Goal: Task Accomplishment & Management: Manage account settings

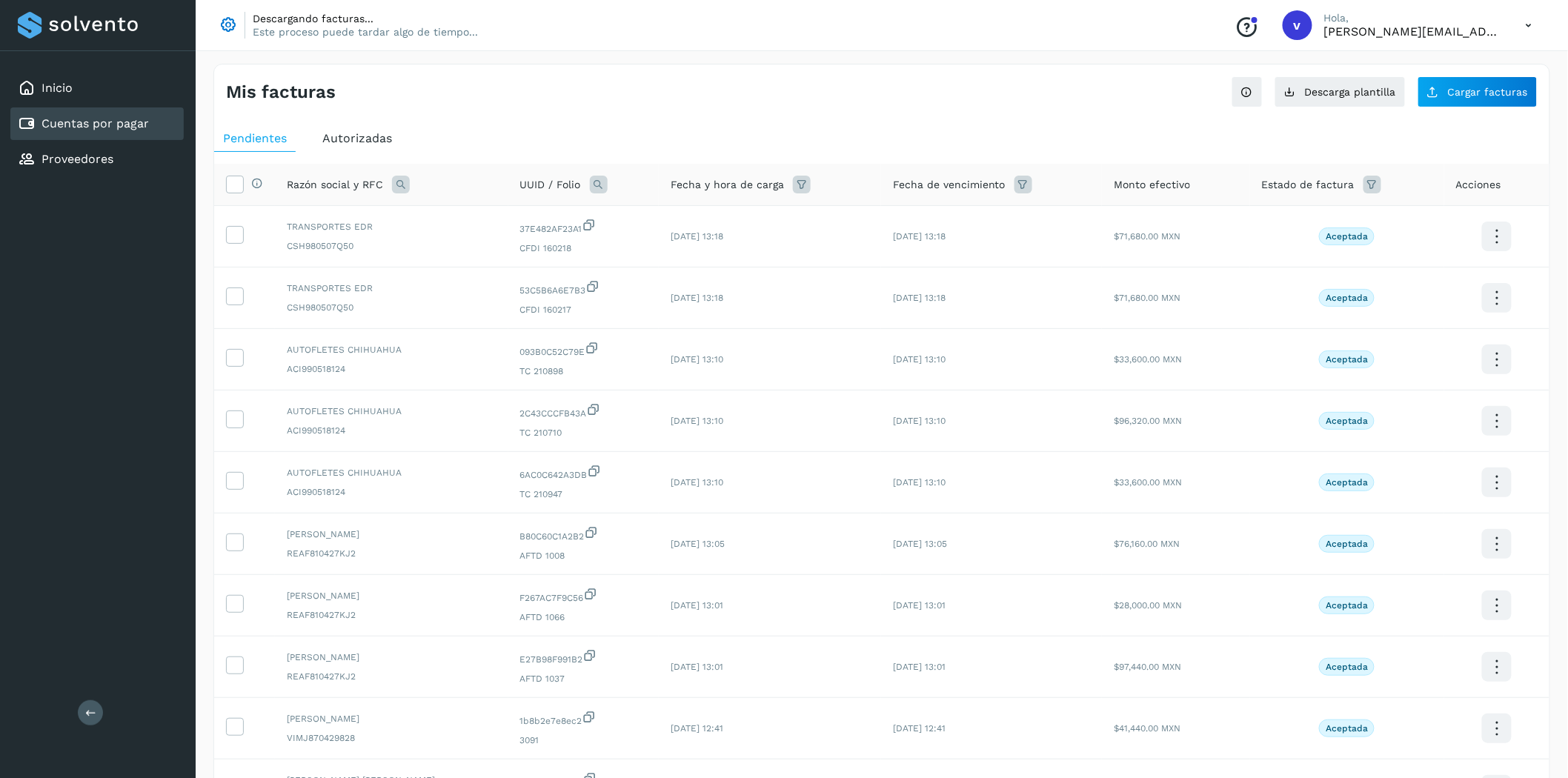
click at [394, 132] on div "Autorizadas" at bounding box center [356, 138] width 87 height 27
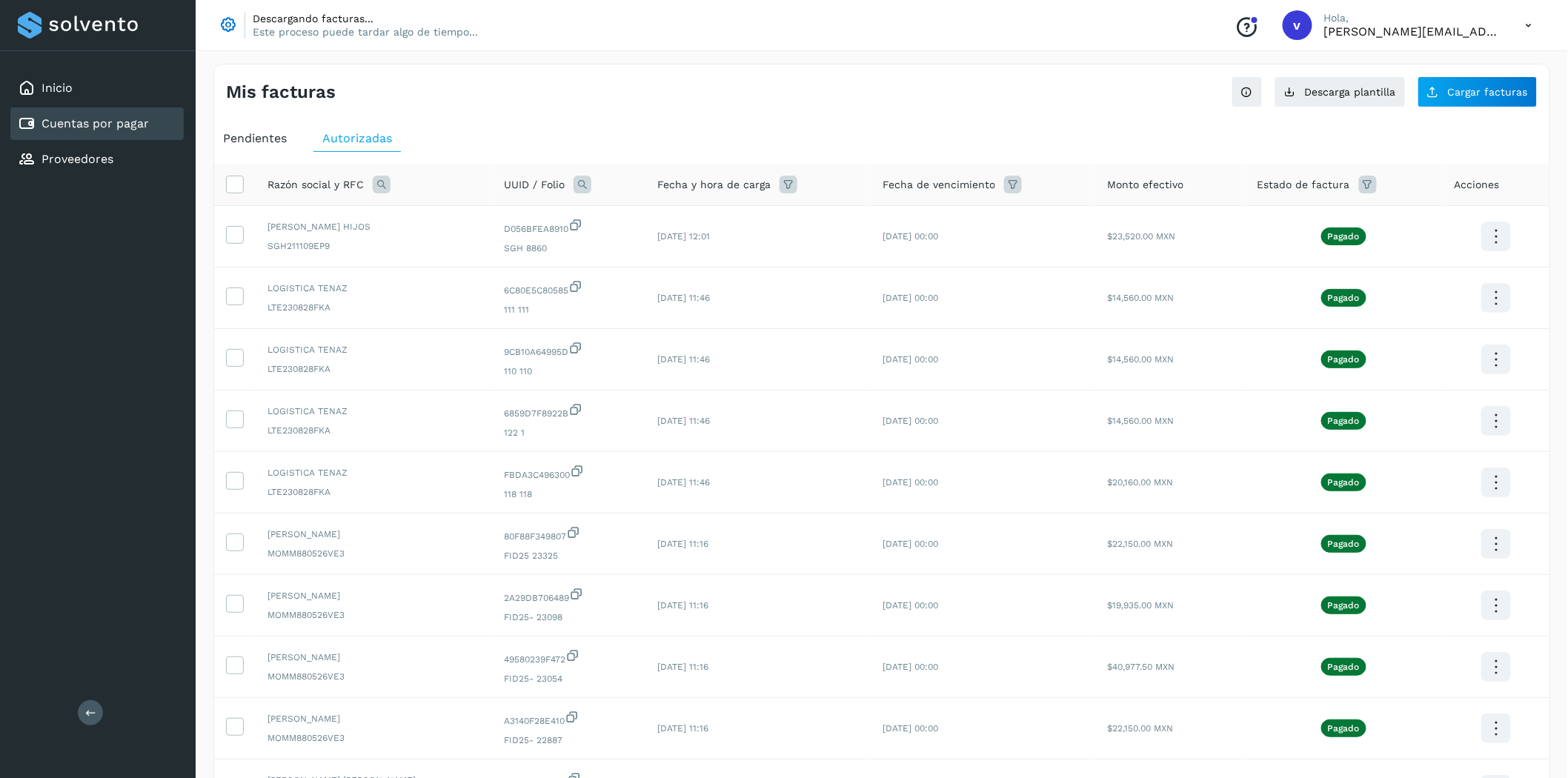
click at [797, 186] on icon at bounding box center [788, 184] width 18 height 18
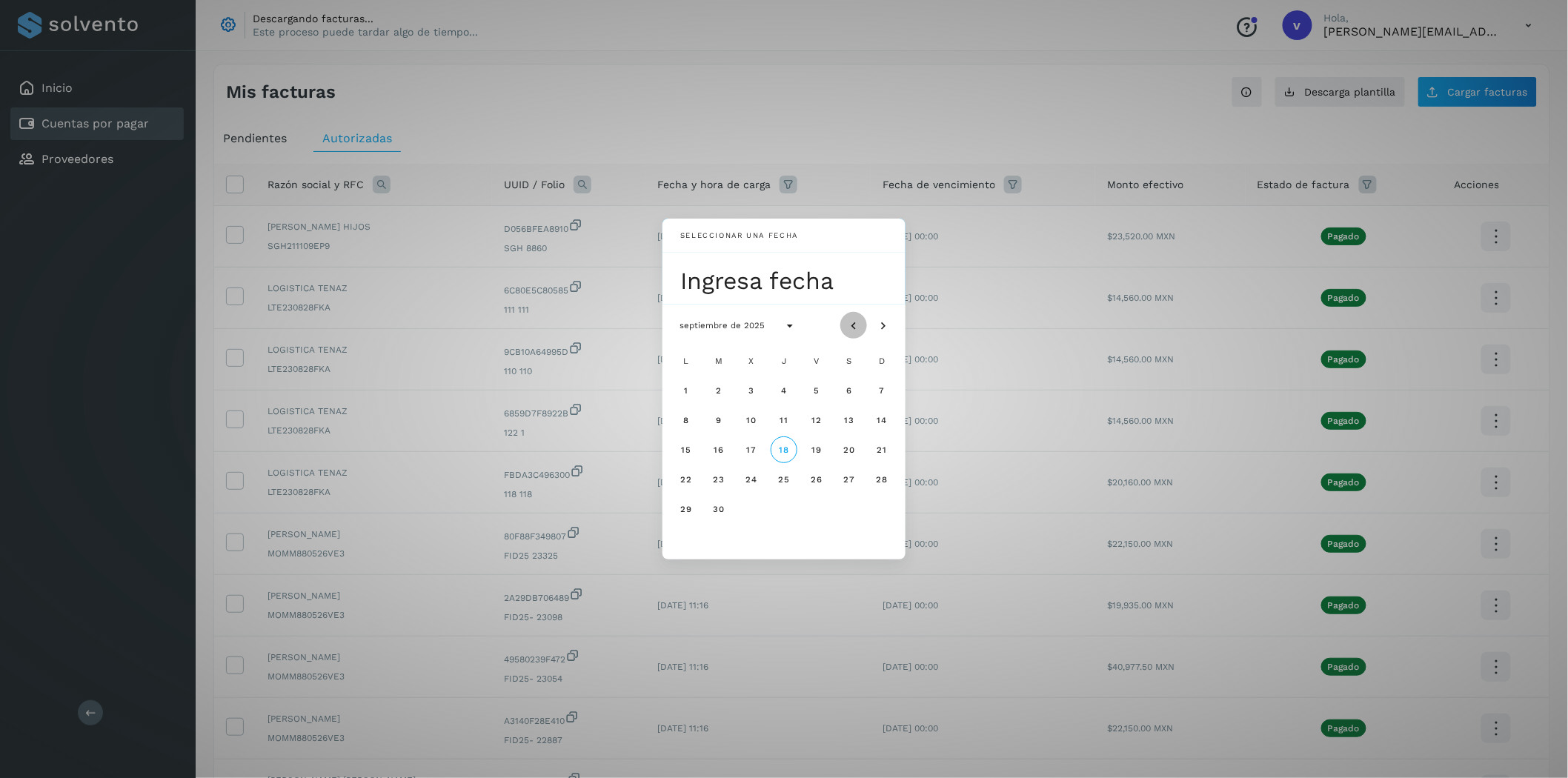
click at [849, 324] on icon "Mes anterior" at bounding box center [853, 326] width 14 height 14
click at [786, 424] on span "7" at bounding box center [784, 420] width 7 height 11
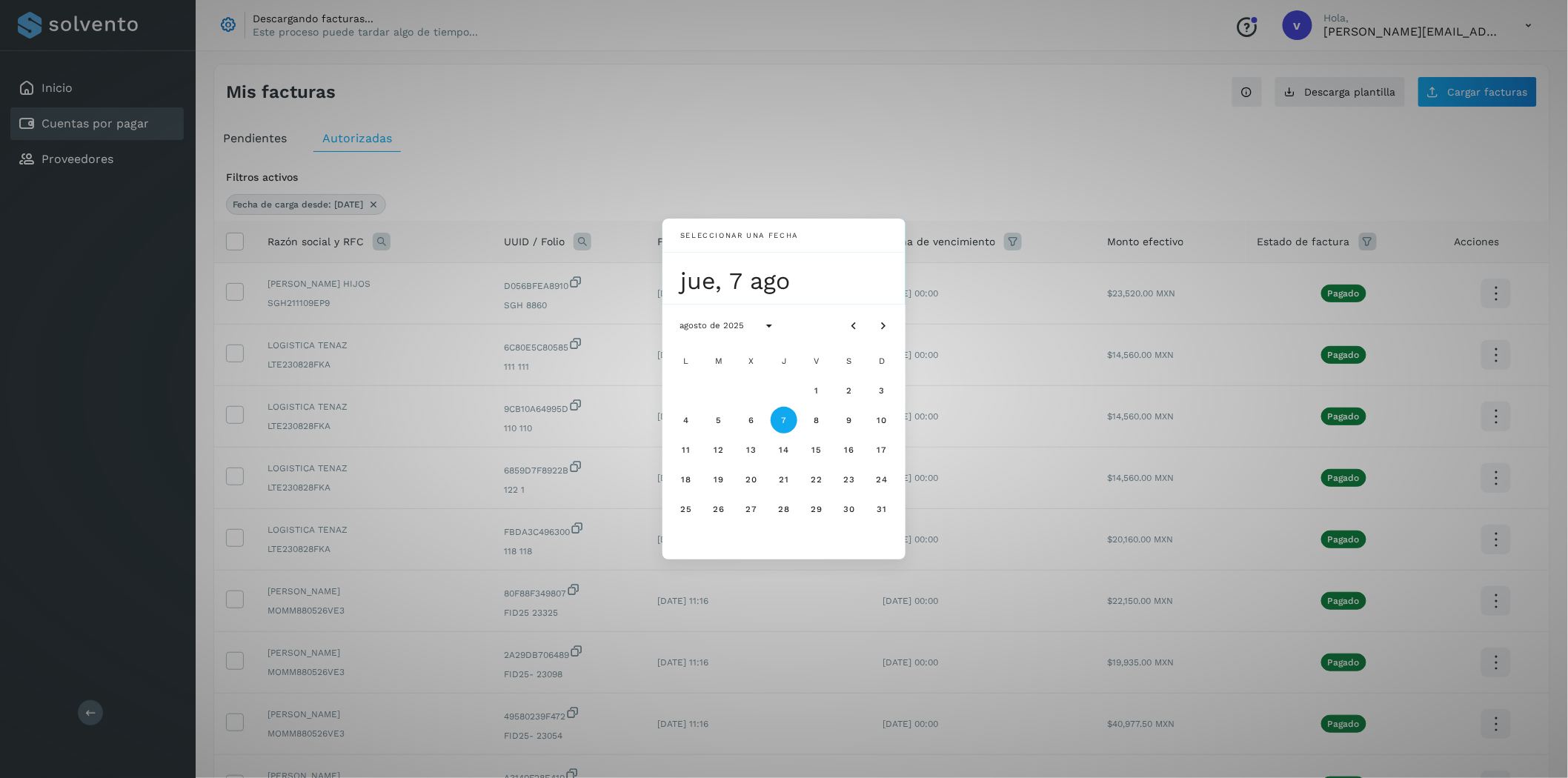
click at [791, 421] on button "7" at bounding box center [784, 421] width 27 height 27
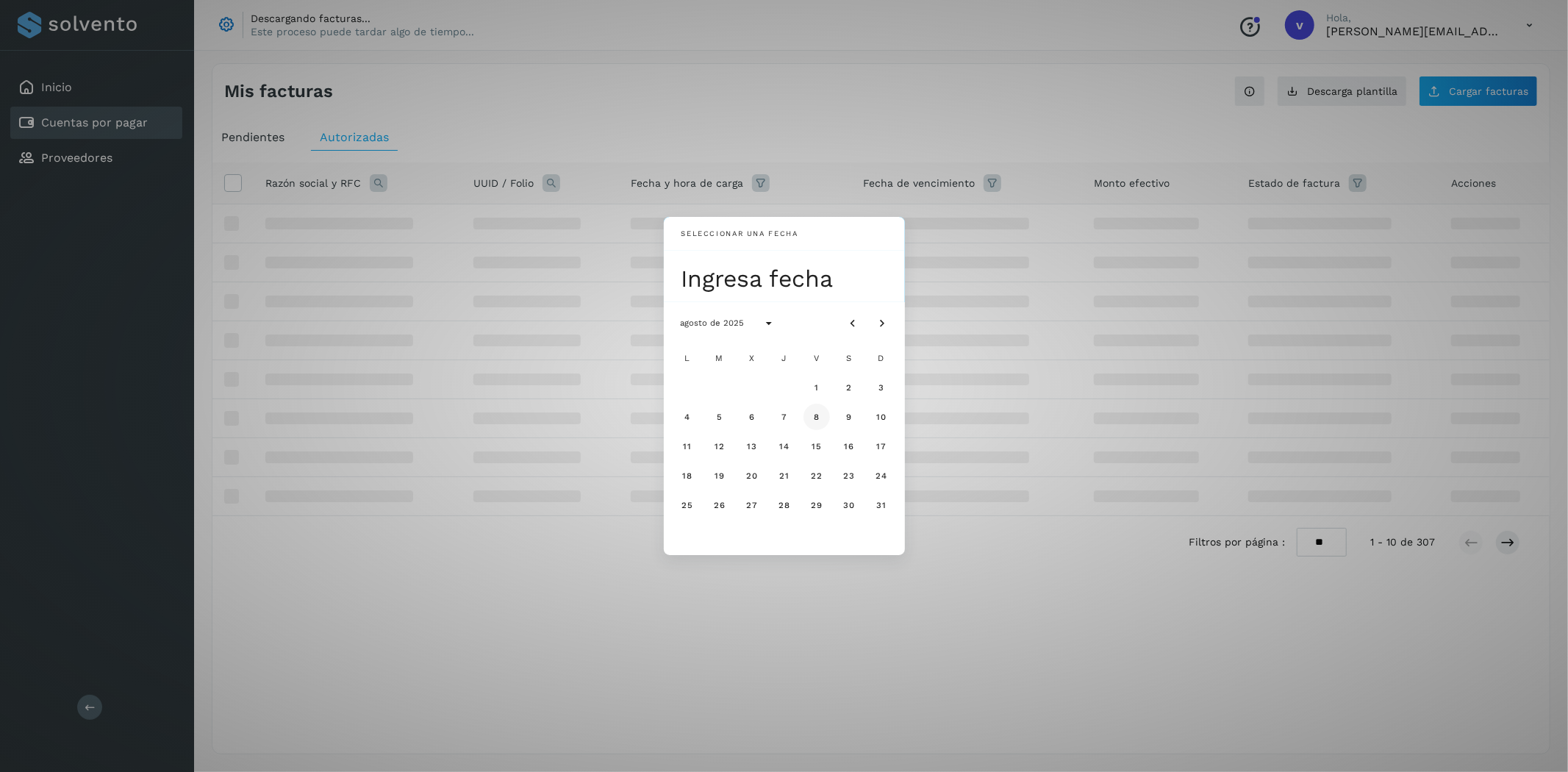
click at [811, 417] on button "8" at bounding box center [816, 417] width 27 height 27
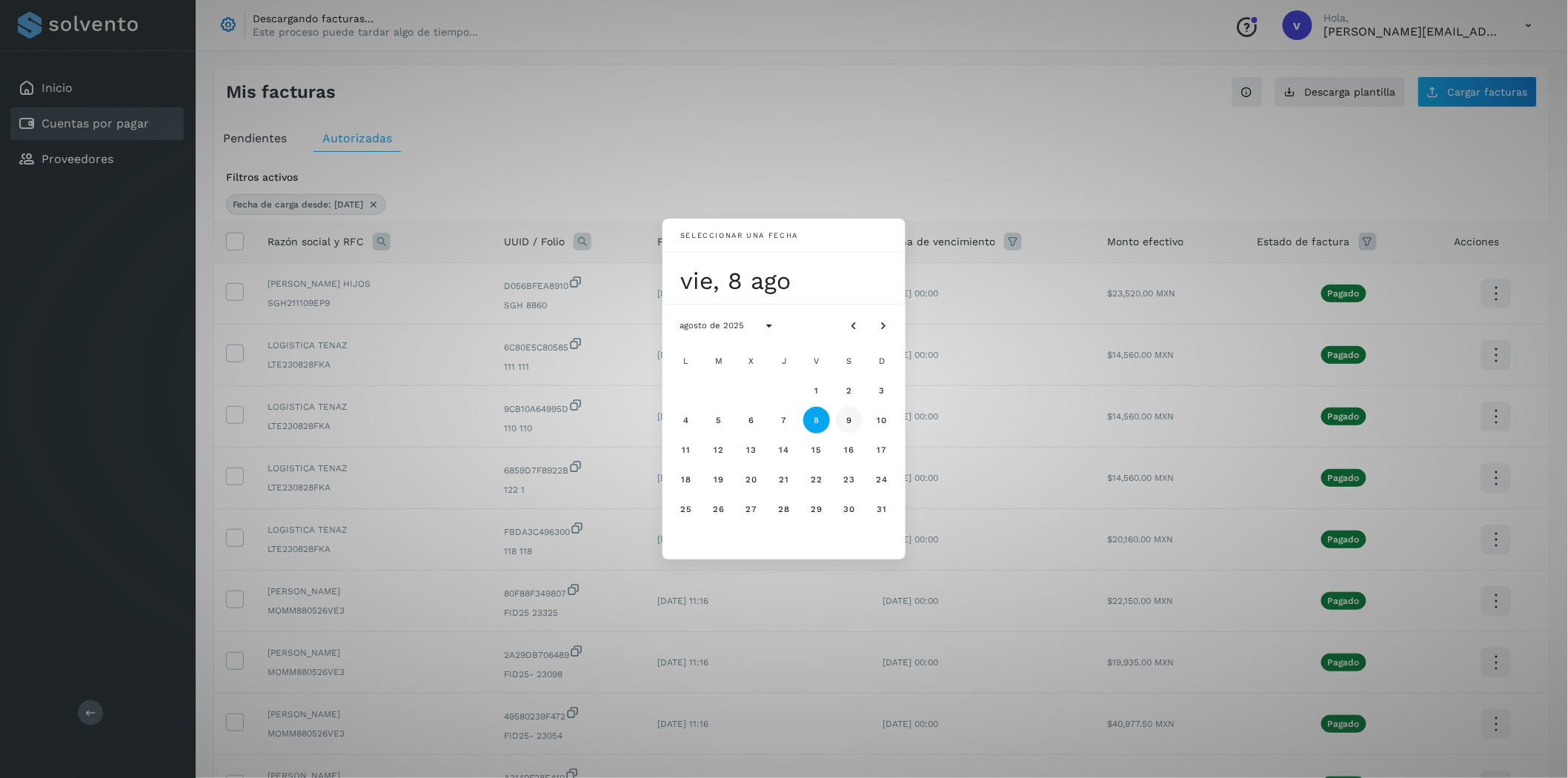
click at [855, 419] on button "9" at bounding box center [849, 421] width 27 height 27
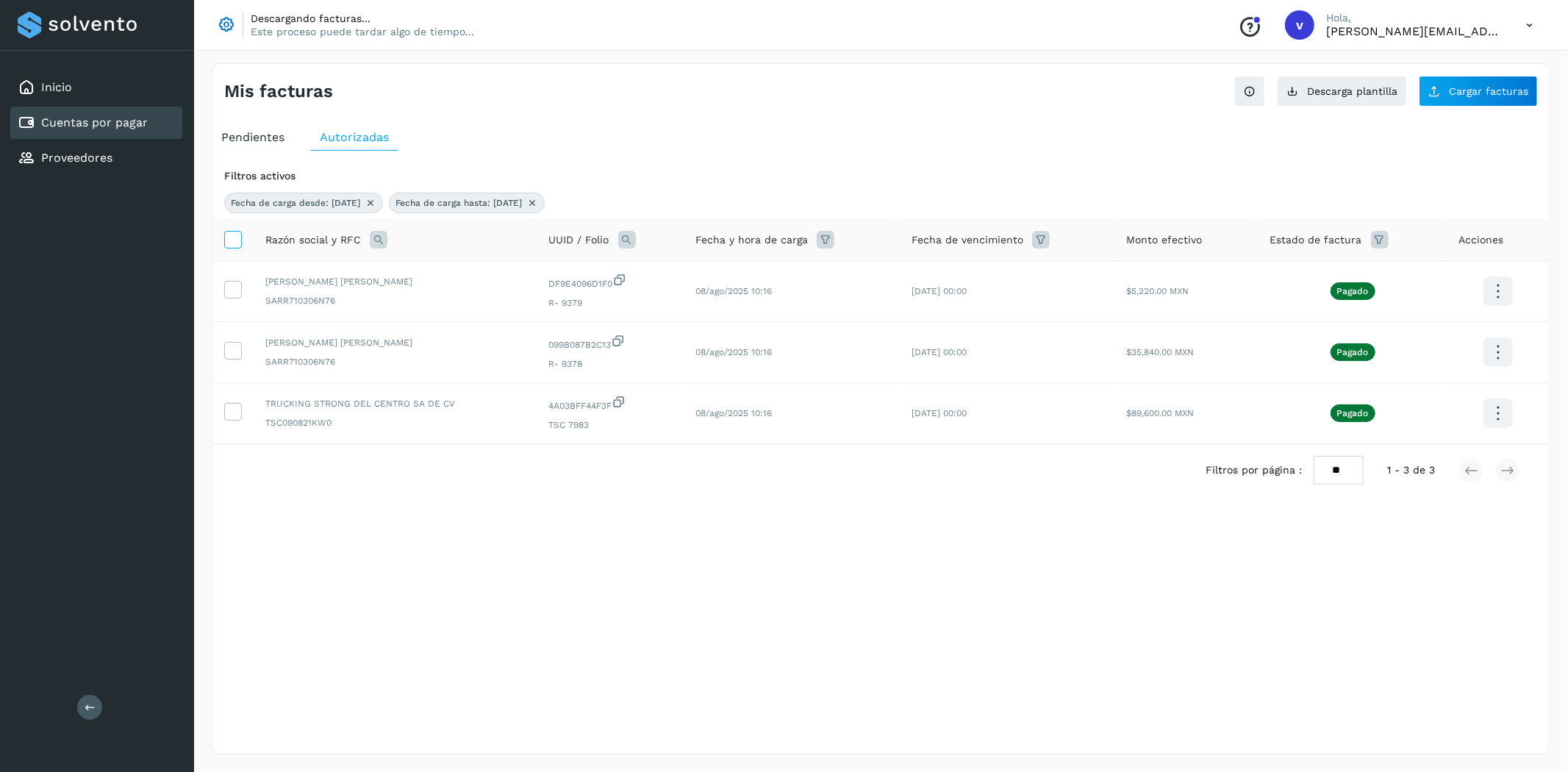
click at [229, 238] on icon at bounding box center [232, 238] width 15 height 15
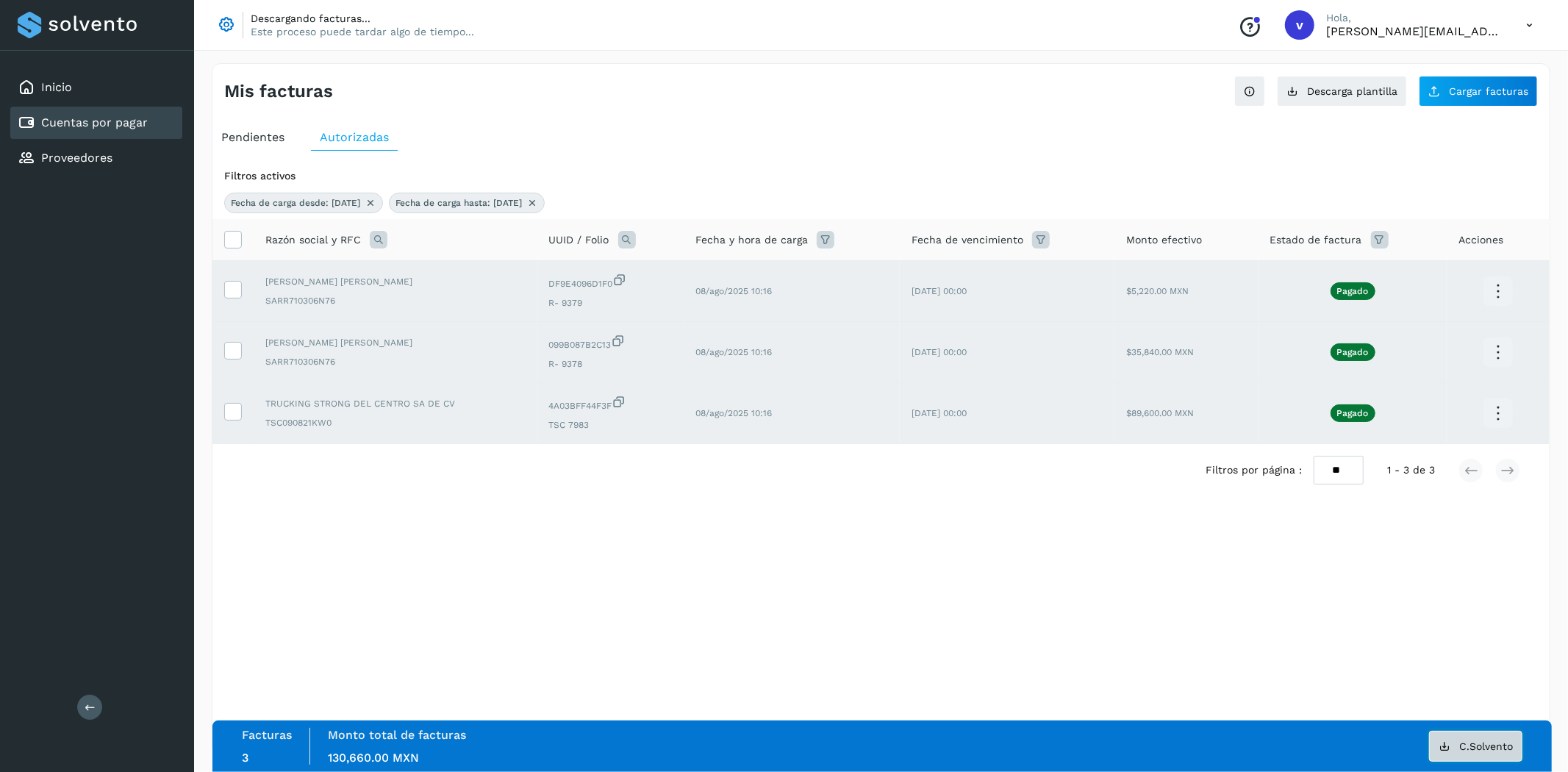
click at [1469, 745] on span "C.Solvento" at bounding box center [1486, 746] width 53 height 10
click at [238, 243] on icon at bounding box center [232, 238] width 15 height 15
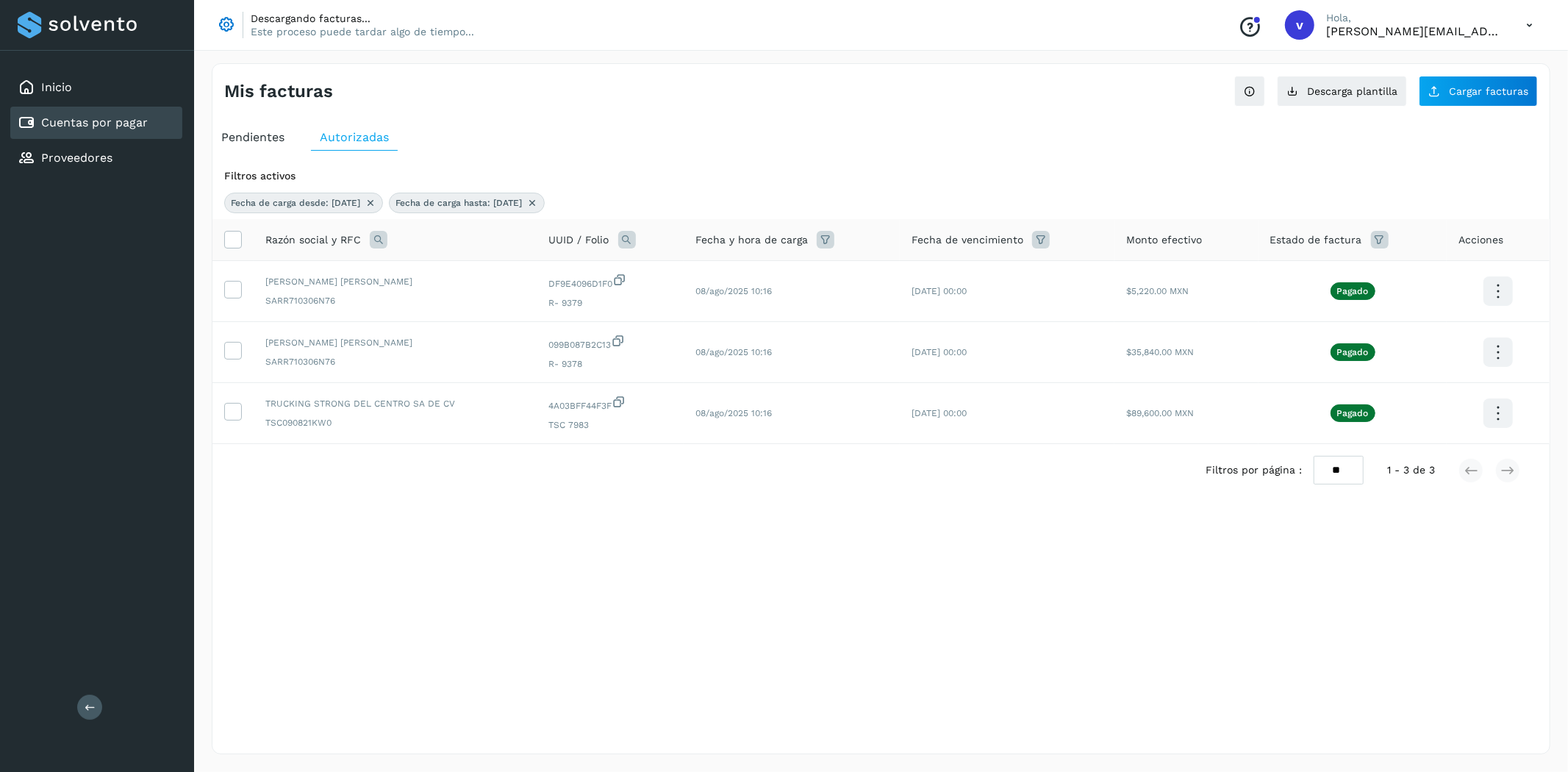
click at [1042, 239] on icon at bounding box center [1040, 239] width 18 height 18
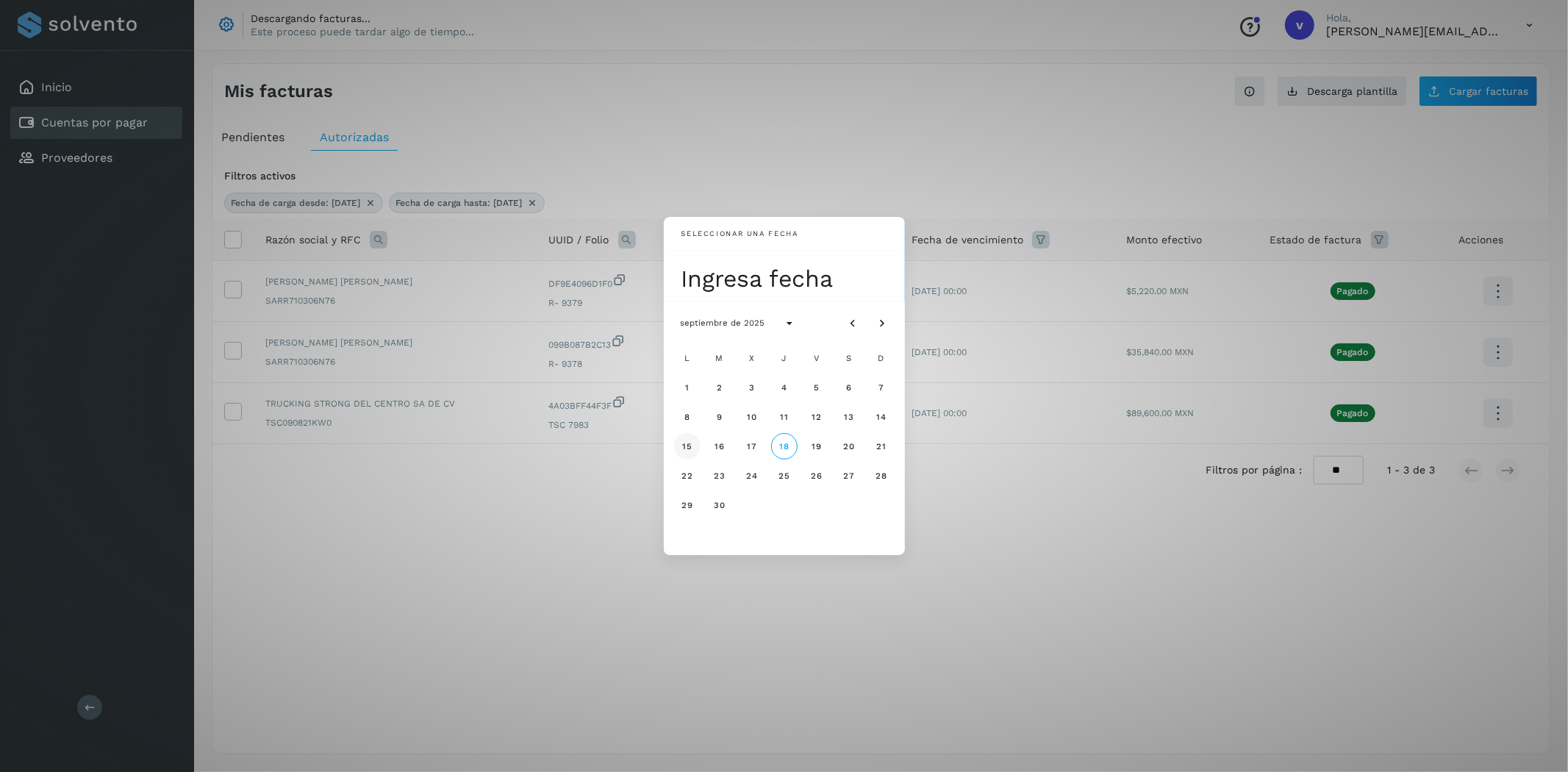
click at [690, 449] on span "15" at bounding box center [687, 446] width 11 height 10
click at [725, 449] on button "16" at bounding box center [720, 447] width 27 height 27
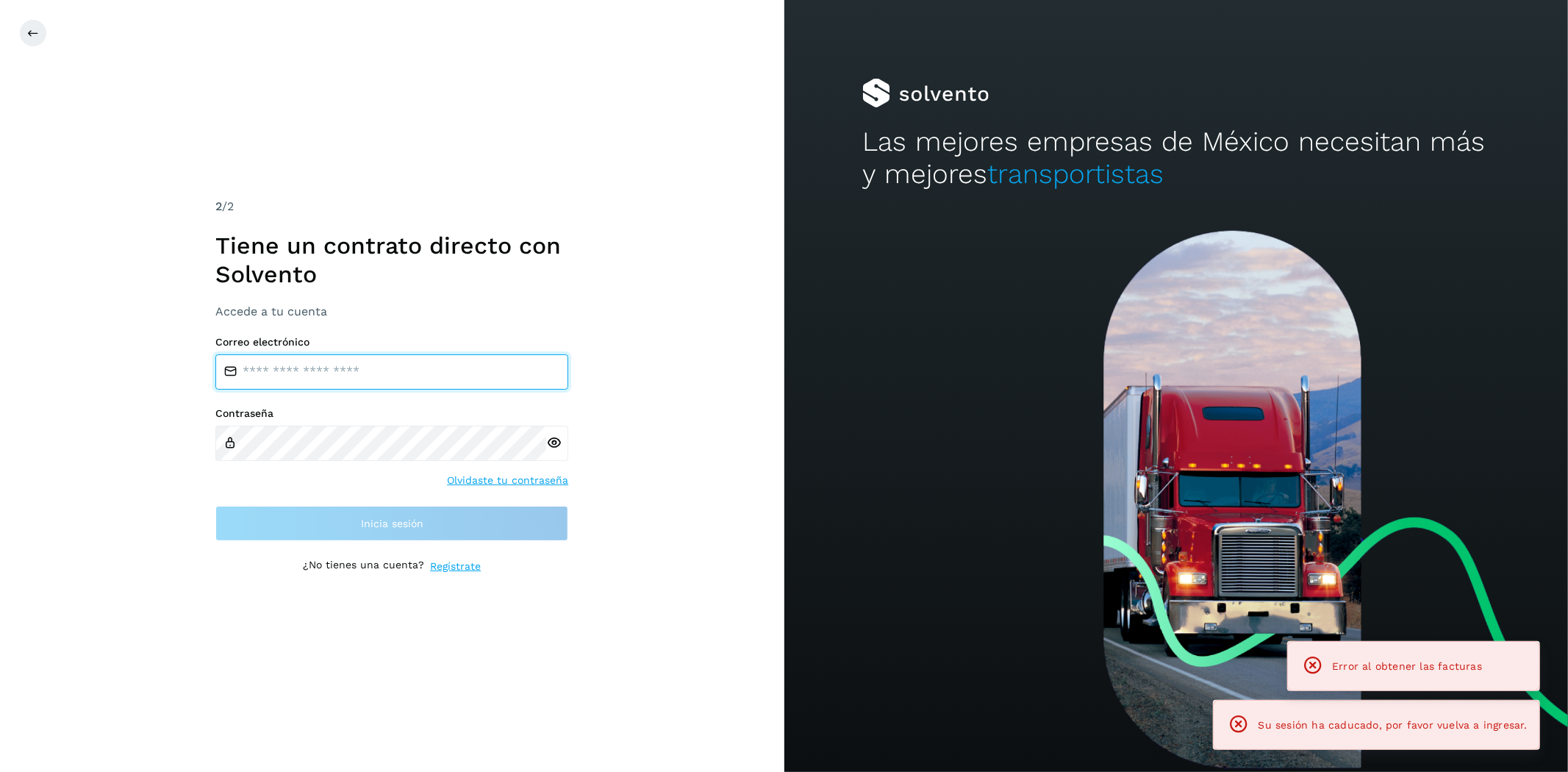
type input "**********"
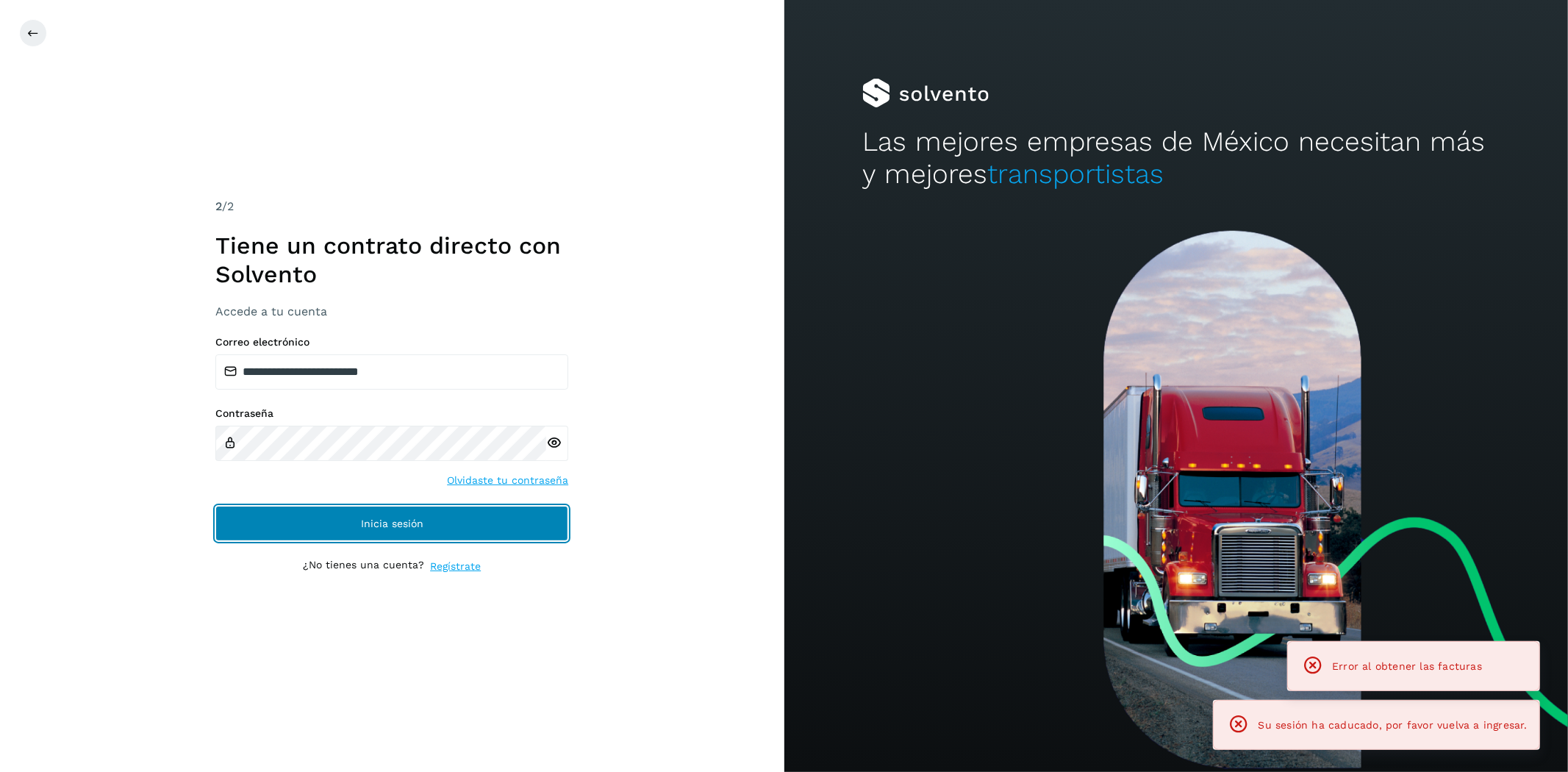
click at [429, 523] on button "Inicia sesión" at bounding box center [392, 523] width 352 height 35
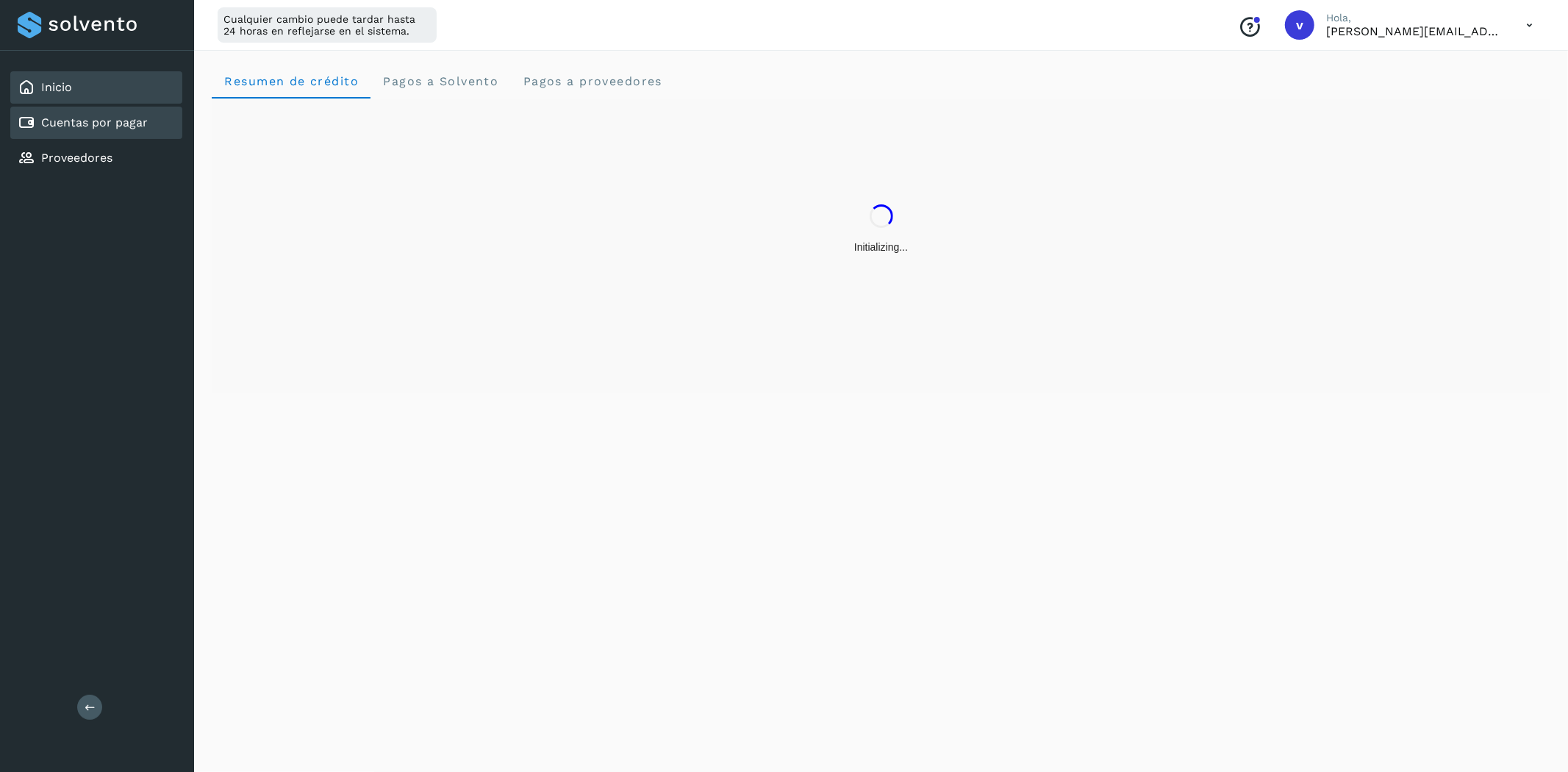
click at [105, 115] on link "Cuentas por pagar" at bounding box center [94, 122] width 107 height 14
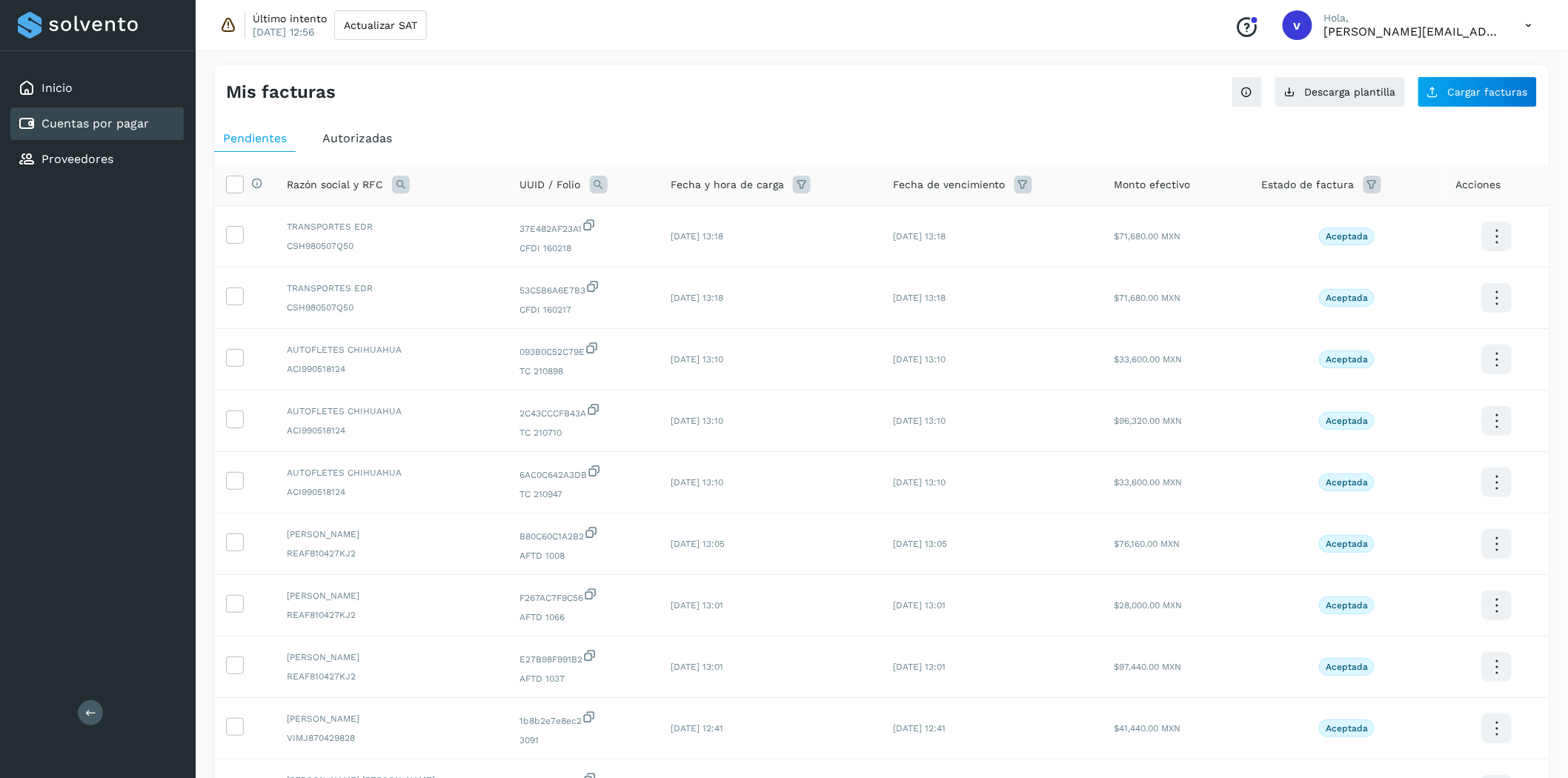
click at [1004, 181] on div "Fecha de vencimiento" at bounding box center [991, 184] width 197 height 18
click at [794, 186] on icon at bounding box center [802, 184] width 18 height 18
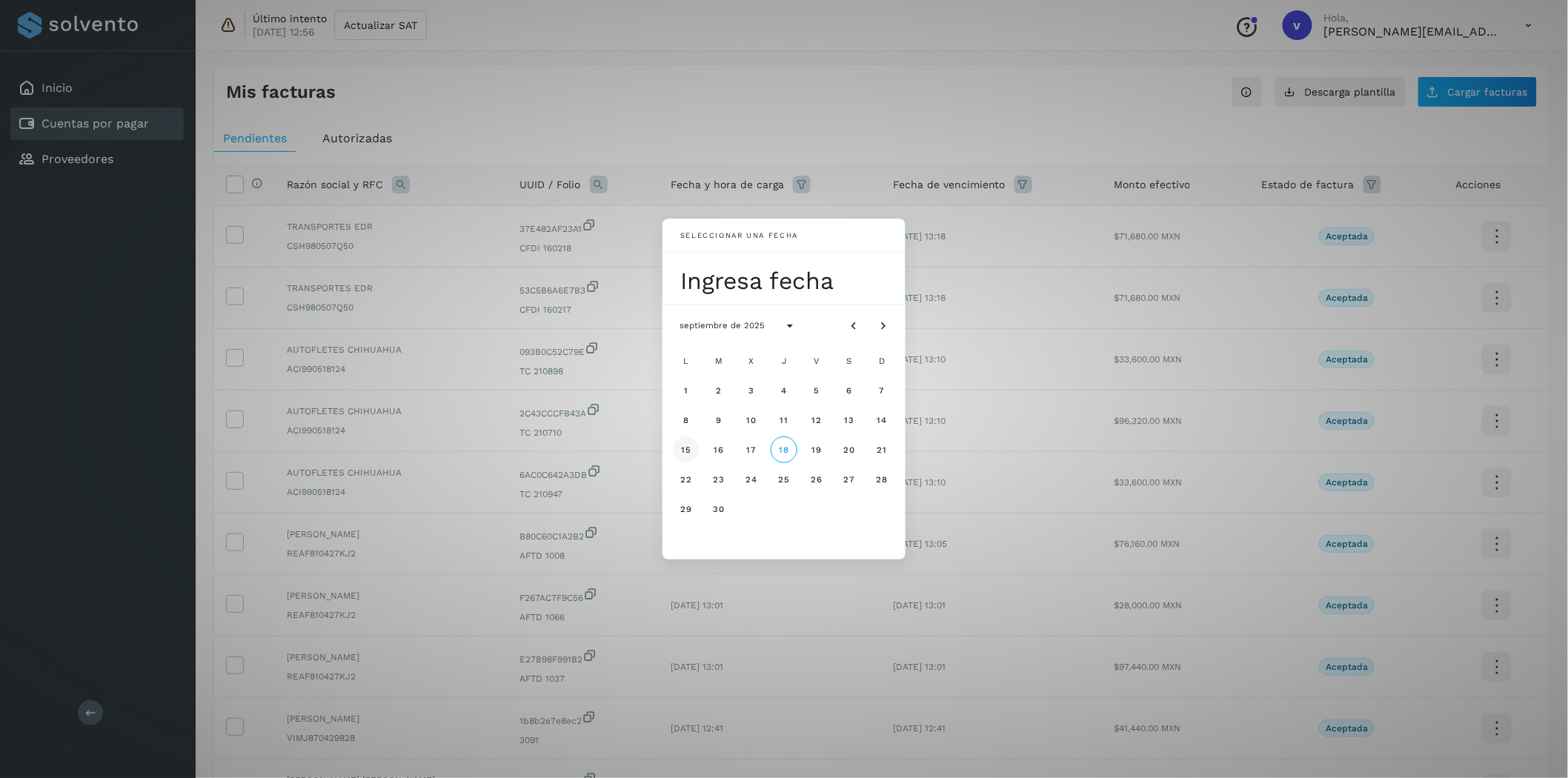
click at [694, 450] on button "15" at bounding box center [687, 450] width 27 height 27
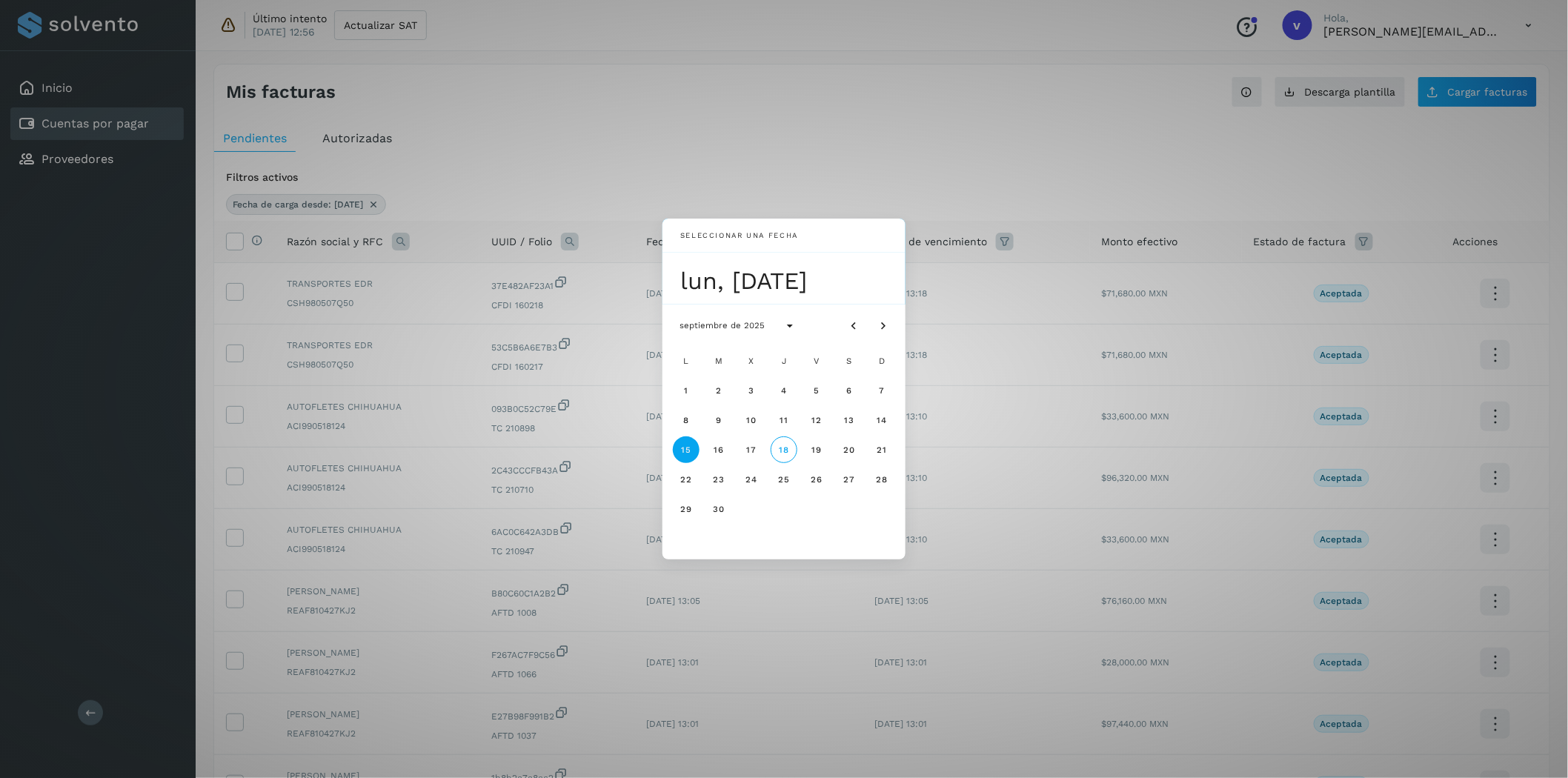
click at [651, 106] on div "Seleccionar una fecha lun, 15 sept septiembre de 2025 L M X J V S D 1 2 3 4 5 6…" at bounding box center [784, 389] width 1568 height 778
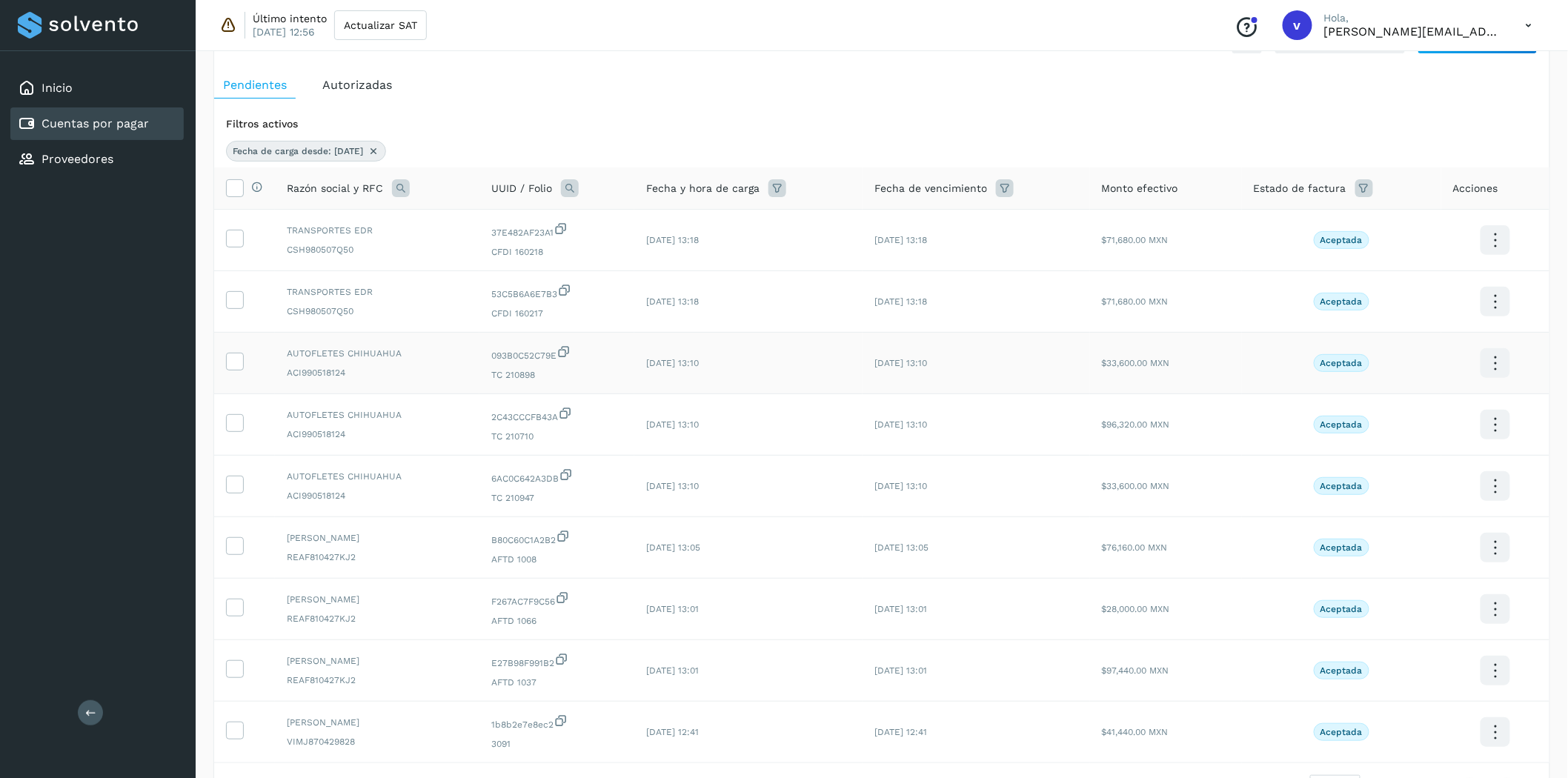
scroll to position [83, 0]
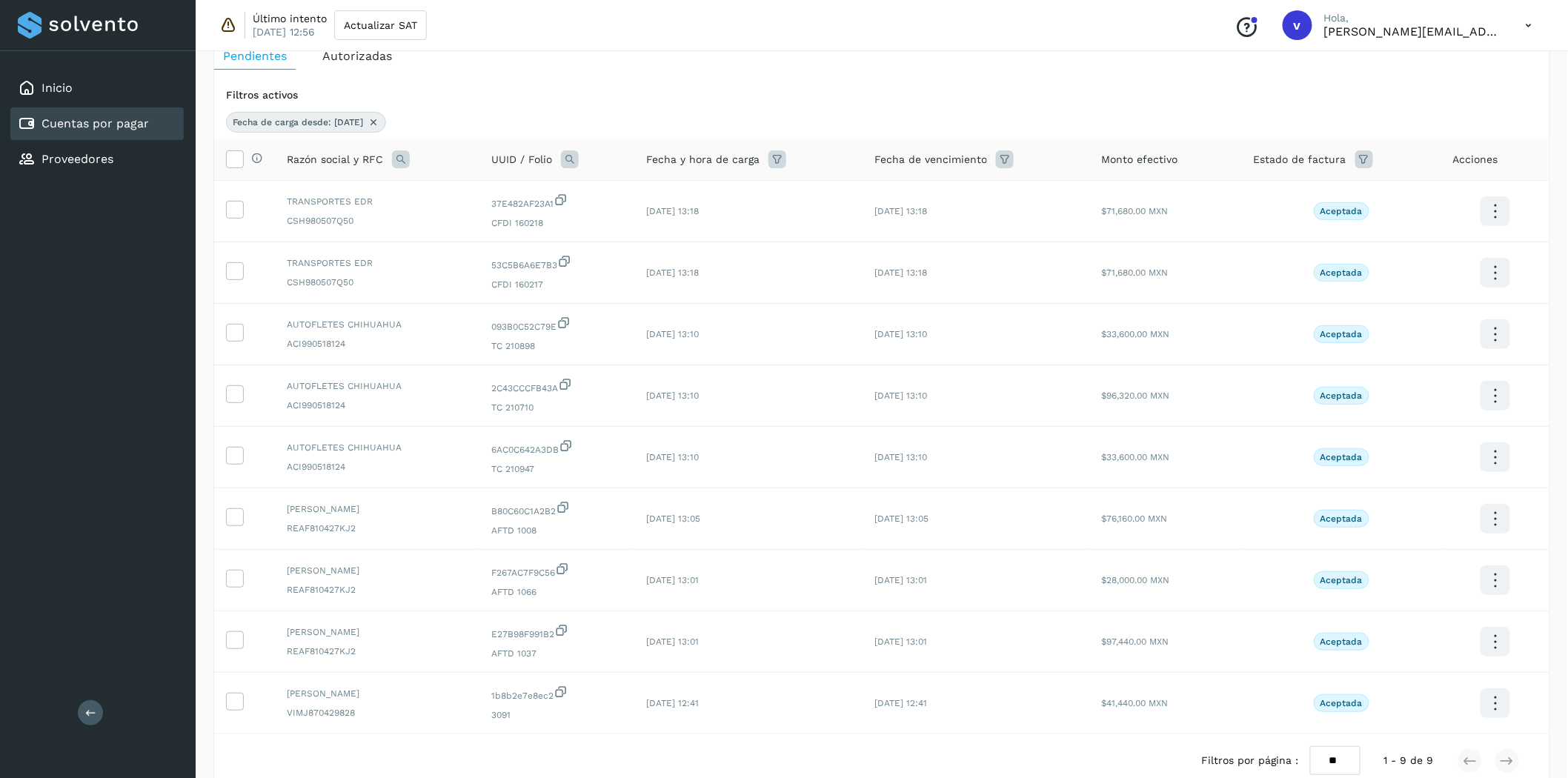
click at [780, 166] on icon at bounding box center [777, 159] width 18 height 18
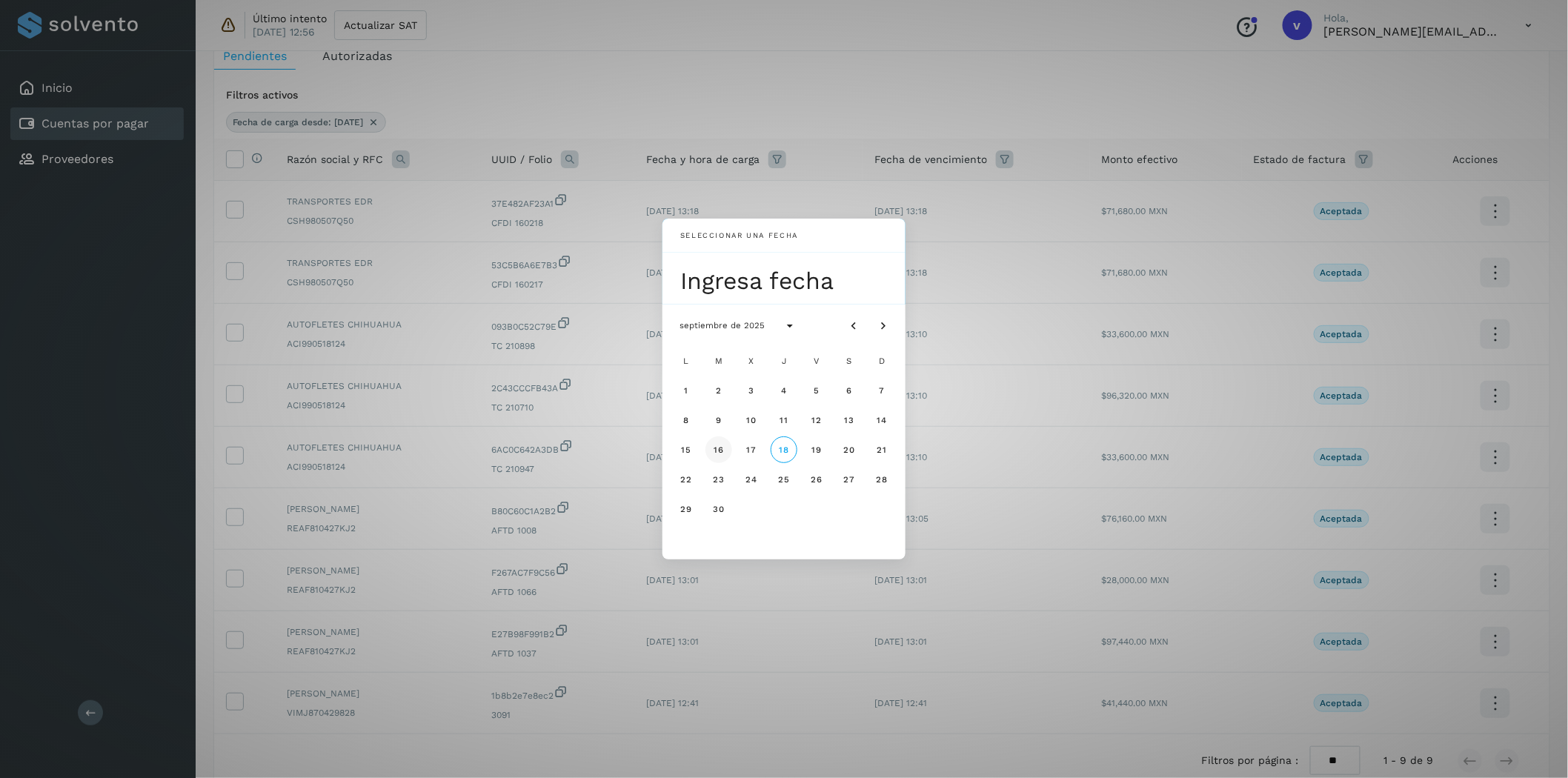
click at [712, 450] on button "16" at bounding box center [719, 450] width 27 height 27
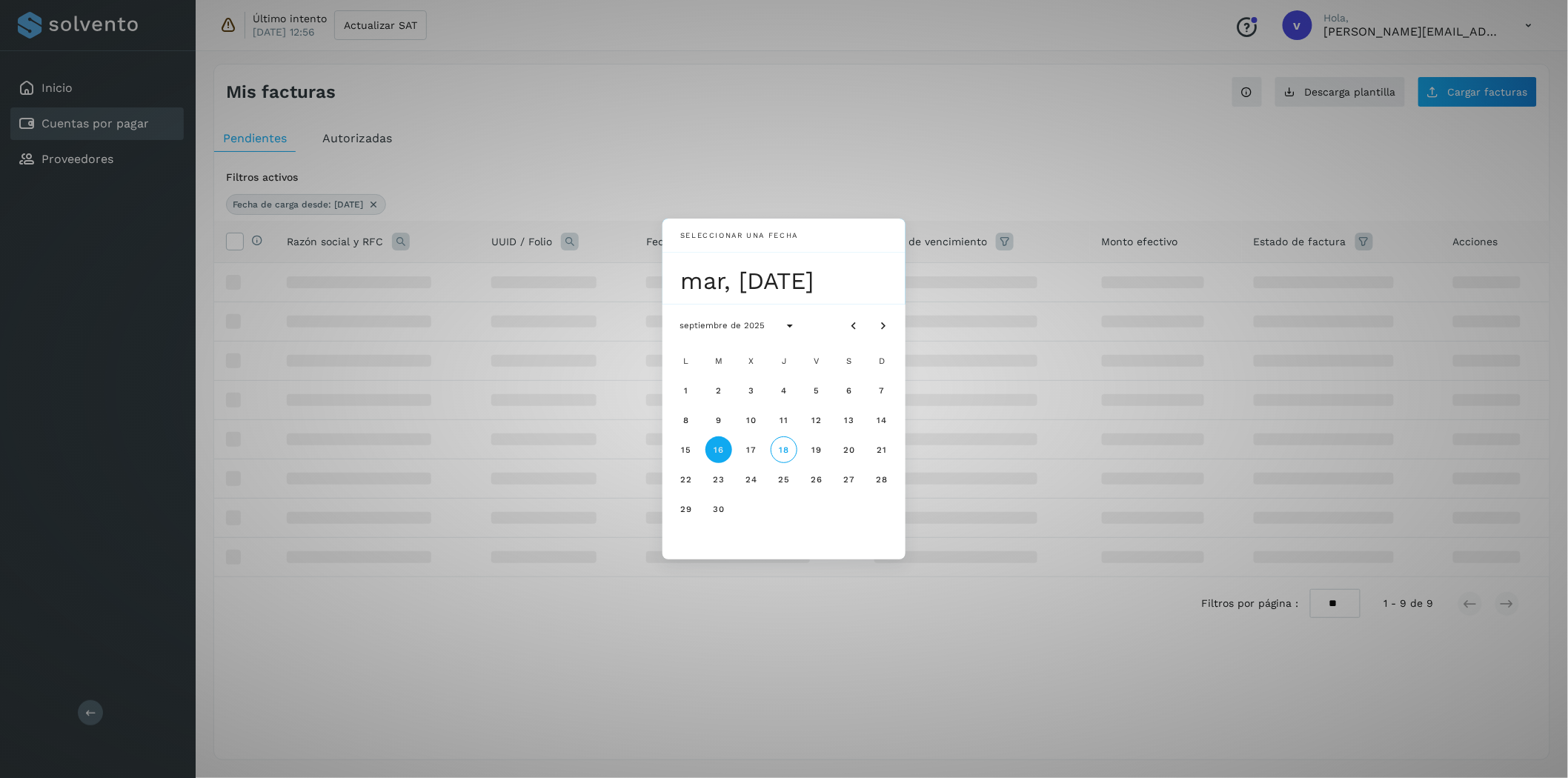
scroll to position [0, 0]
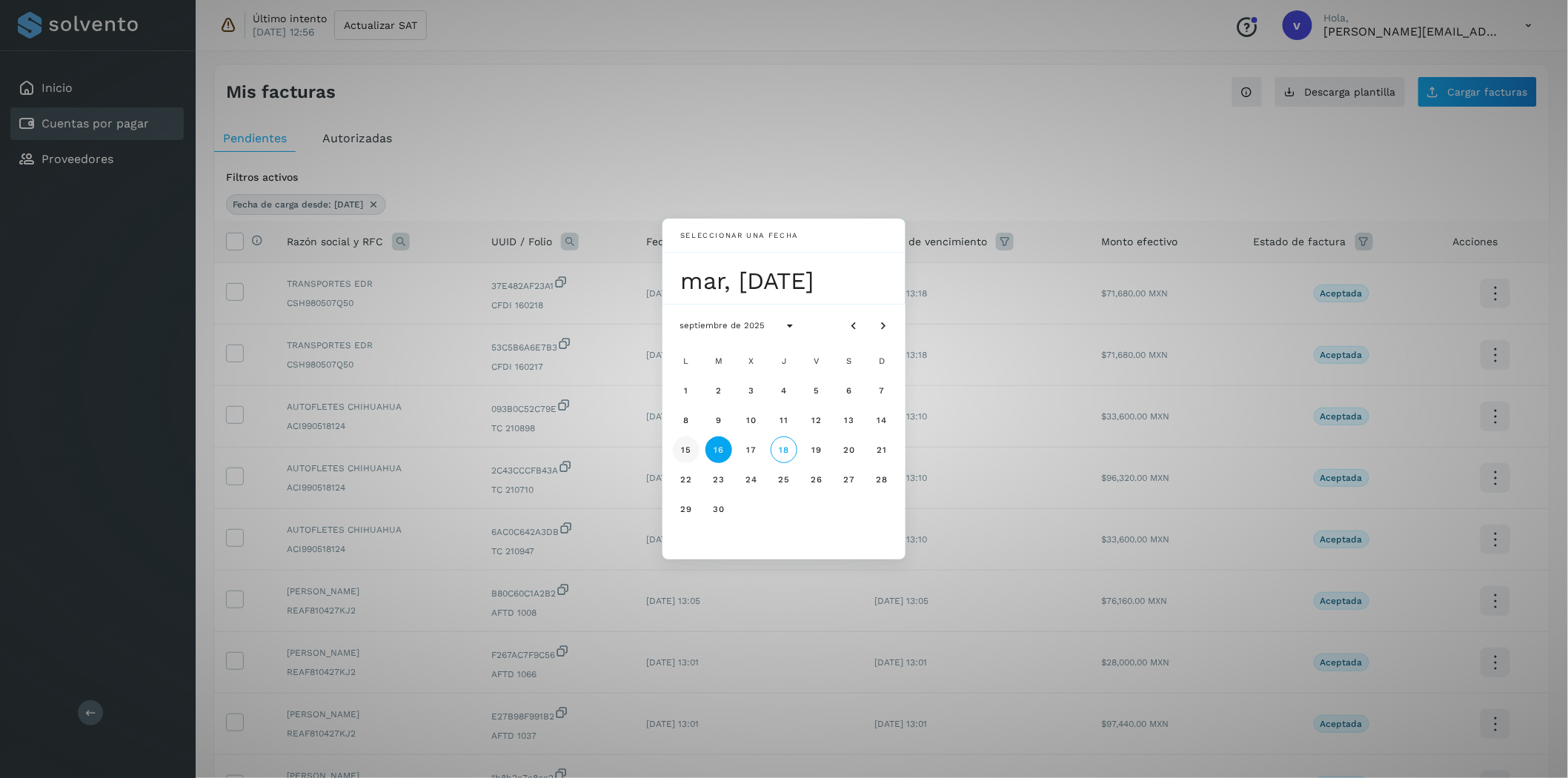
click at [682, 447] on span "15" at bounding box center [686, 450] width 12 height 11
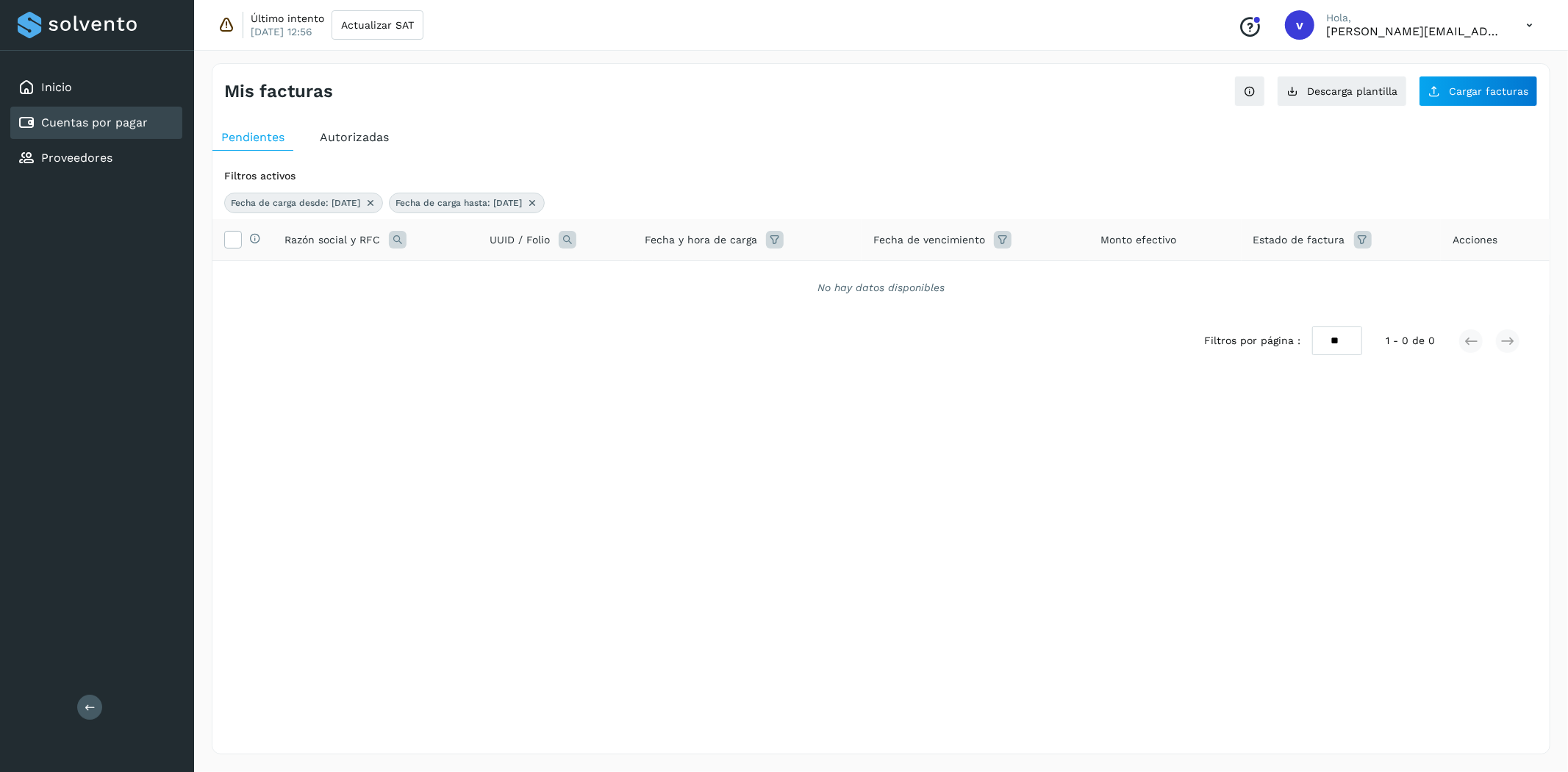
click at [538, 201] on icon at bounding box center [533, 203] width 11 height 11
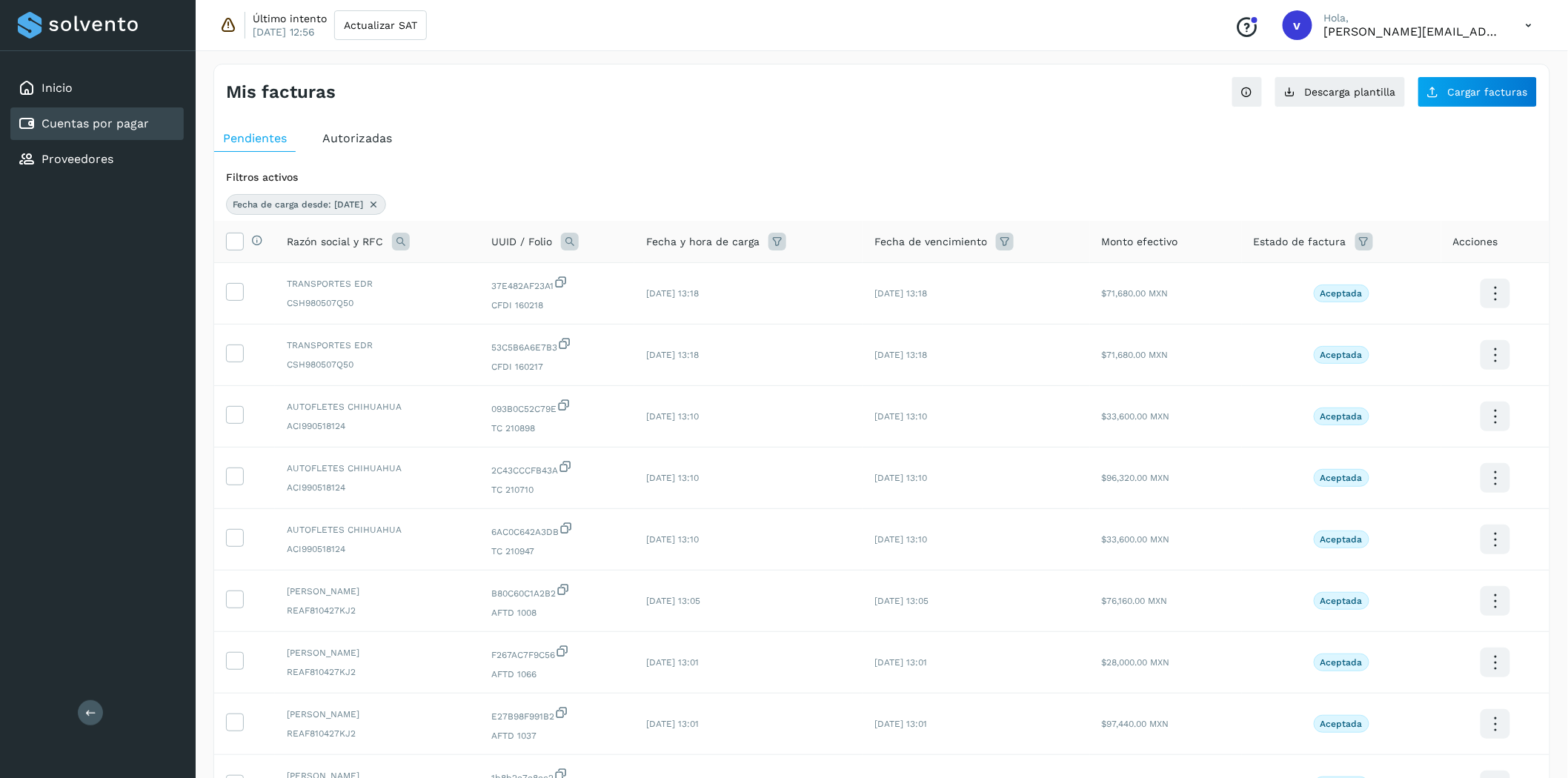
click at [379, 209] on icon at bounding box center [374, 205] width 12 height 12
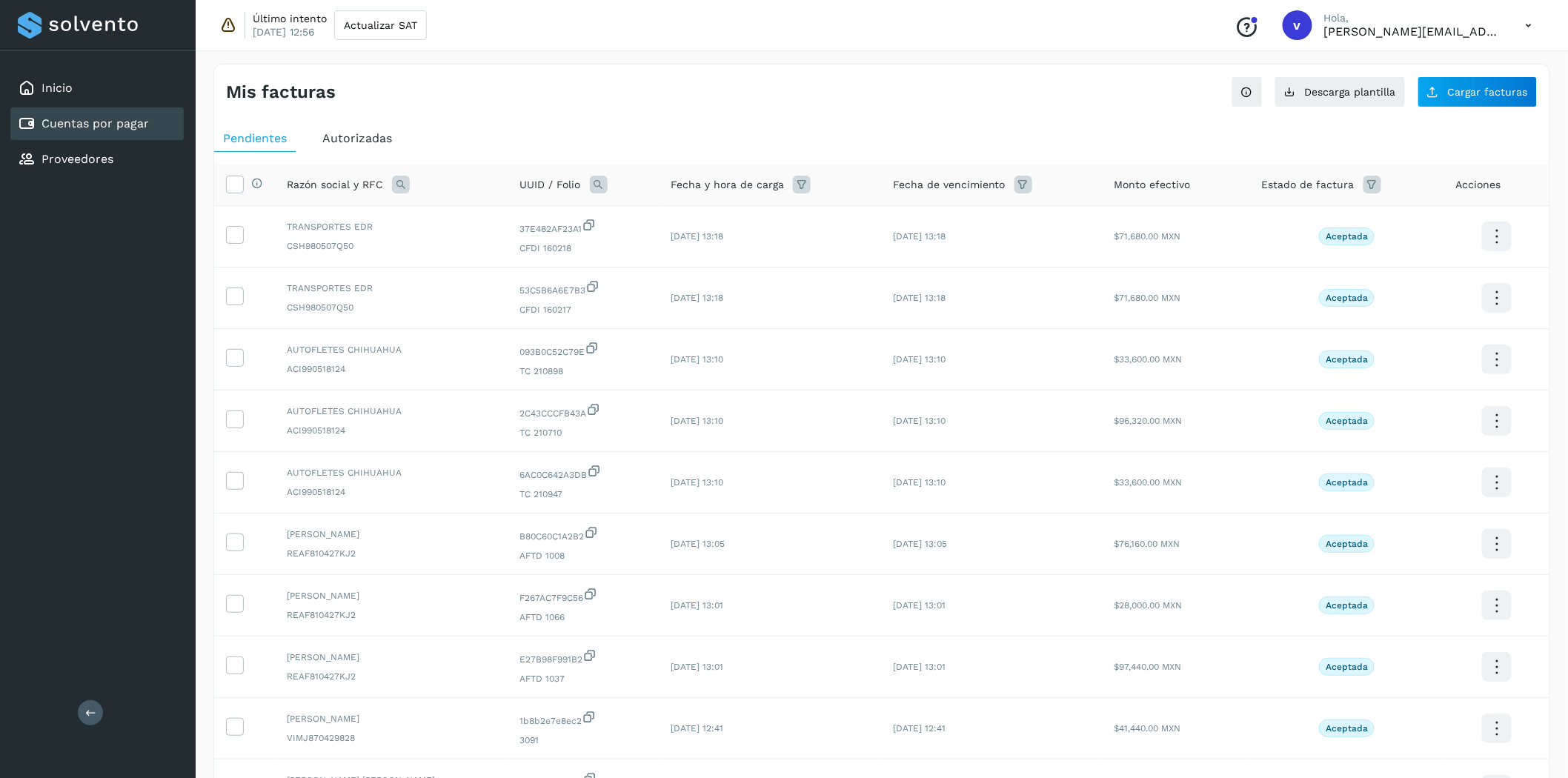
click at [793, 182] on icon at bounding box center [802, 184] width 18 height 18
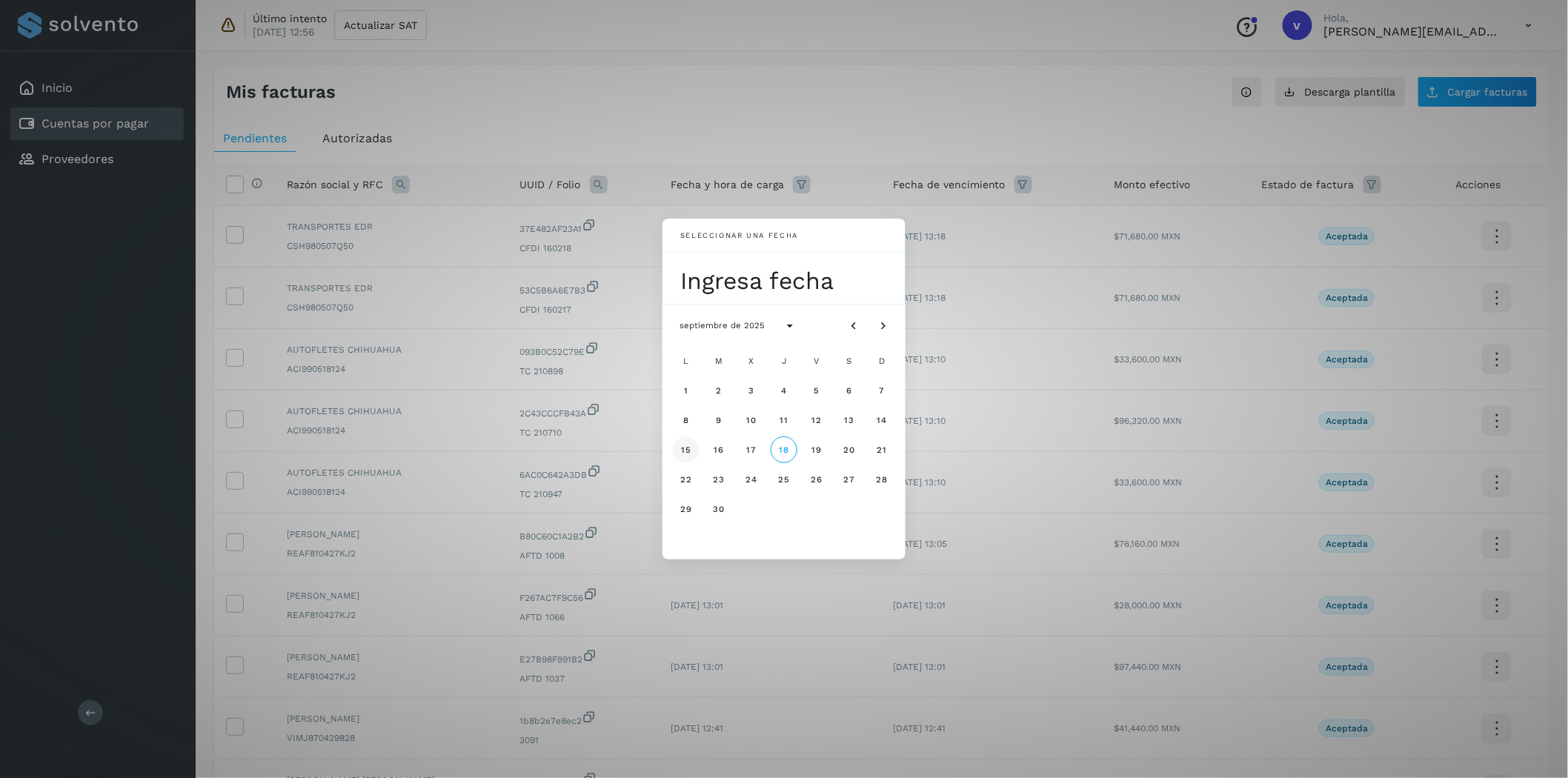
click at [689, 453] on span "15" at bounding box center [686, 450] width 12 height 11
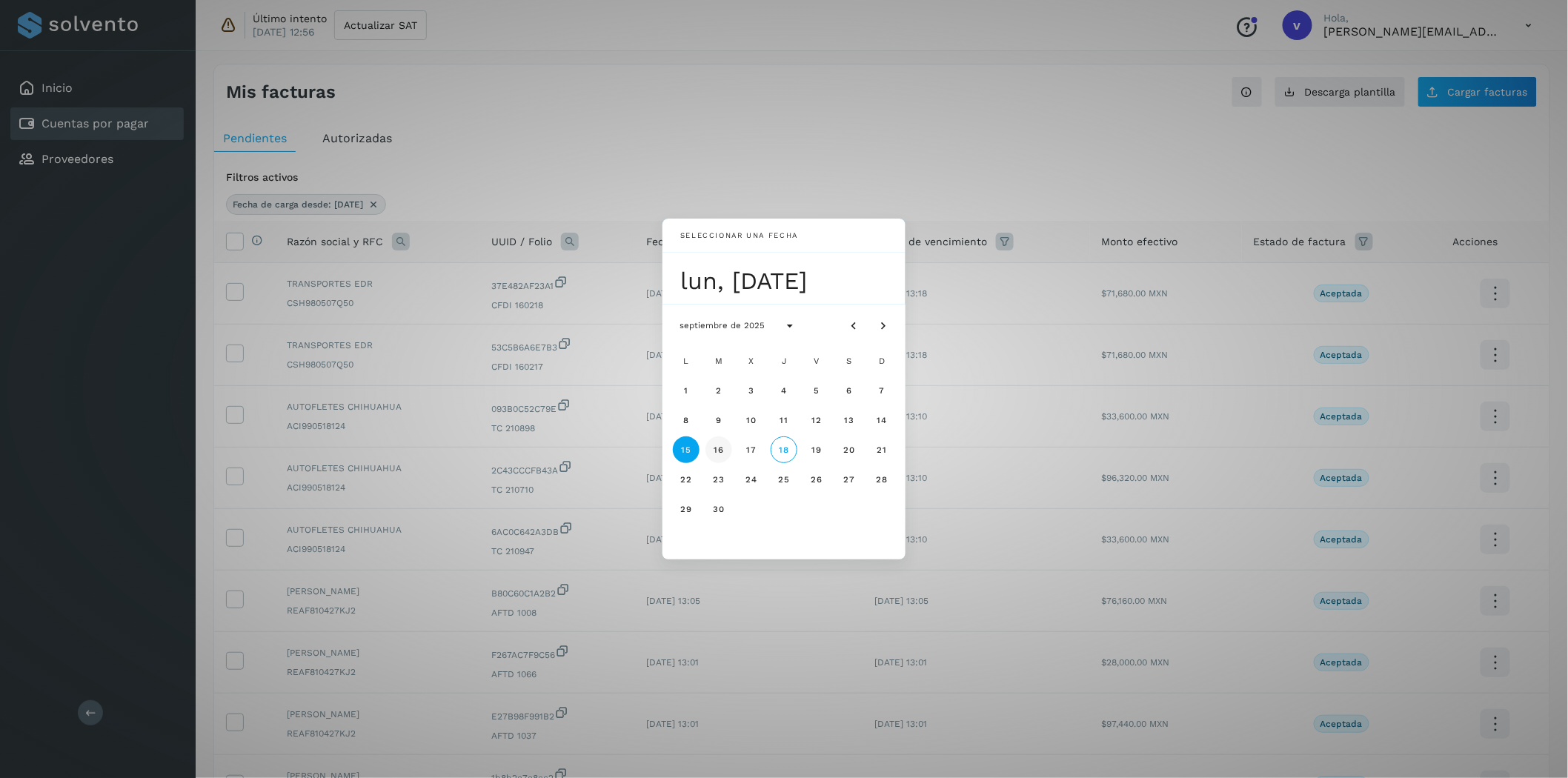
click at [721, 453] on span "16" at bounding box center [718, 450] width 12 height 11
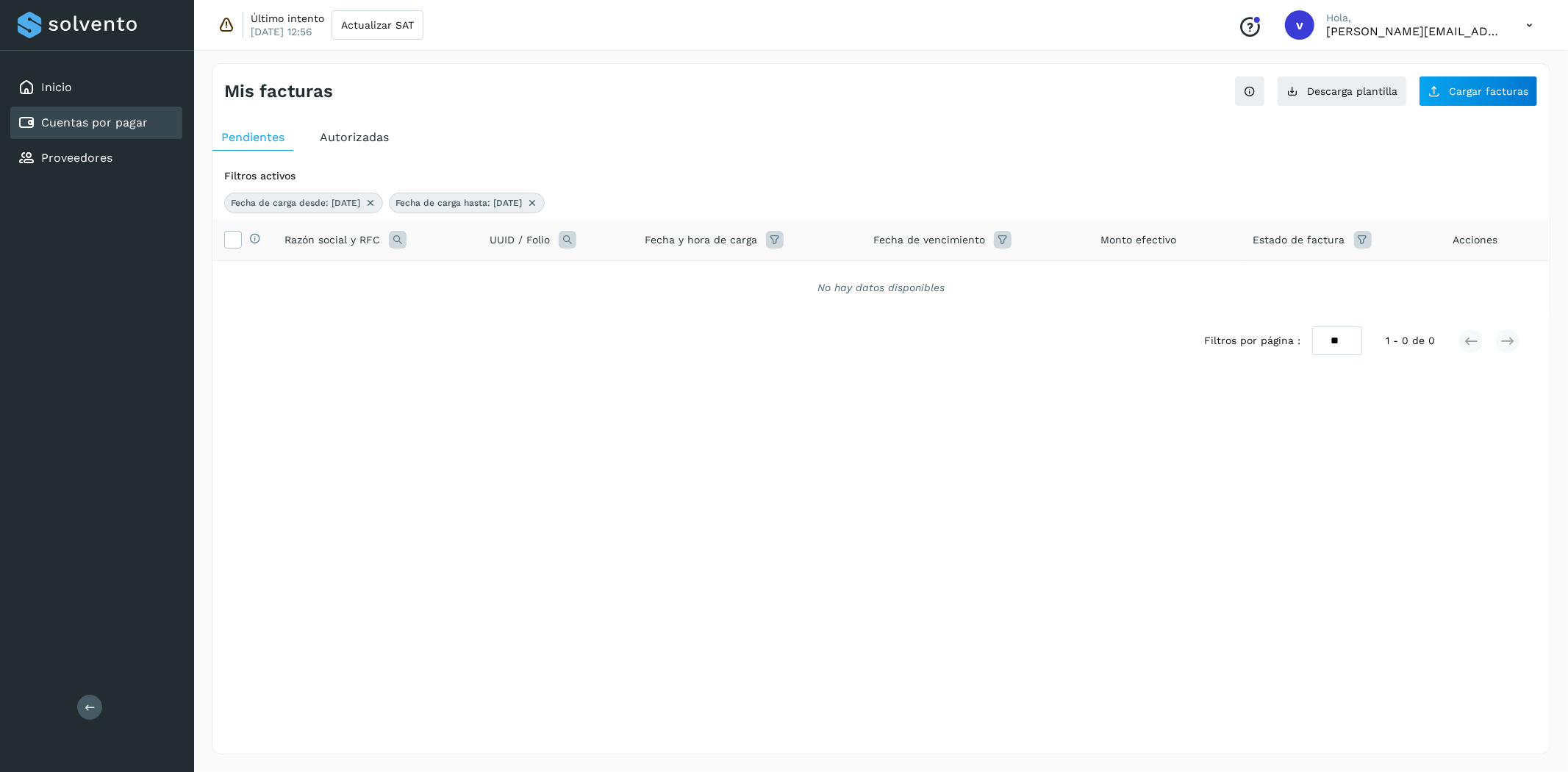
click at [376, 198] on icon at bounding box center [371, 203] width 11 height 11
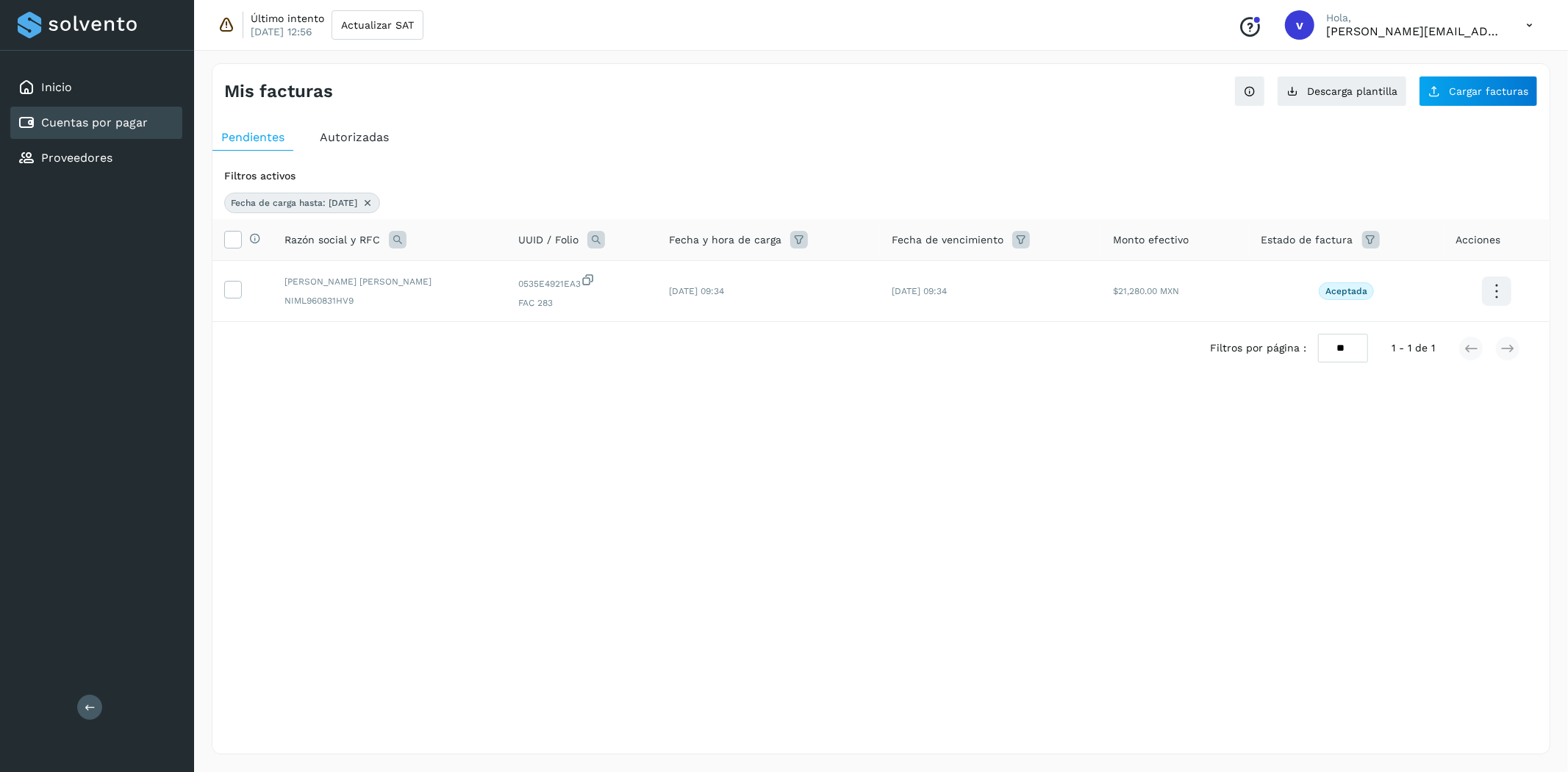
click at [373, 198] on icon at bounding box center [368, 203] width 11 height 11
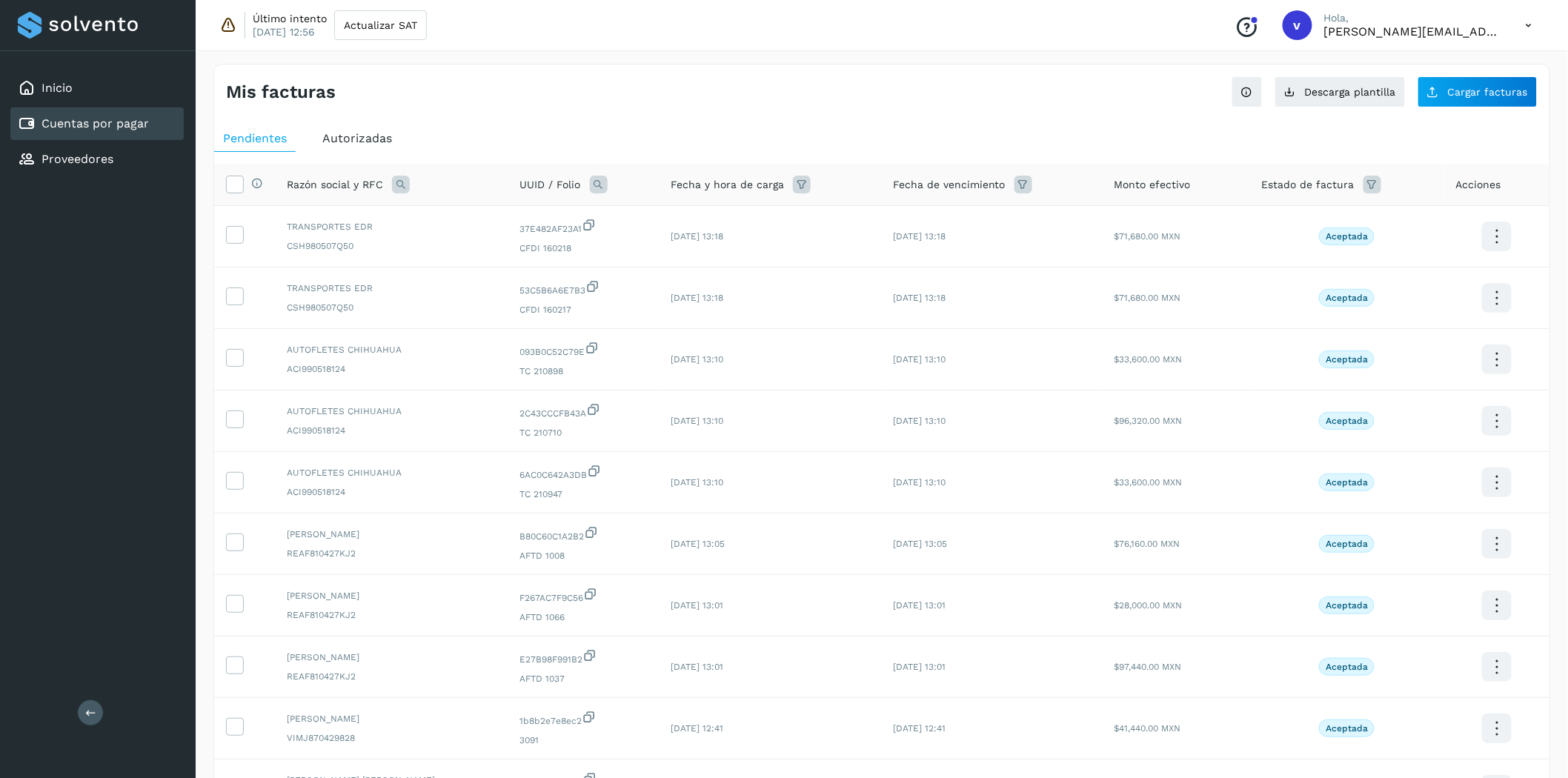
click at [375, 134] on span "Autorizadas" at bounding box center [357, 138] width 70 height 14
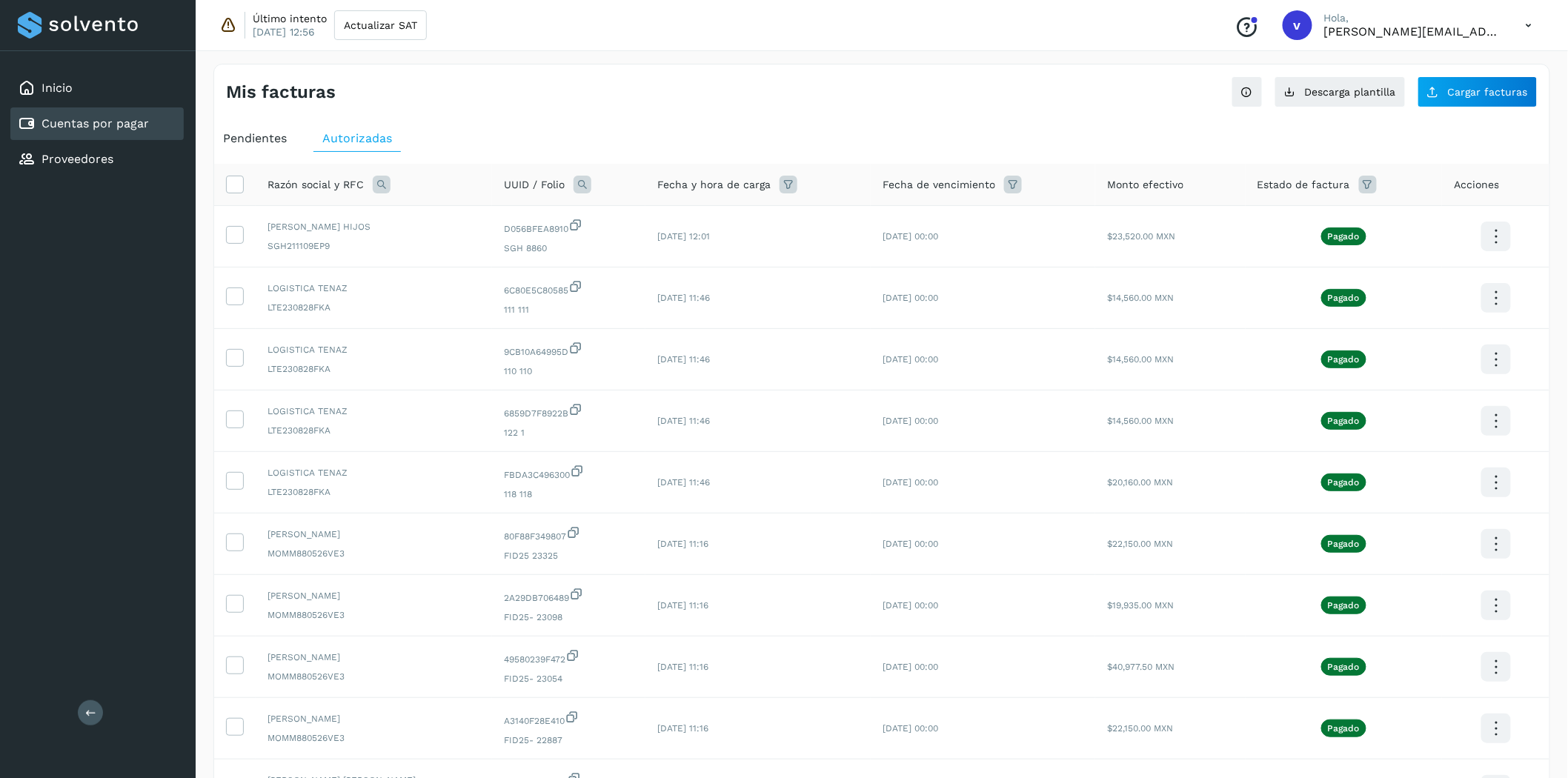
click at [797, 182] on icon at bounding box center [788, 184] width 18 height 18
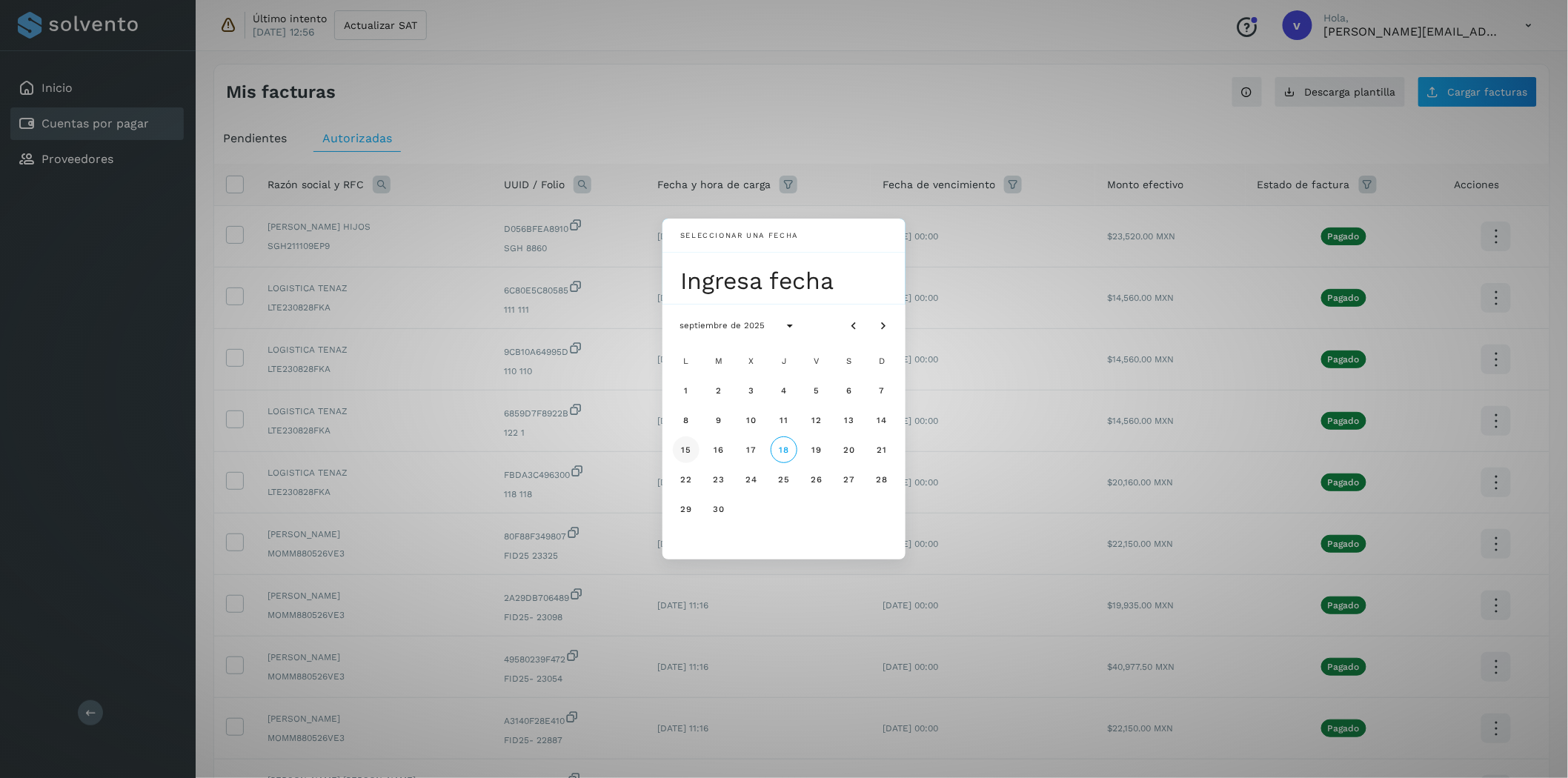
click at [688, 447] on span "15" at bounding box center [686, 450] width 12 height 11
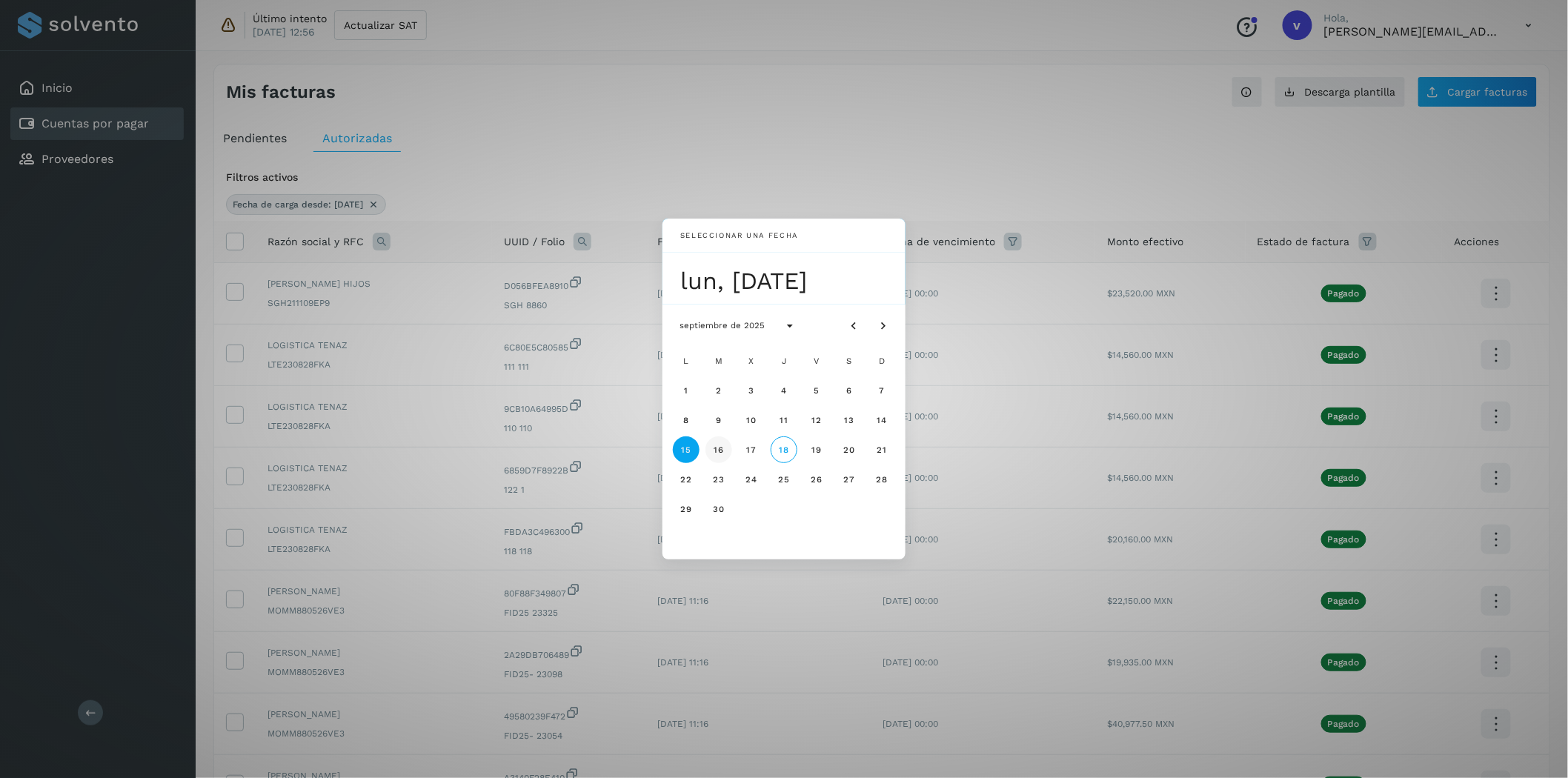
click at [722, 454] on span "16" at bounding box center [718, 450] width 12 height 11
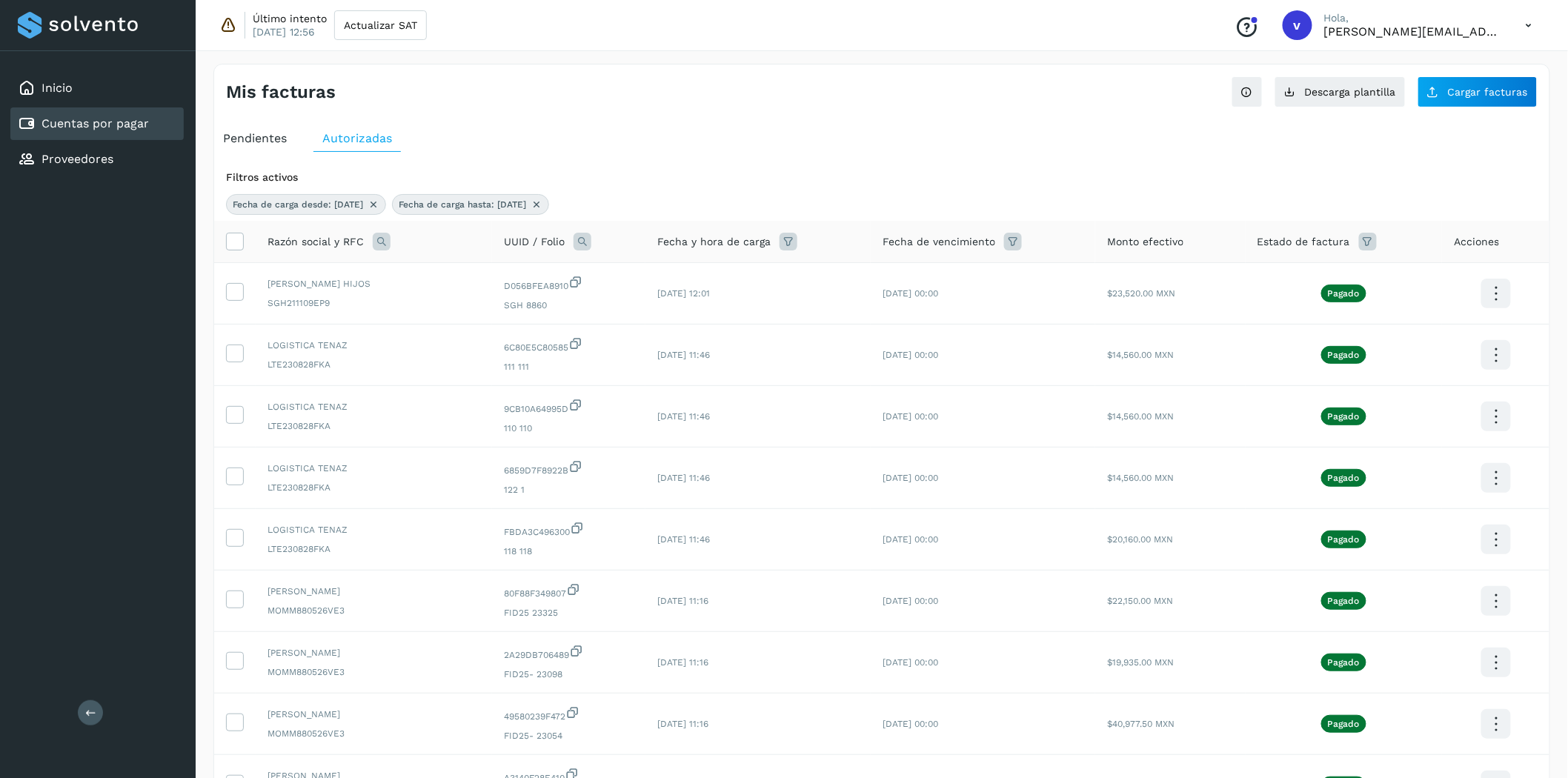
click at [373, 242] on icon at bounding box center [381, 241] width 18 height 18
click at [427, 310] on input "text" at bounding box center [479, 304] width 182 height 24
type input "******"
click at [501, 352] on button "Buscar" at bounding box center [516, 342] width 109 height 30
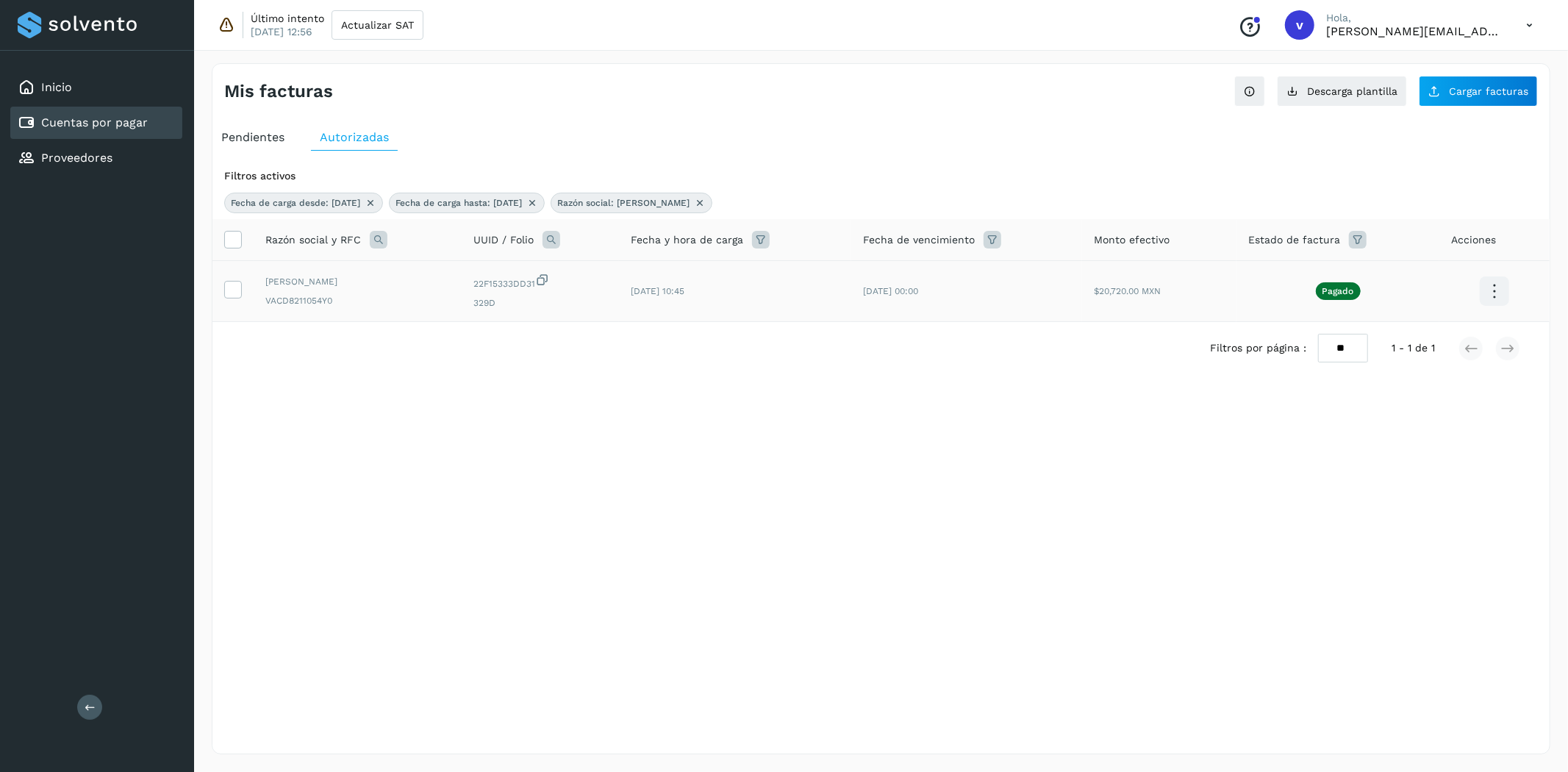
click at [1483, 298] on icon at bounding box center [1494, 292] width 34 height 34
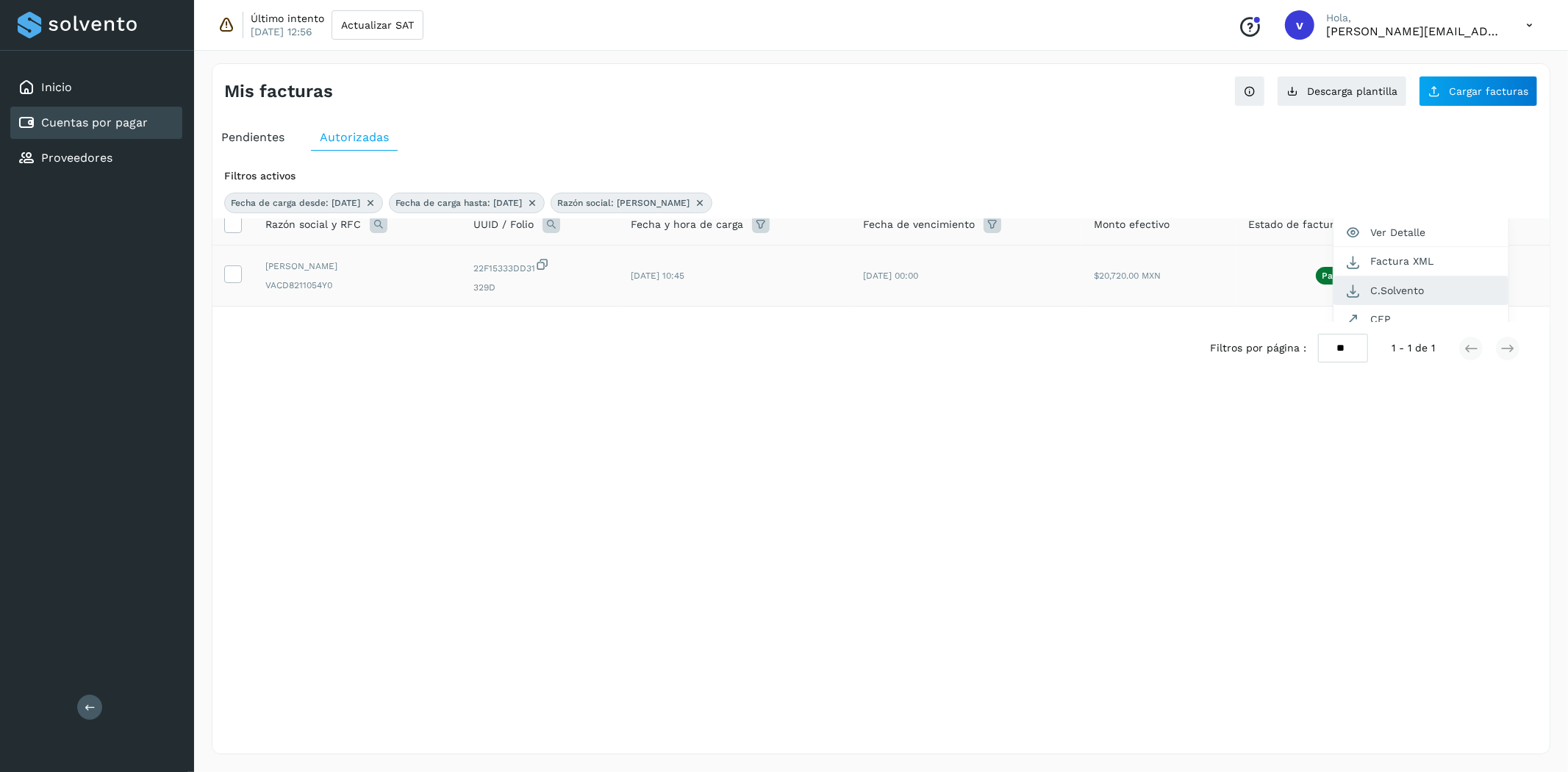
click at [1419, 293] on button "C.Solvento" at bounding box center [1421, 291] width 175 height 29
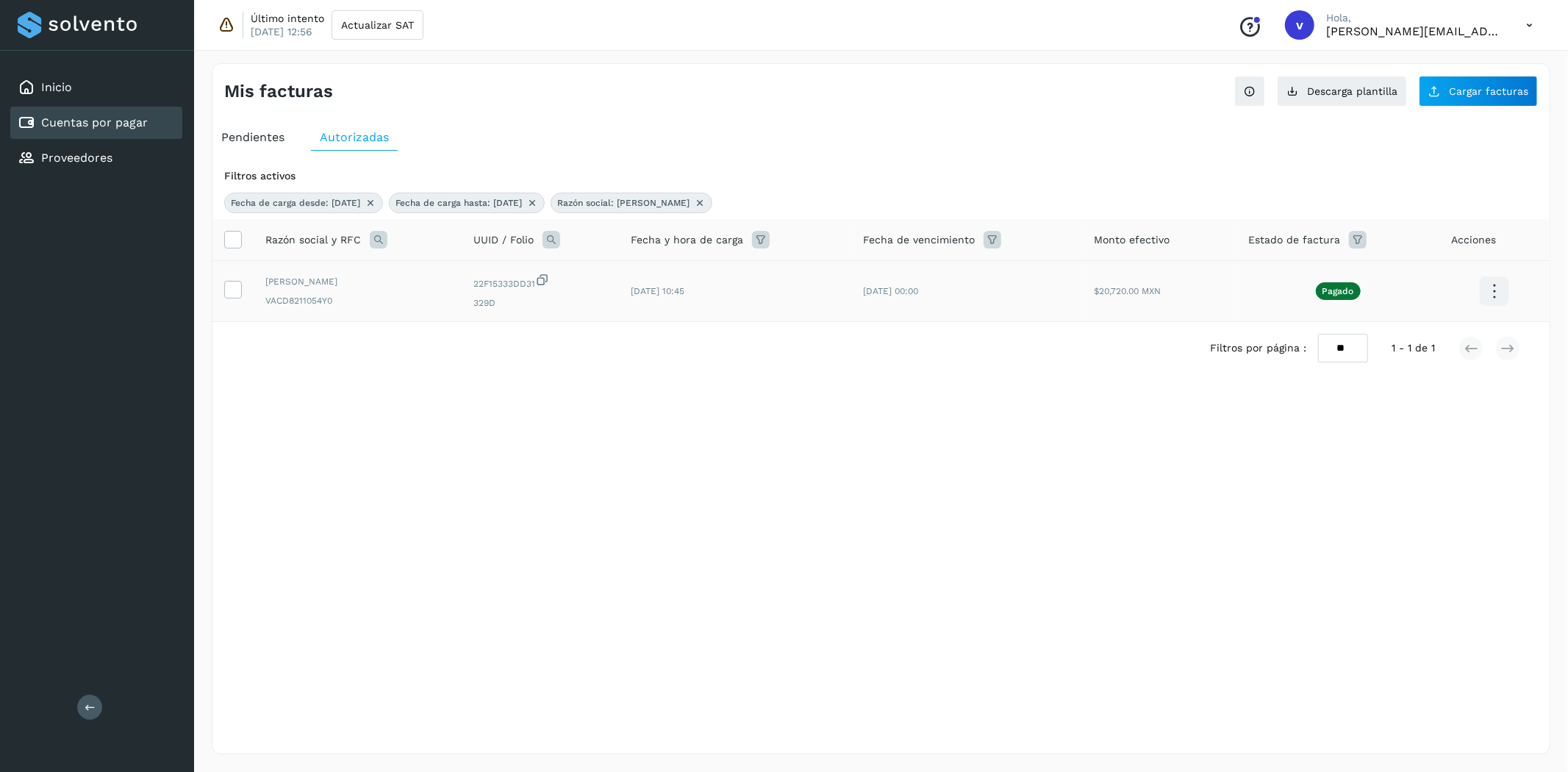
scroll to position [0, 0]
click at [698, 204] on icon at bounding box center [699, 203] width 11 height 11
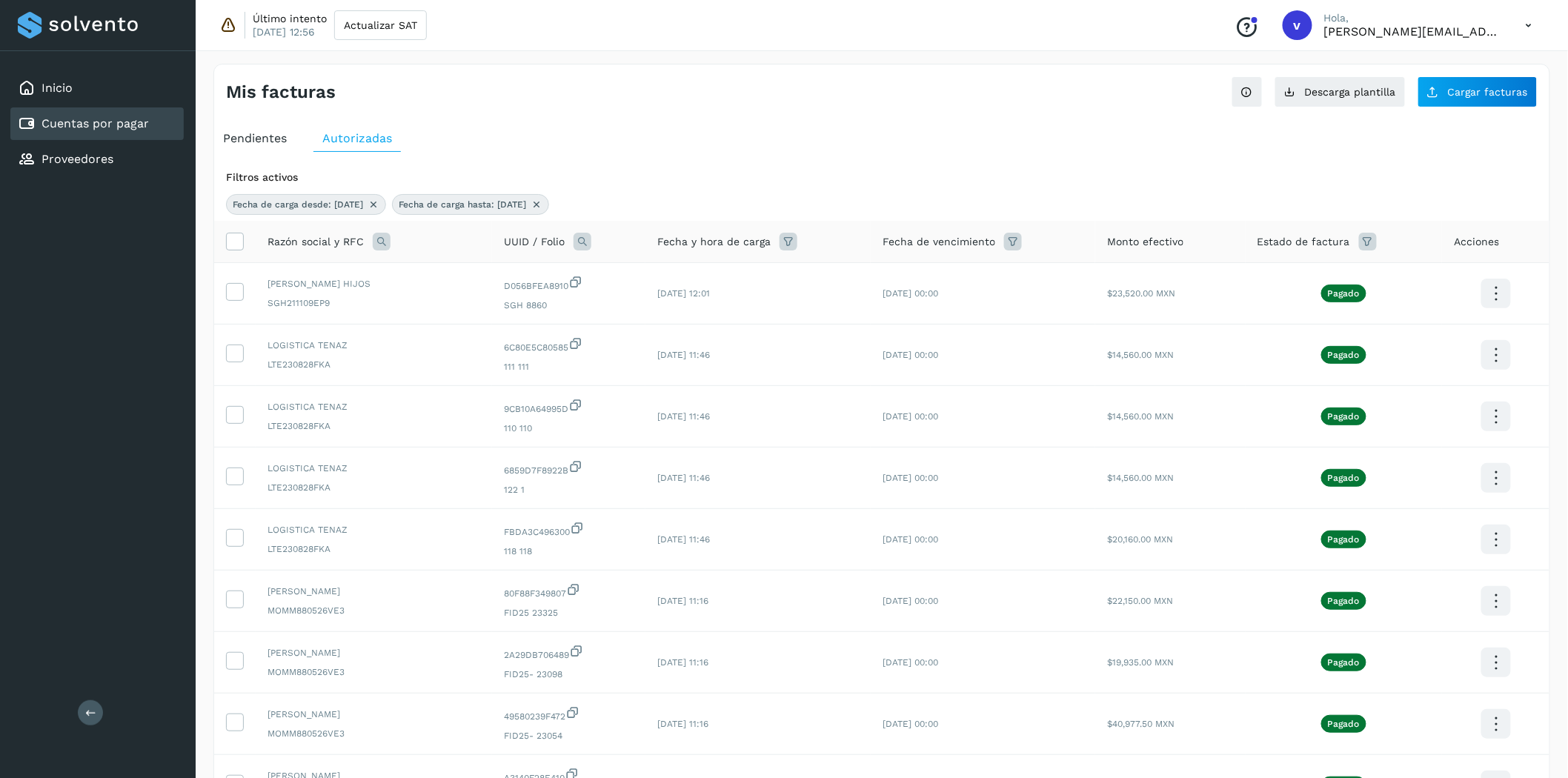
click at [379, 243] on icon at bounding box center [381, 241] width 18 height 18
click at [450, 306] on input "text" at bounding box center [479, 304] width 182 height 24
click at [528, 299] on input "*****" at bounding box center [479, 304] width 182 height 24
type input "*****"
click at [576, 302] on div "Razón social RFC ***** Cancelar Buscar" at bounding box center [478, 312] width 206 height 113
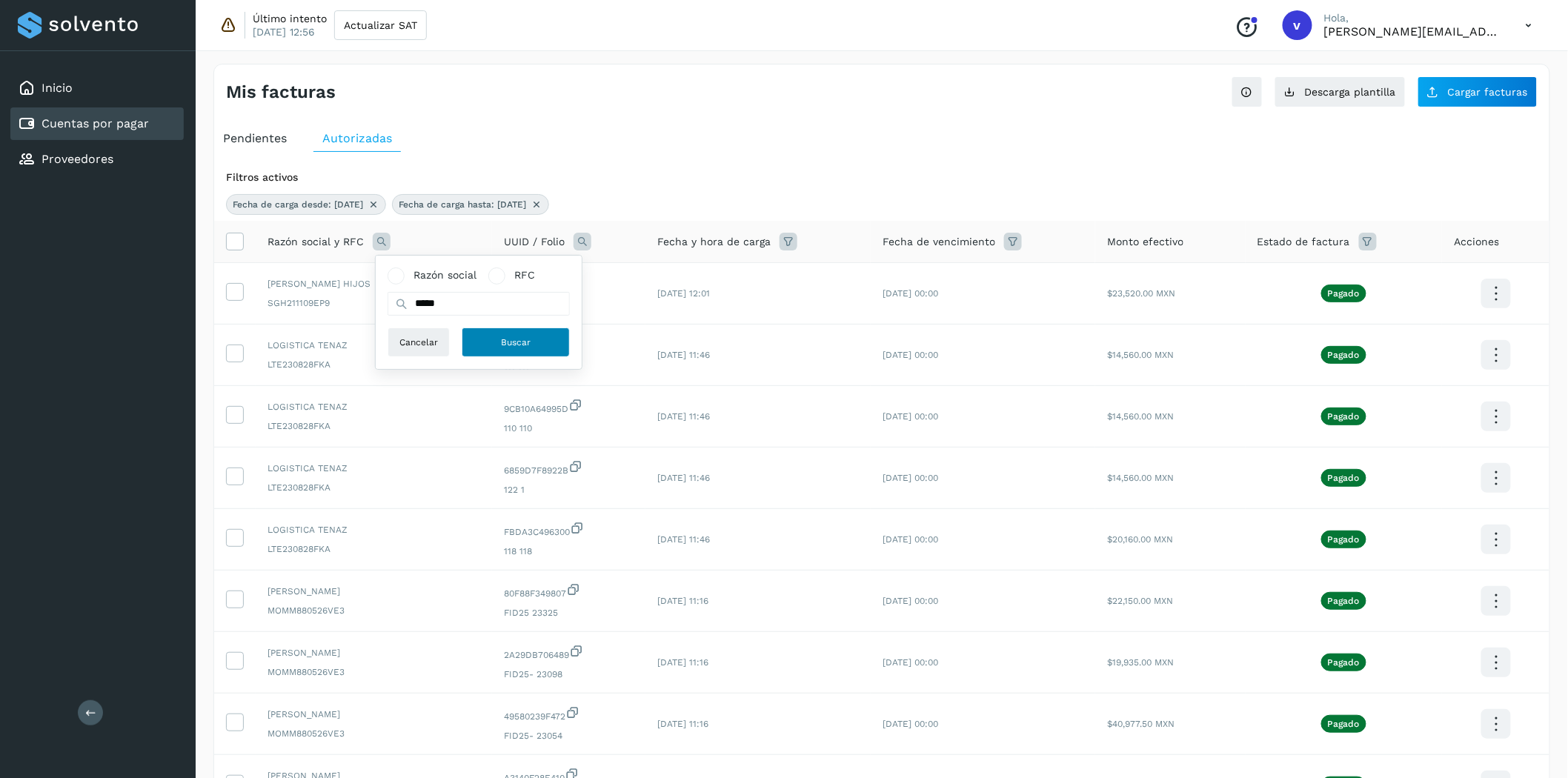
click at [537, 351] on button "Buscar" at bounding box center [516, 342] width 109 height 30
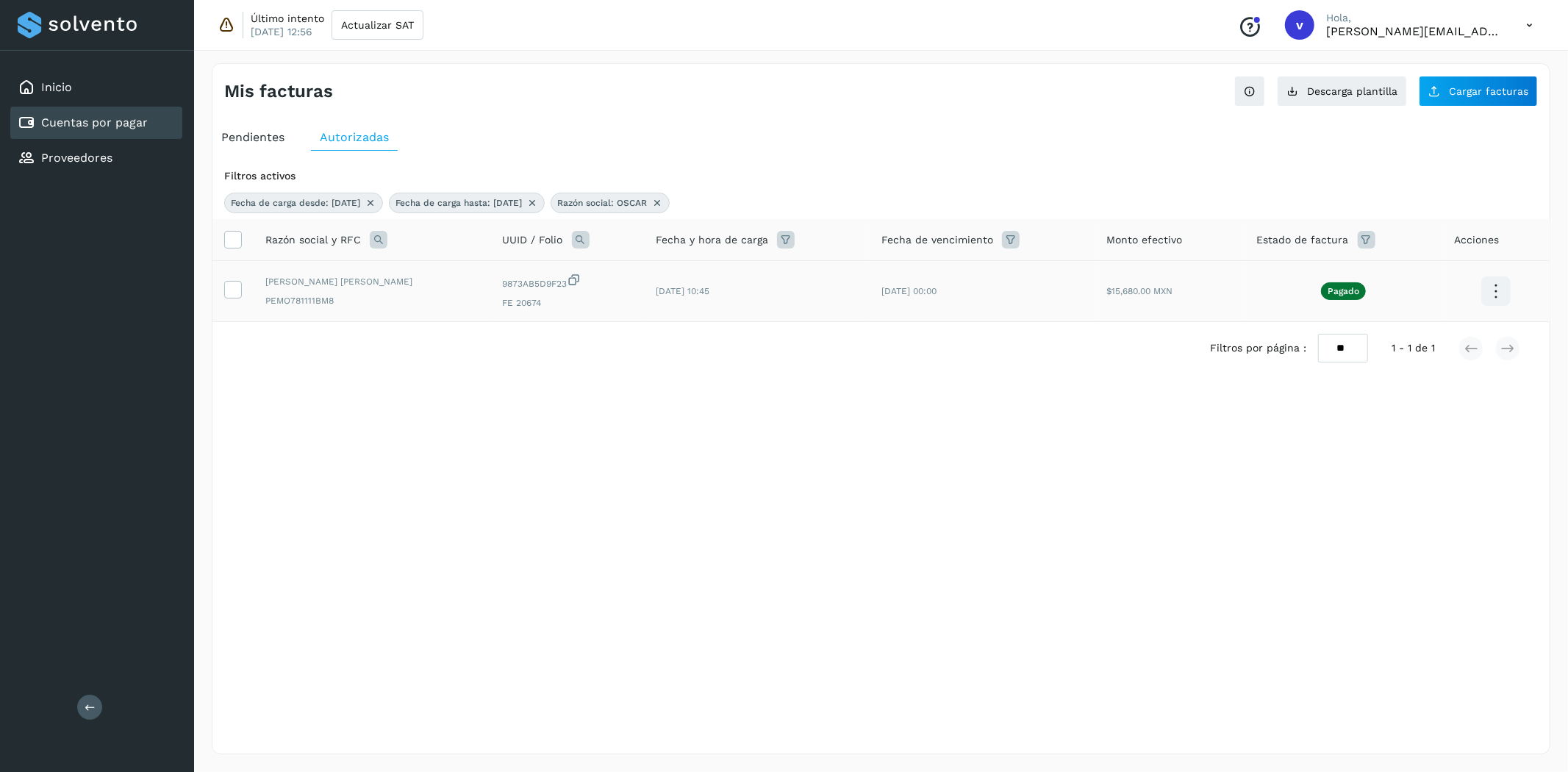
click at [1499, 289] on icon at bounding box center [1496, 292] width 34 height 34
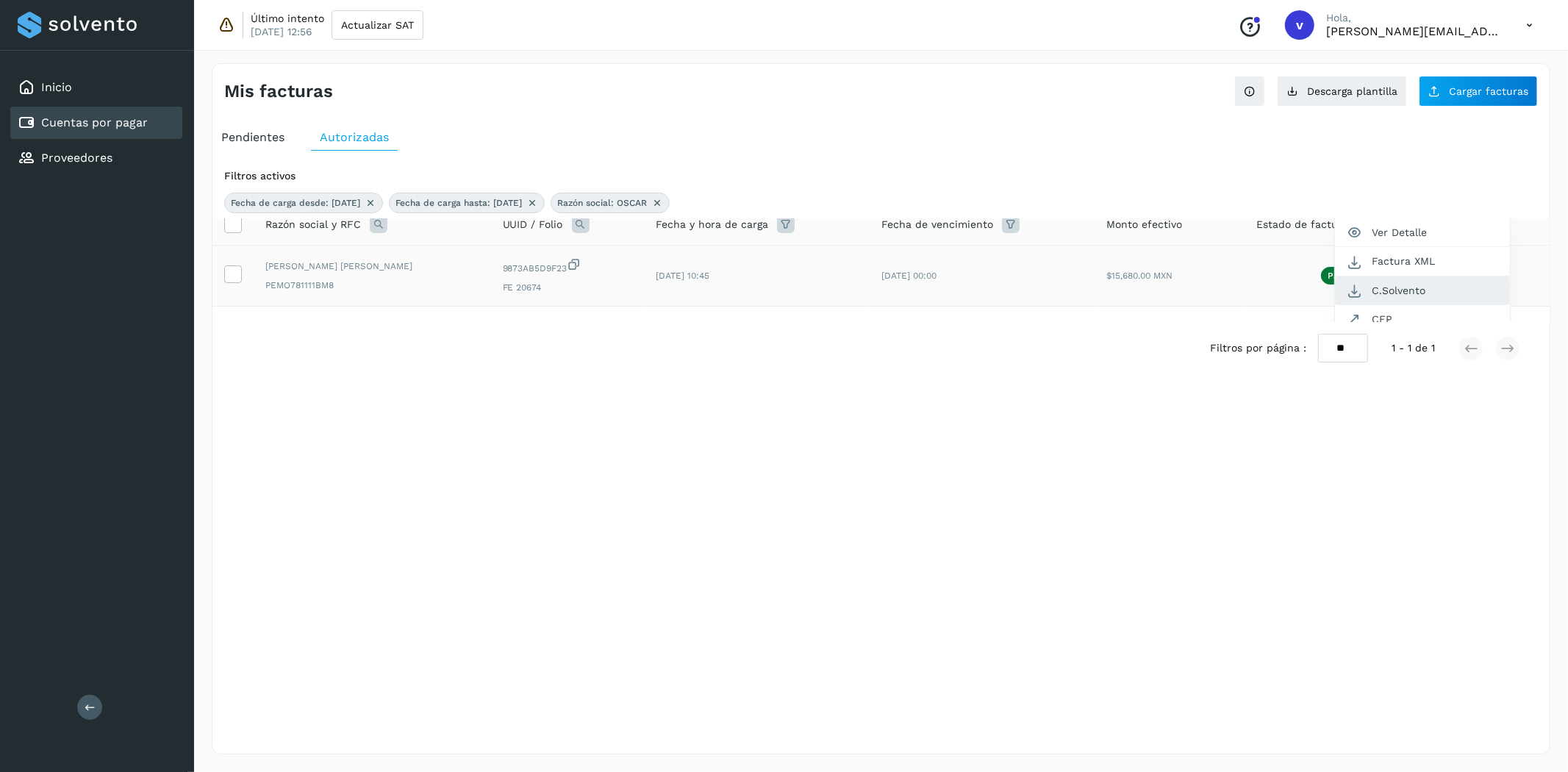
click at [1436, 295] on button "C.Solvento" at bounding box center [1422, 291] width 175 height 29
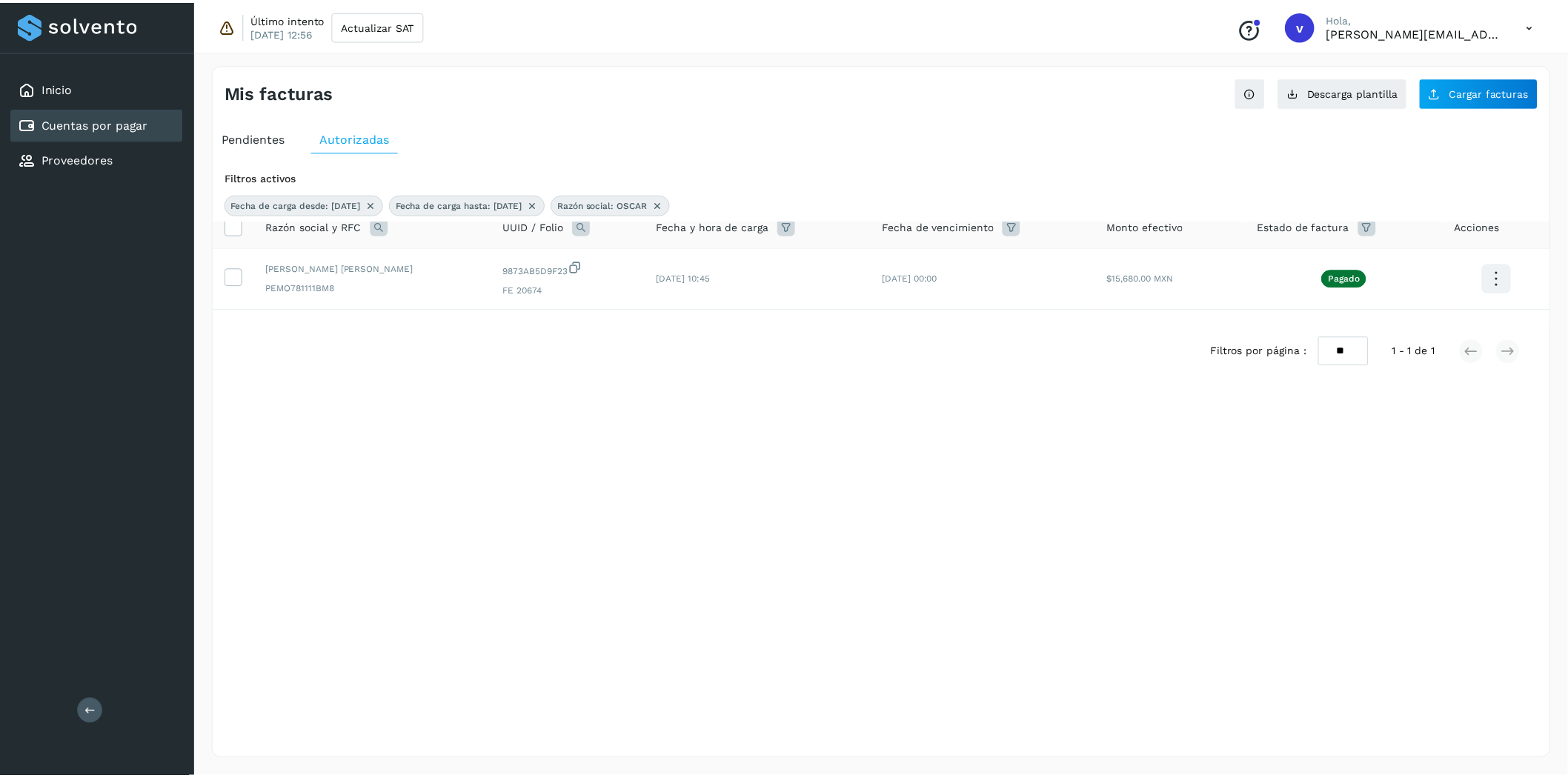
scroll to position [0, 0]
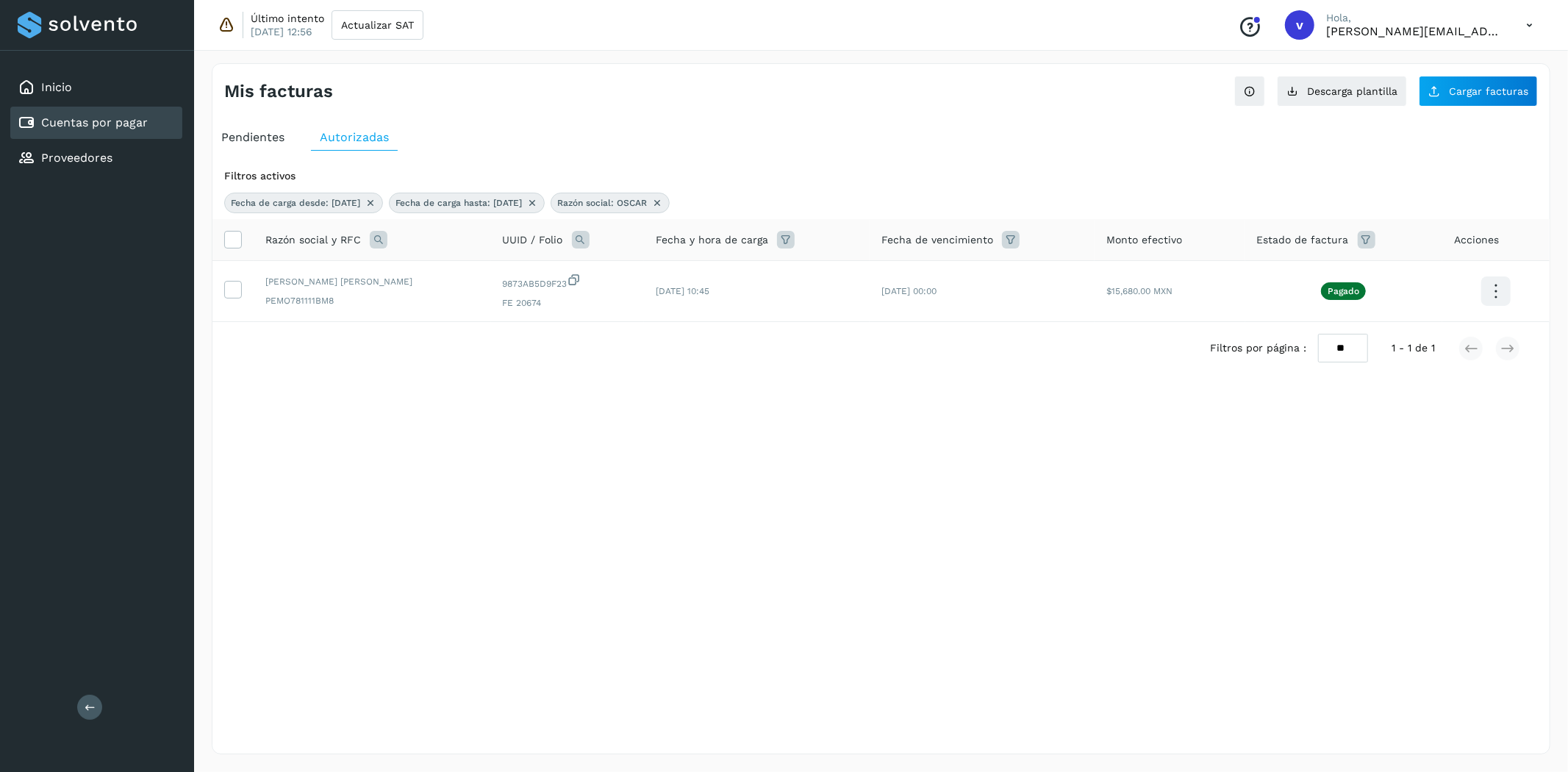
click at [1162, 412] on div "15 sept 2025 - 16 sept 2025" at bounding box center [881, 410] width 1337 height 24
click at [236, 143] on span "Pendientes" at bounding box center [252, 137] width 63 height 14
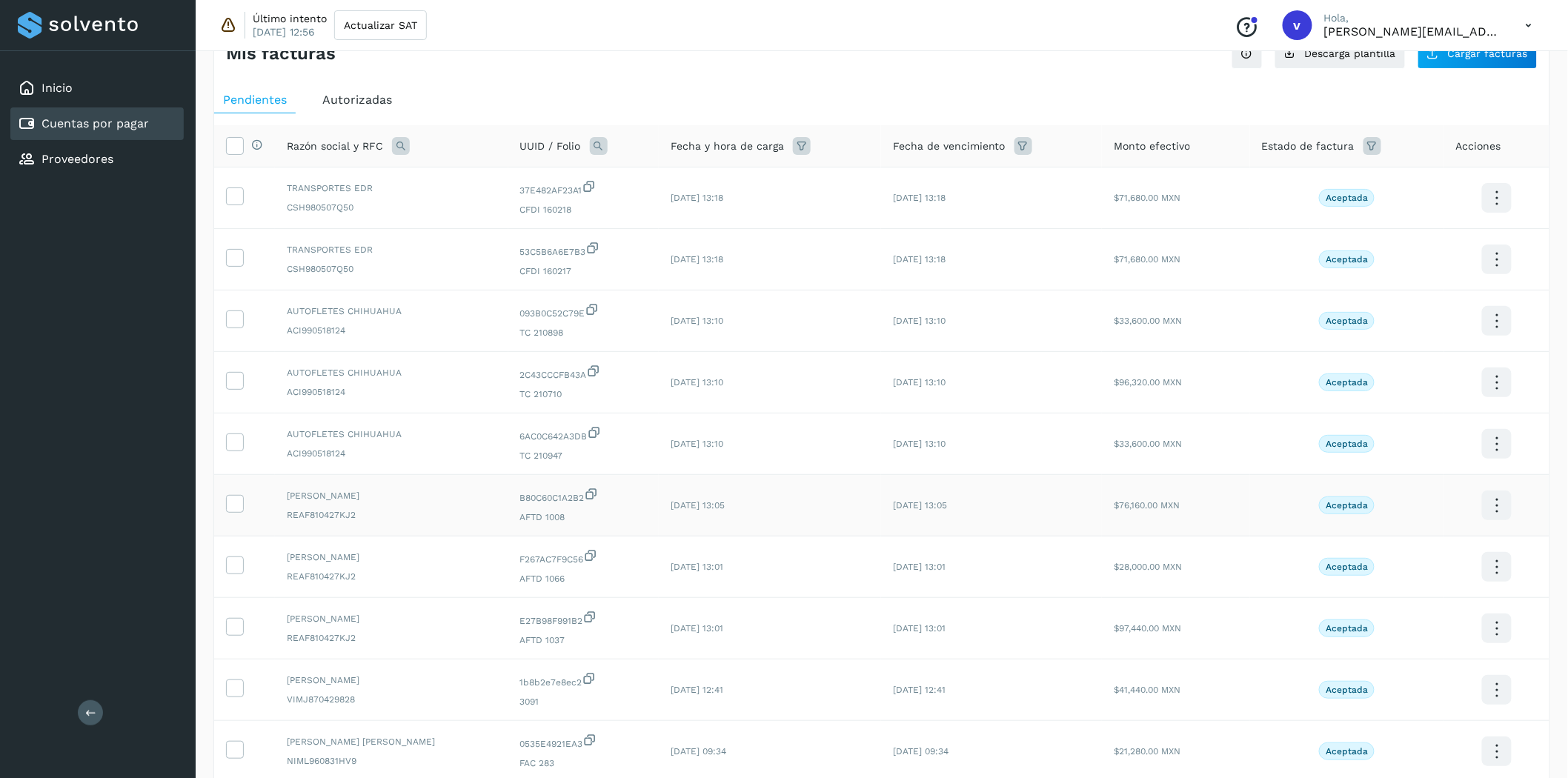
scroll to position [10, 0]
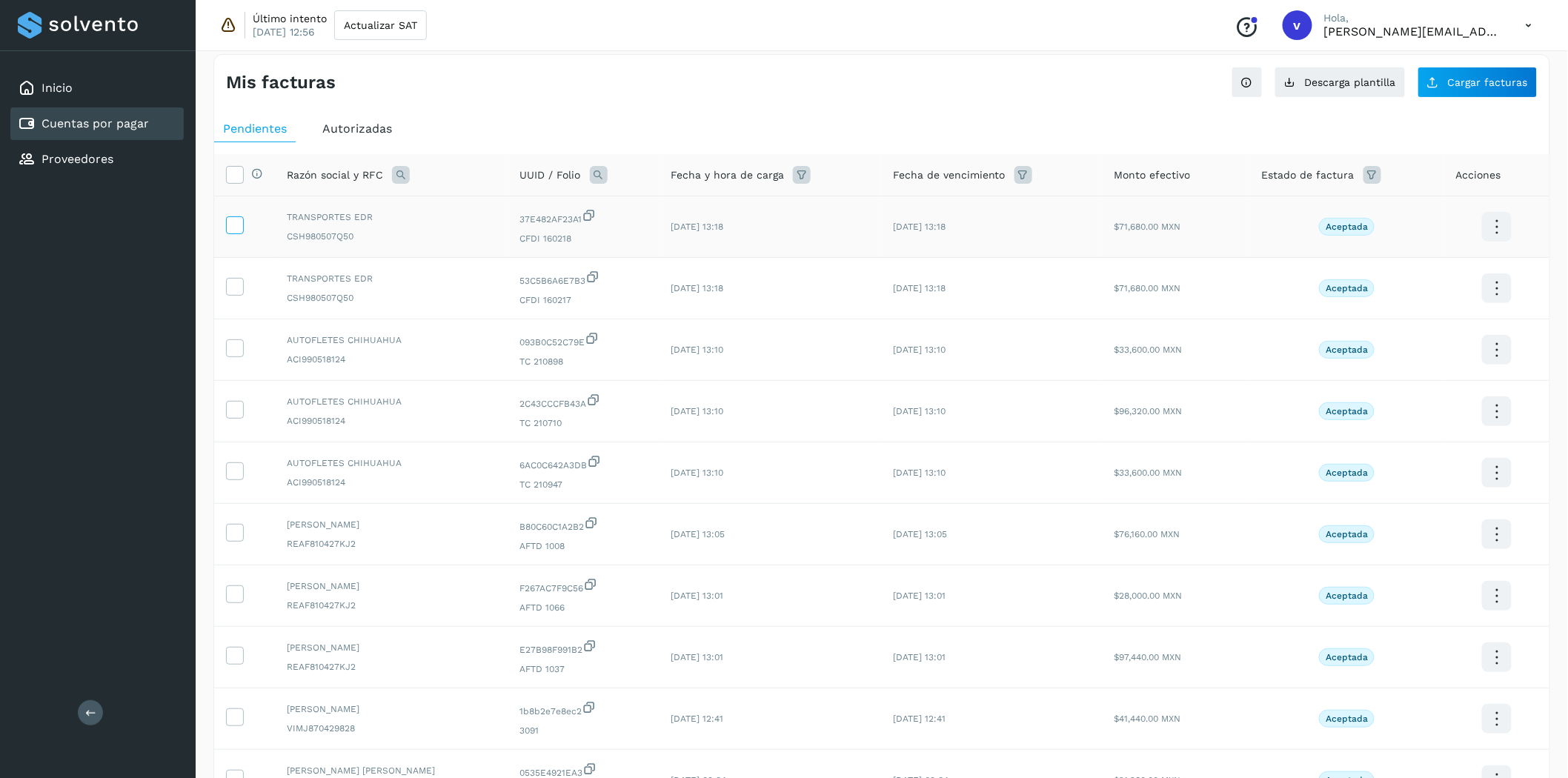
click at [235, 231] on icon at bounding box center [234, 224] width 15 height 15
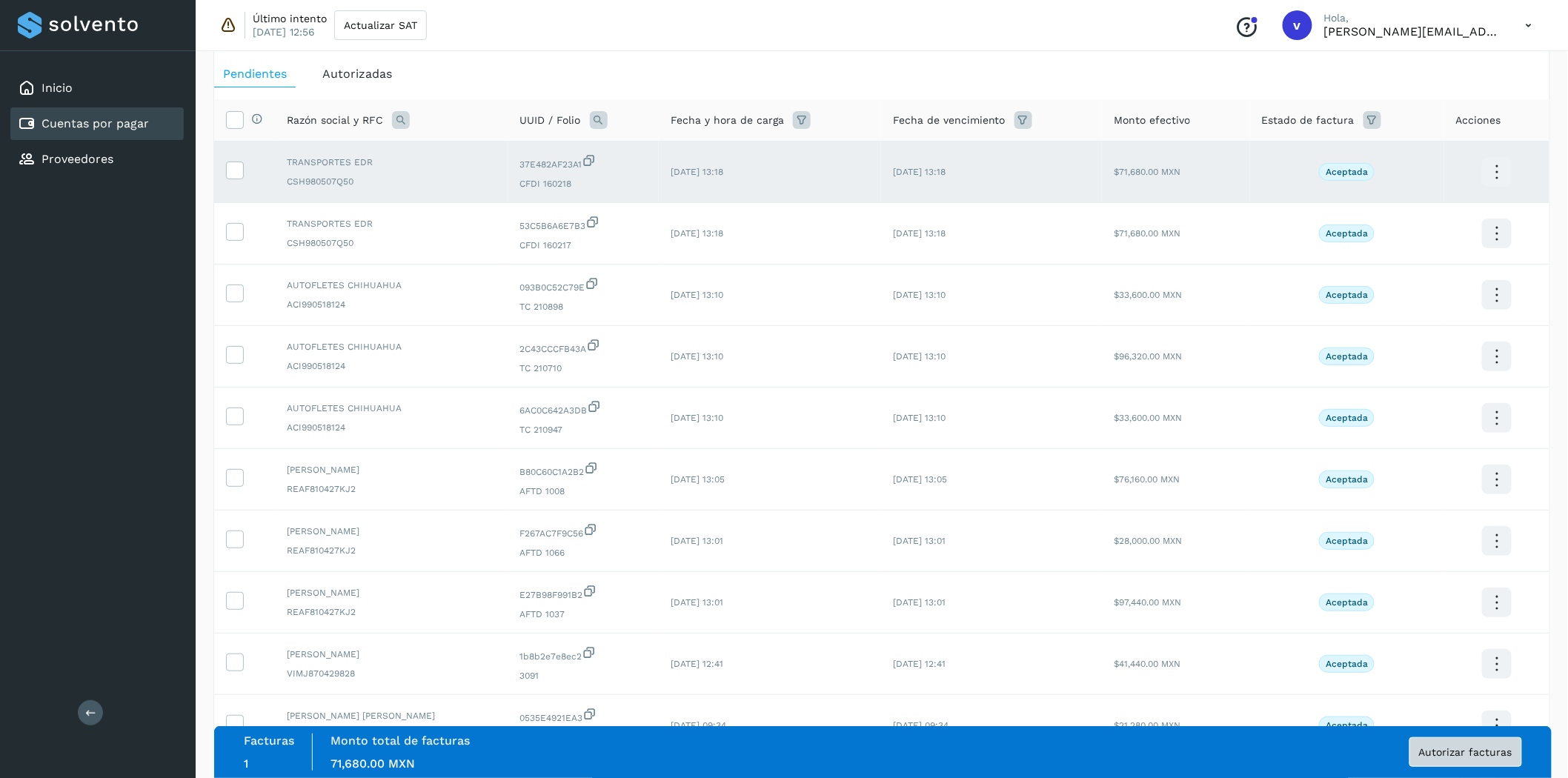
scroll to position [92, 0]
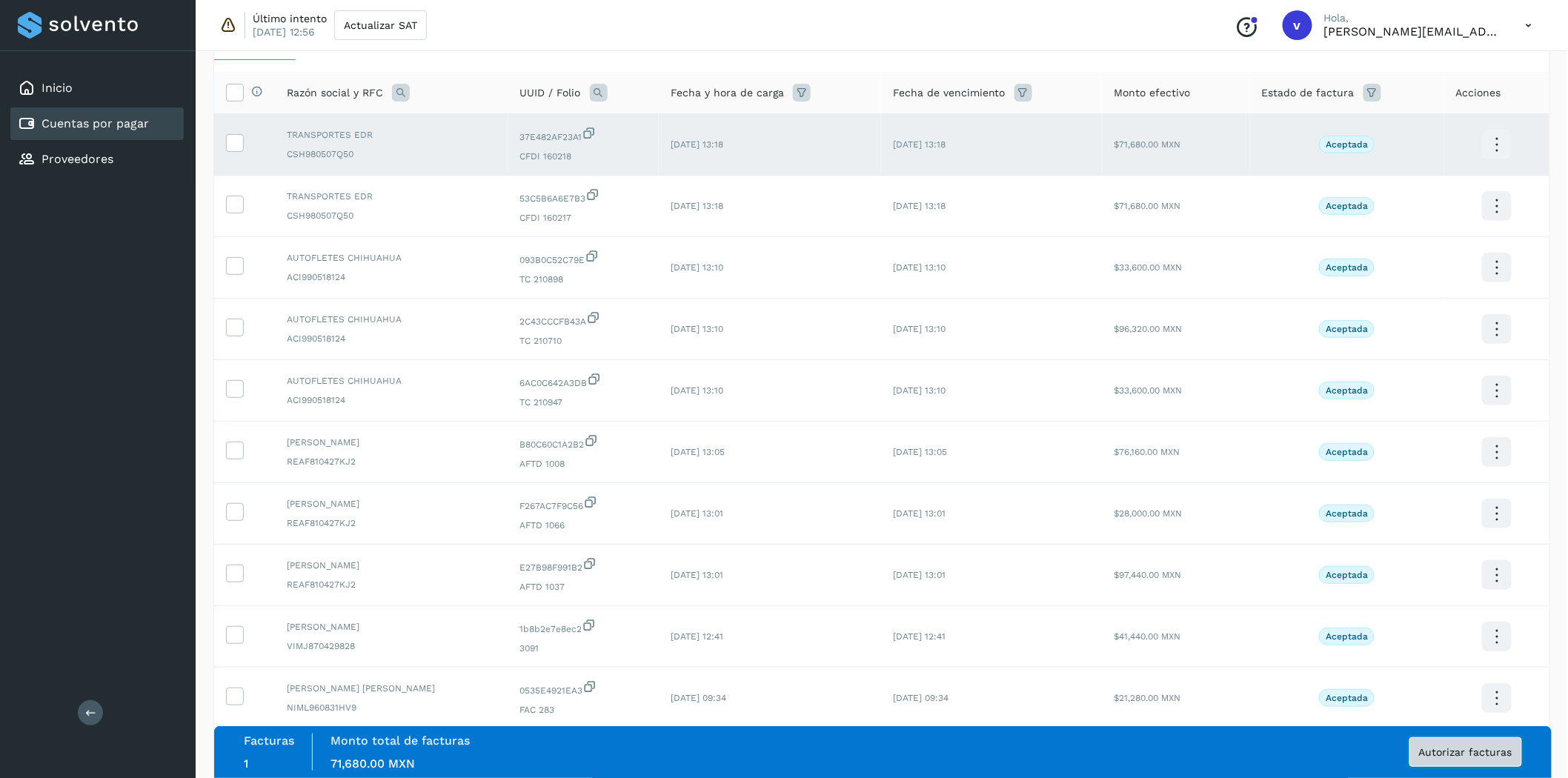
click at [1424, 756] on span "Autorizar facturas" at bounding box center [1465, 752] width 93 height 11
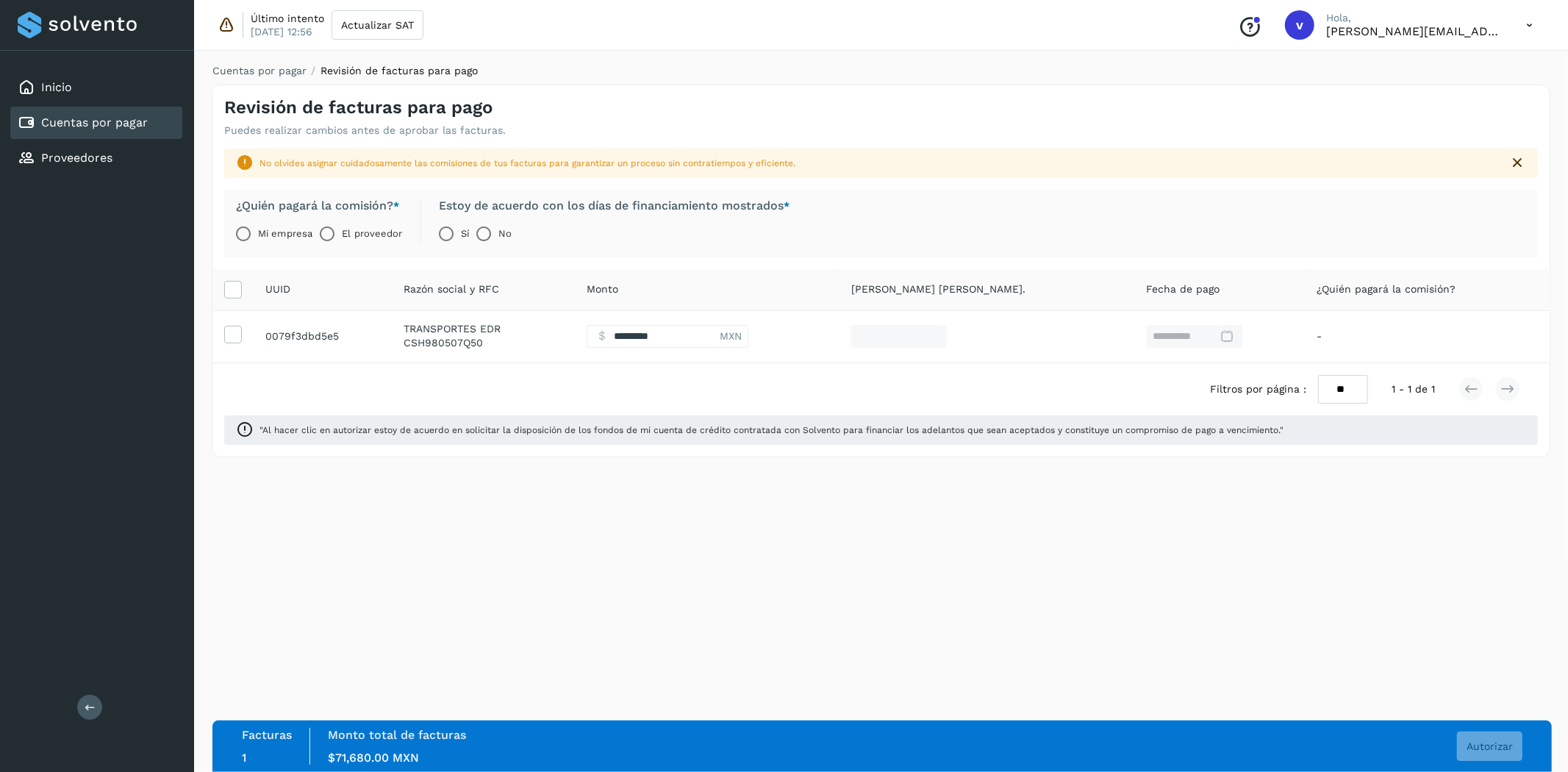
click at [1518, 159] on icon at bounding box center [1518, 163] width 18 height 18
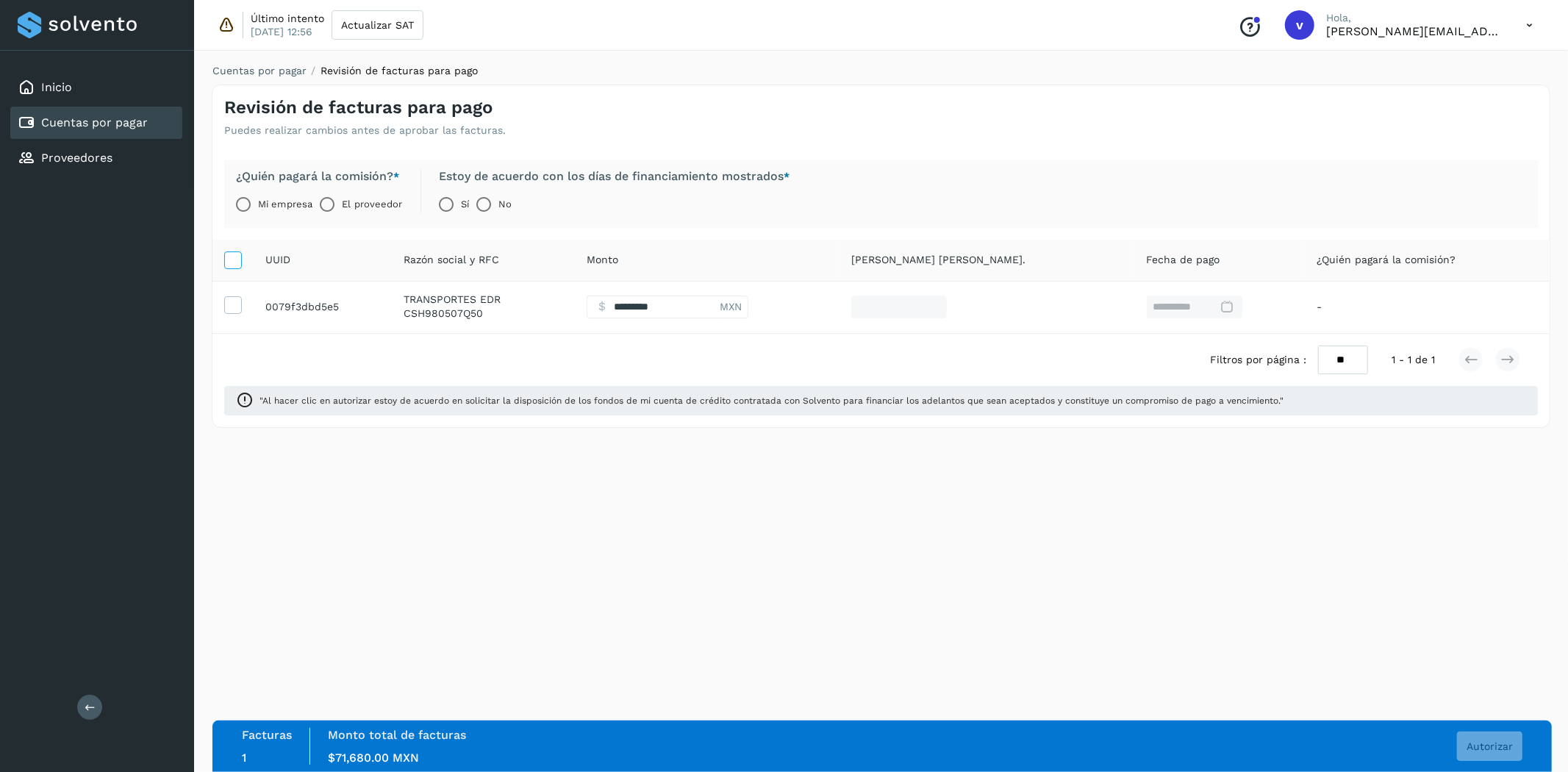
click at [233, 255] on icon at bounding box center [232, 259] width 15 height 15
click at [103, 129] on div "Cuentas por pagar" at bounding box center [83, 123] width 131 height 18
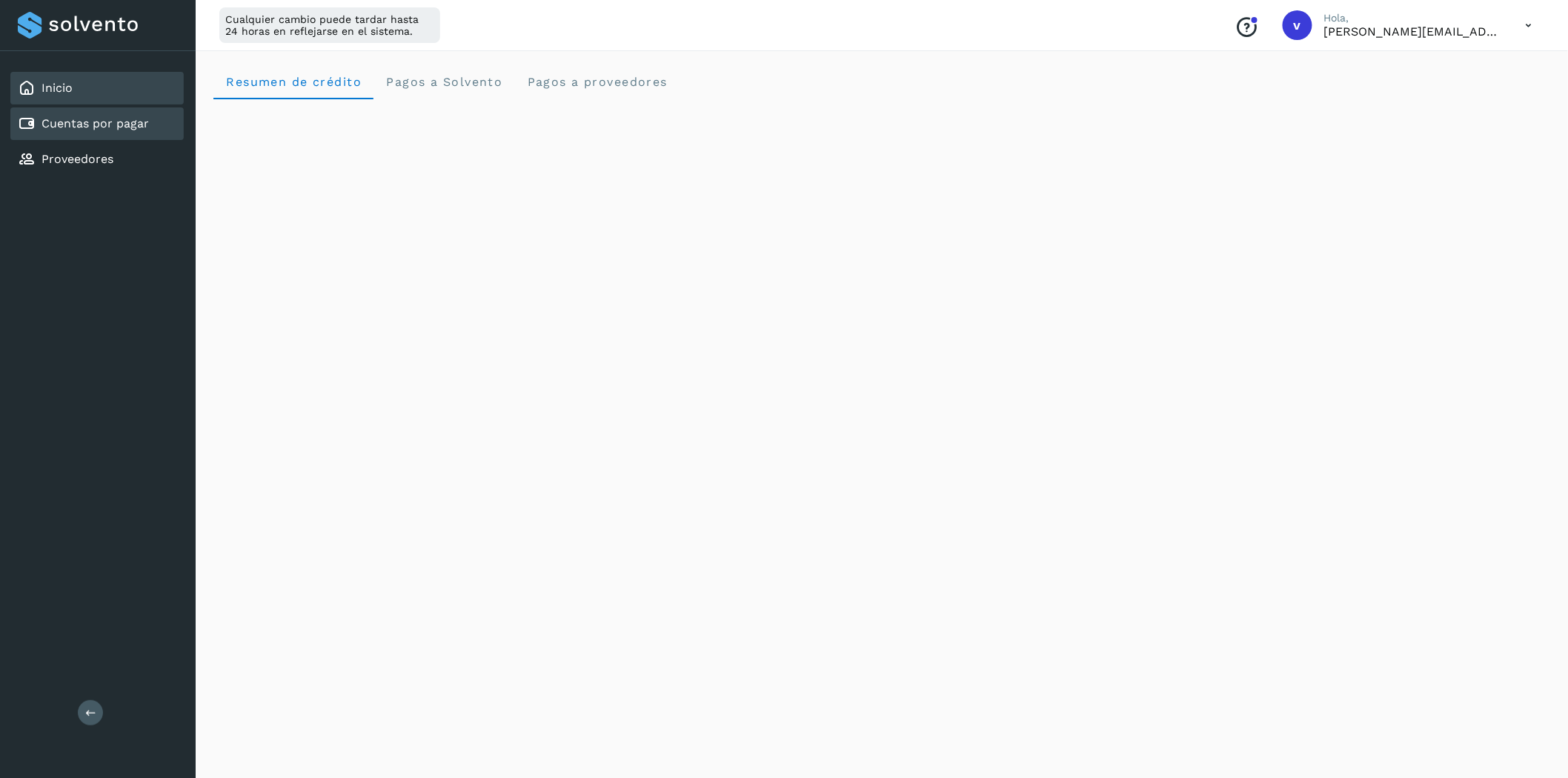
click at [93, 121] on link "Cuentas por pagar" at bounding box center [95, 123] width 108 height 14
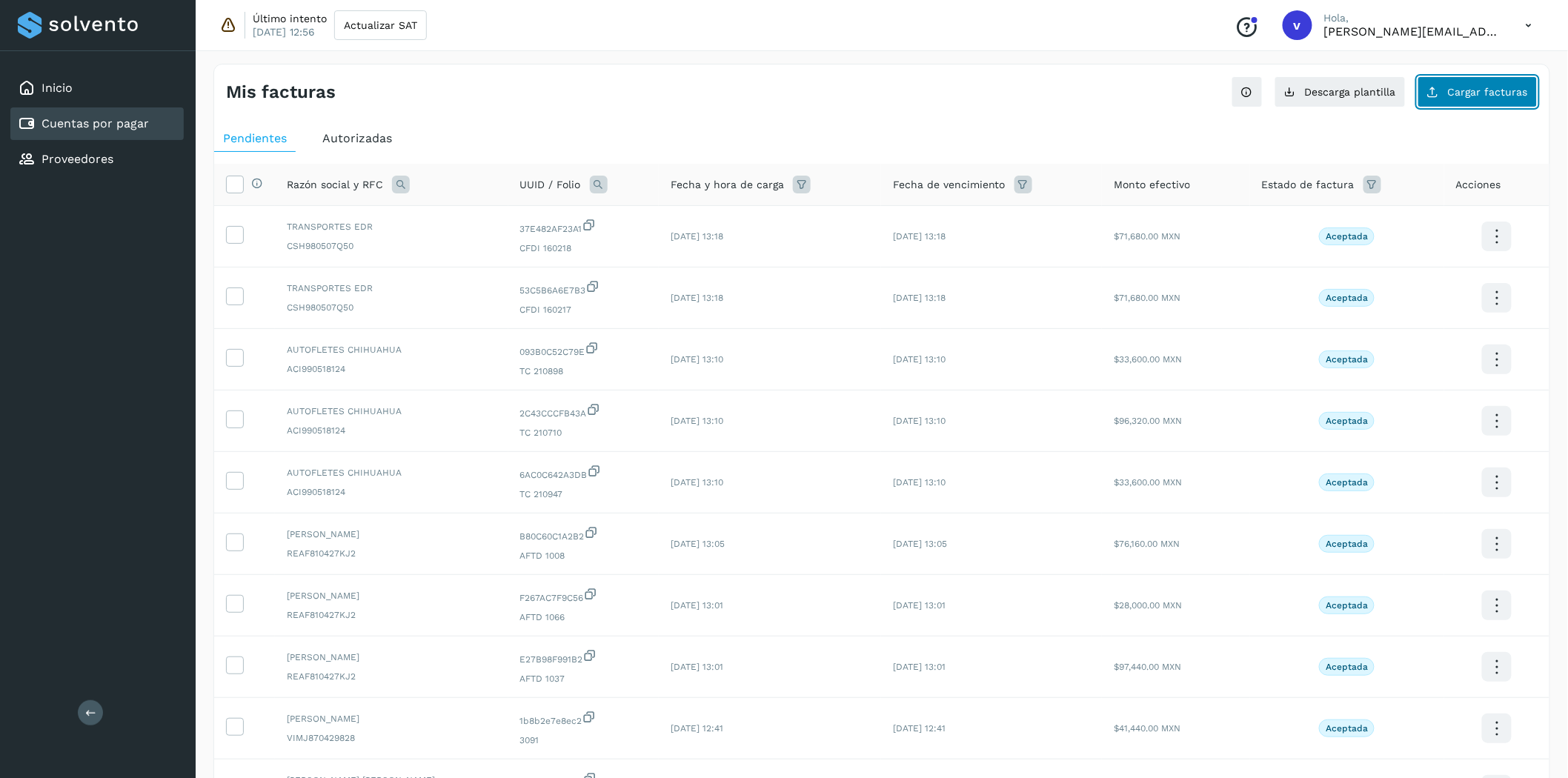
click at [1439, 96] on icon at bounding box center [1433, 92] width 12 height 12
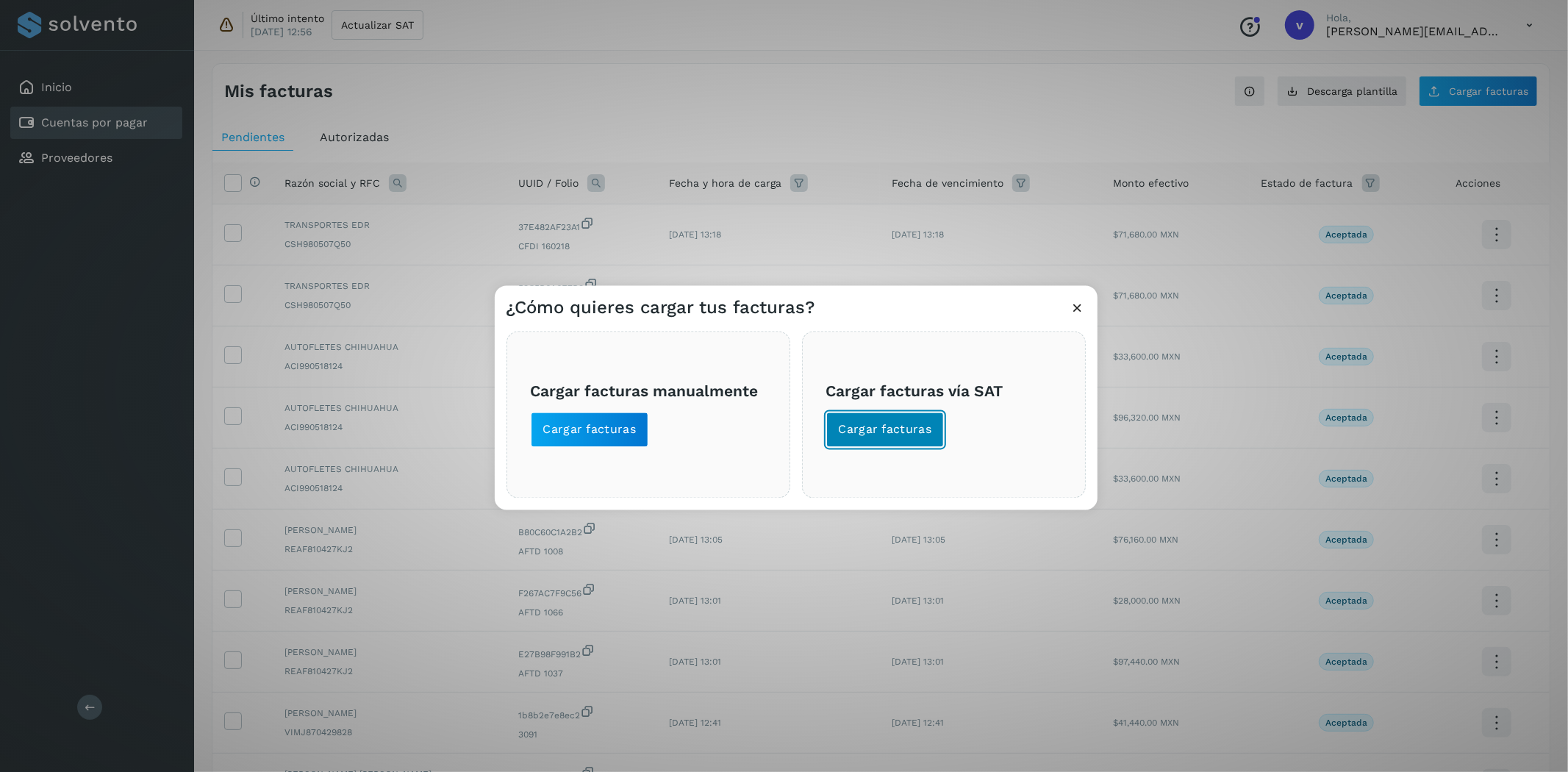
click at [900, 427] on span "Cargar facturas" at bounding box center [886, 430] width 93 height 16
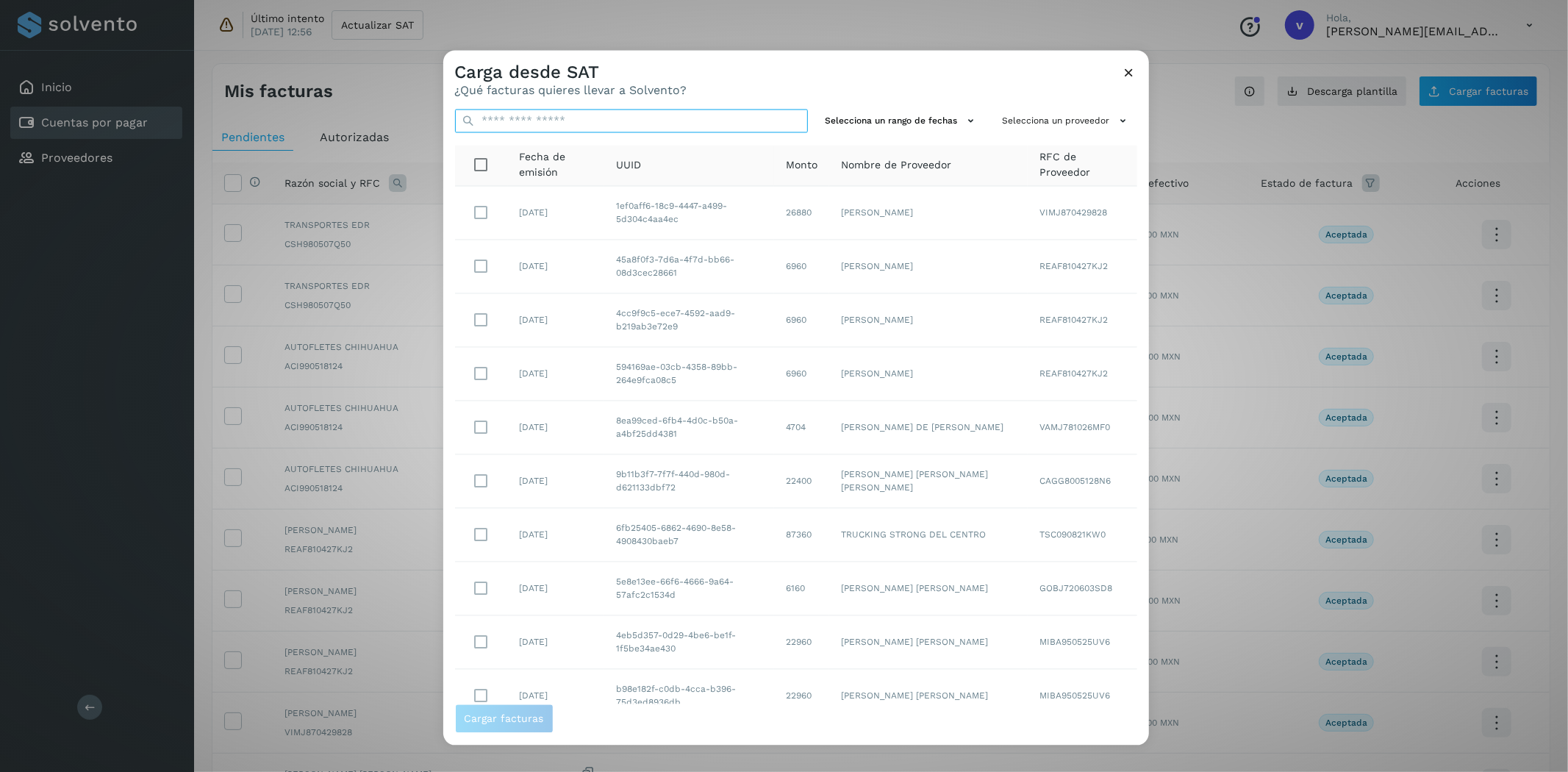
click at [573, 125] on input "text" at bounding box center [632, 121] width 352 height 24
click at [1083, 118] on button "Selecciona un proveedor" at bounding box center [1066, 121] width 140 height 24
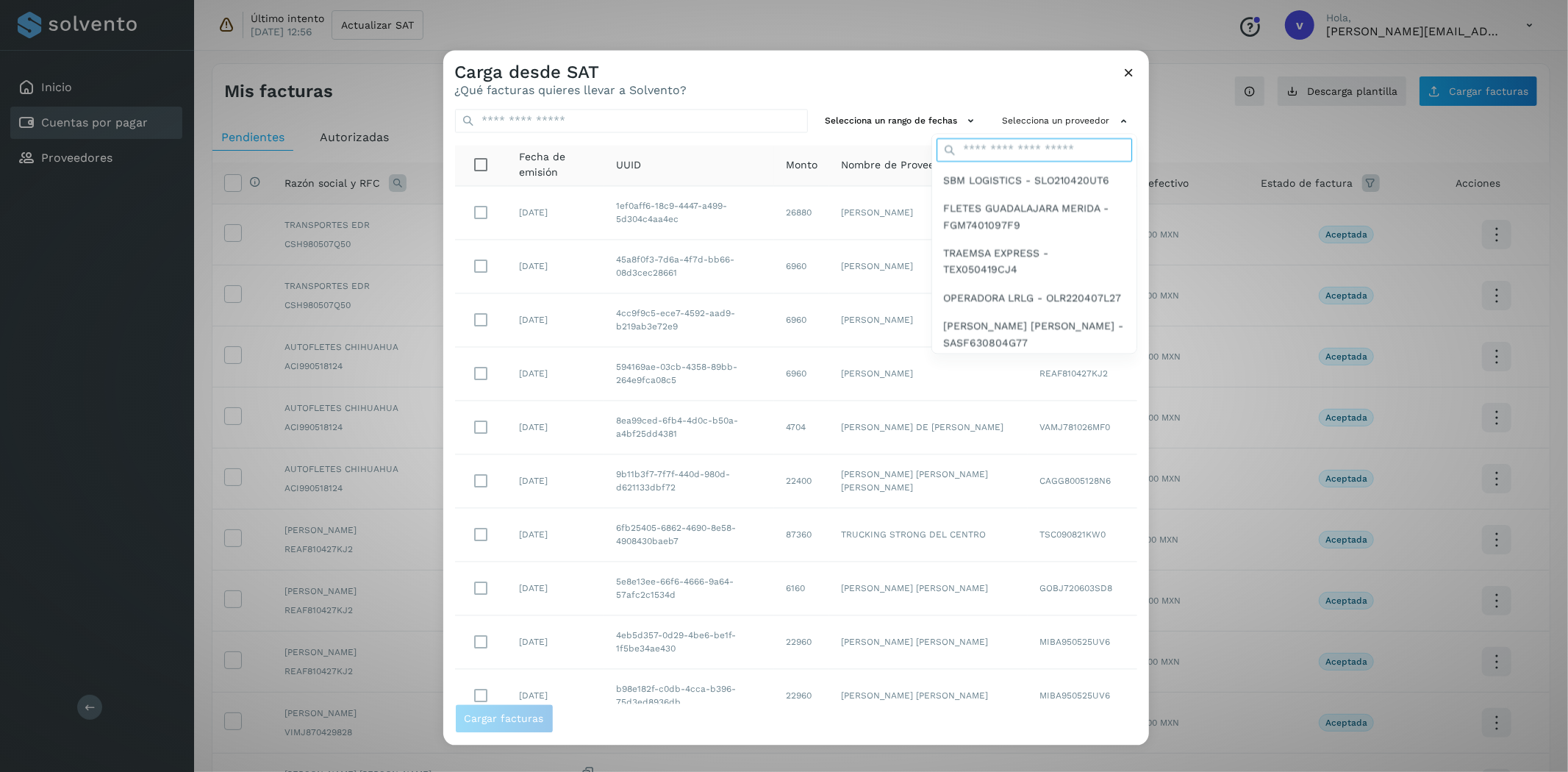
click at [1016, 152] on input "text" at bounding box center [1034, 150] width 195 height 24
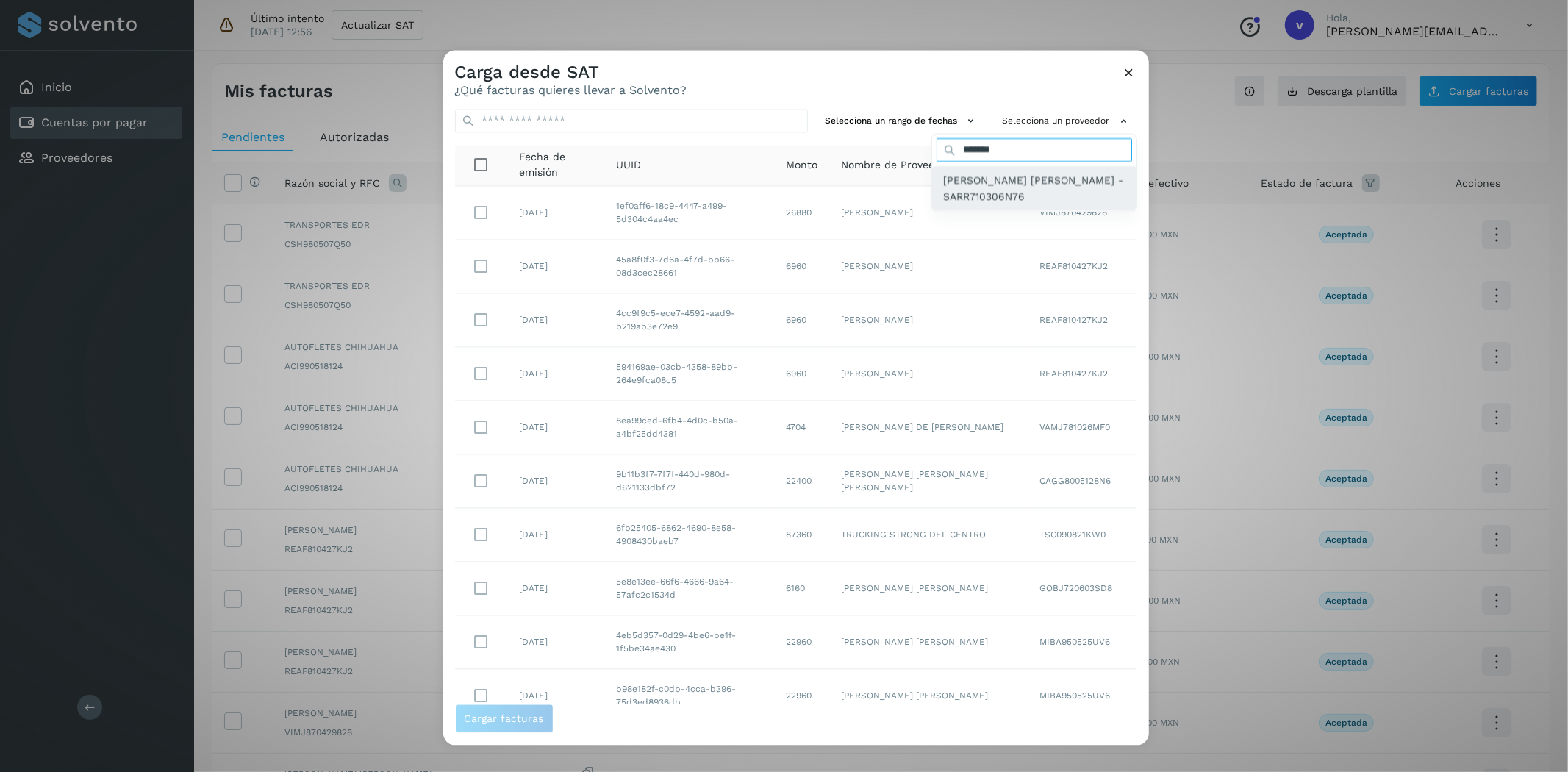
type input "*******"
click at [960, 185] on span "[PERSON_NAME] [PERSON_NAME] - SARR710306N76" at bounding box center [1035, 189] width 181 height 33
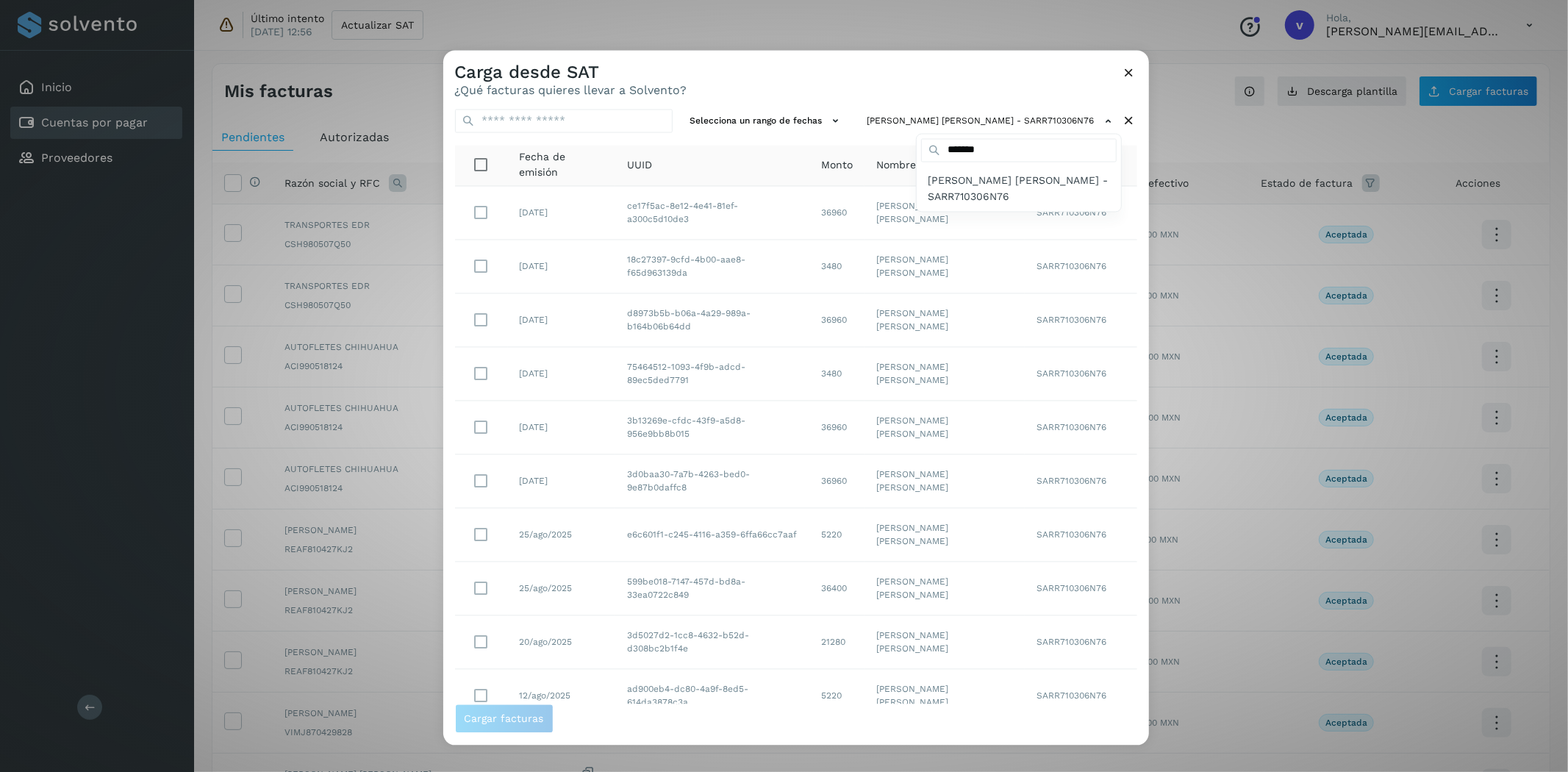
click at [480, 215] on div at bounding box center [1227, 437] width 1568 height 772
click at [1136, 66] on icon at bounding box center [1130, 73] width 15 height 15
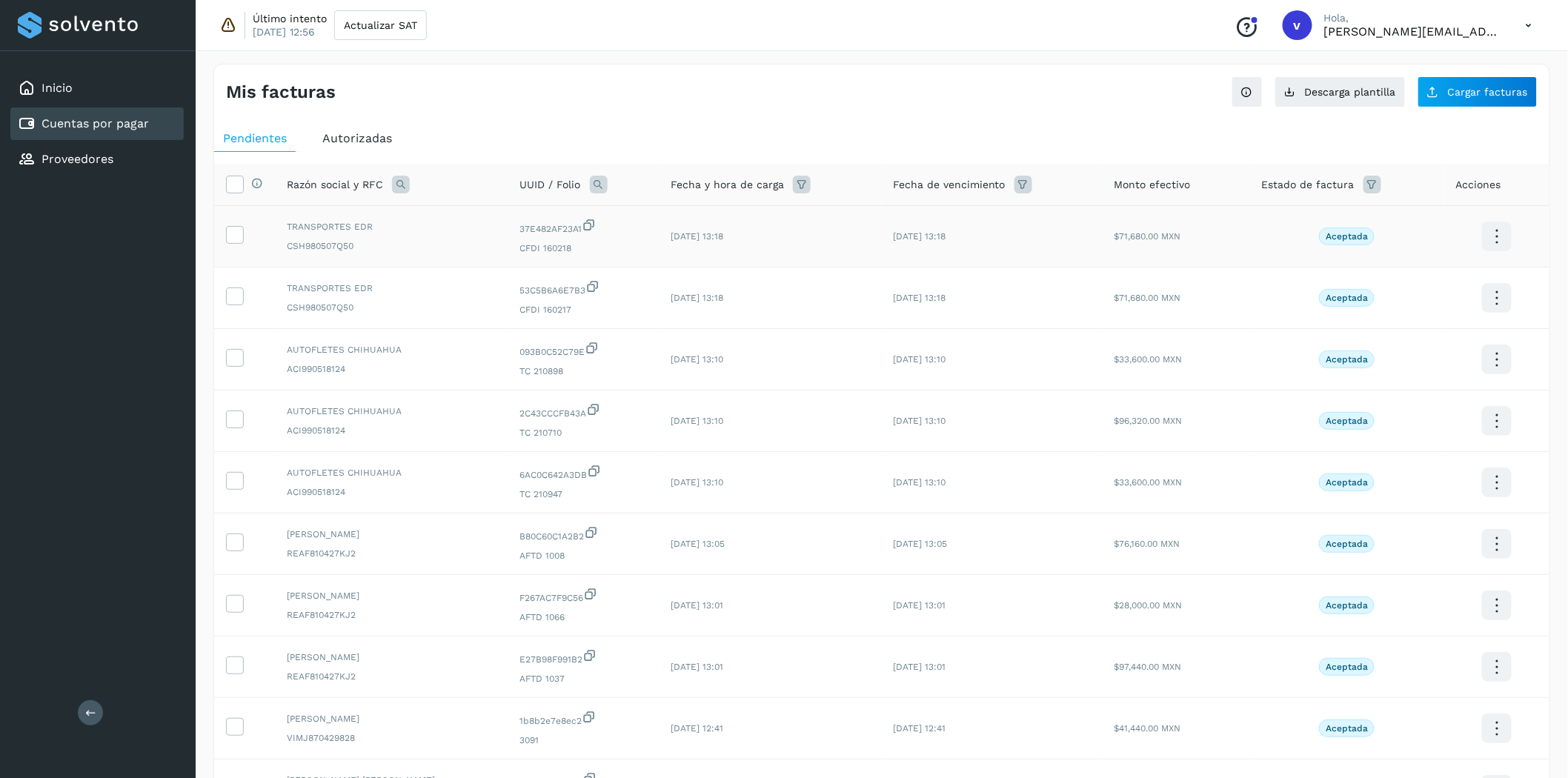
click at [289, 239] on span "CSH980507Q50" at bounding box center [392, 246] width 209 height 13
click at [238, 238] on icon at bounding box center [234, 233] width 15 height 15
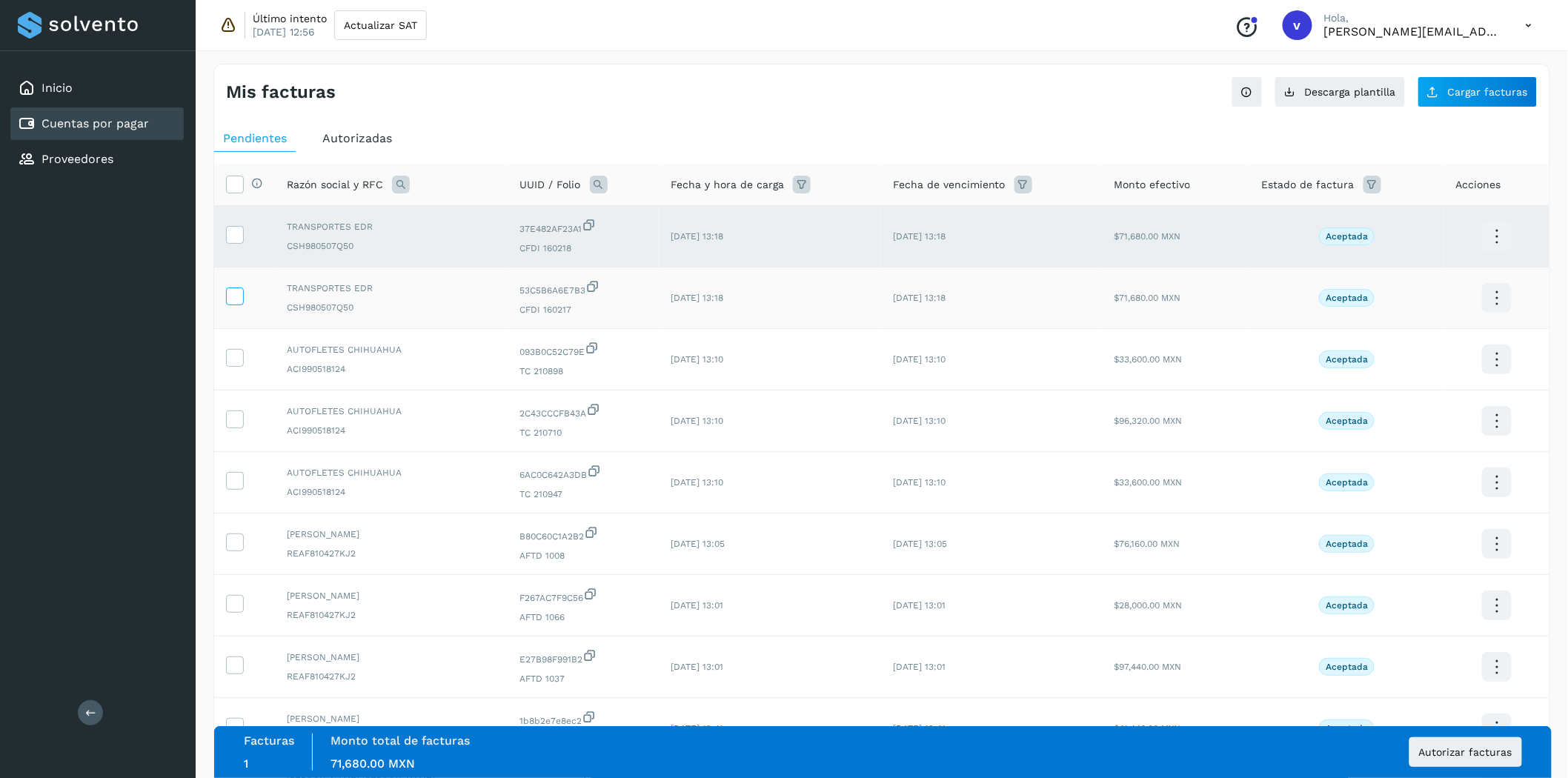
click at [235, 295] on icon at bounding box center [234, 295] width 15 height 15
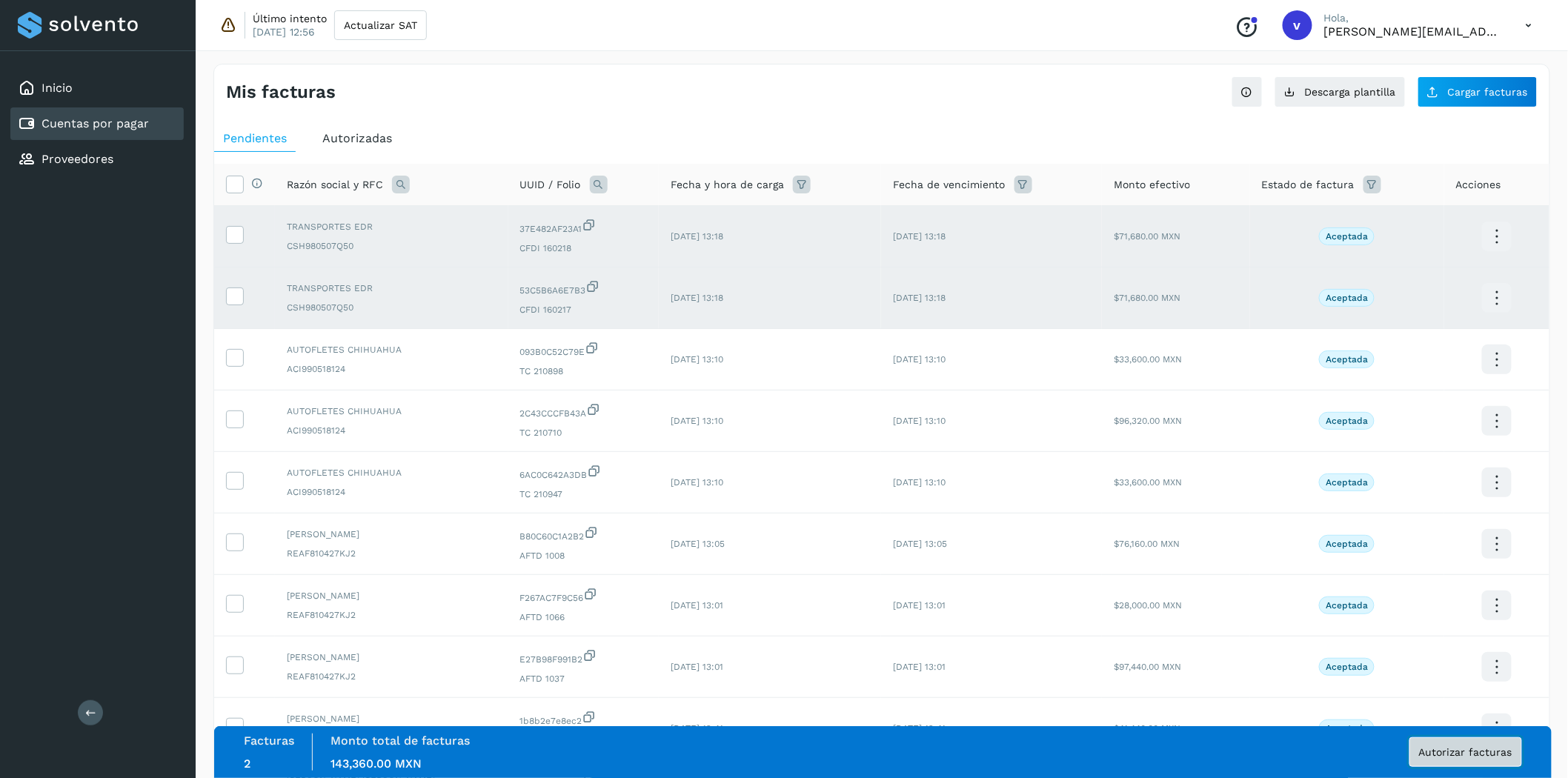
click at [1449, 754] on span "Autorizar facturas" at bounding box center [1465, 752] width 93 height 11
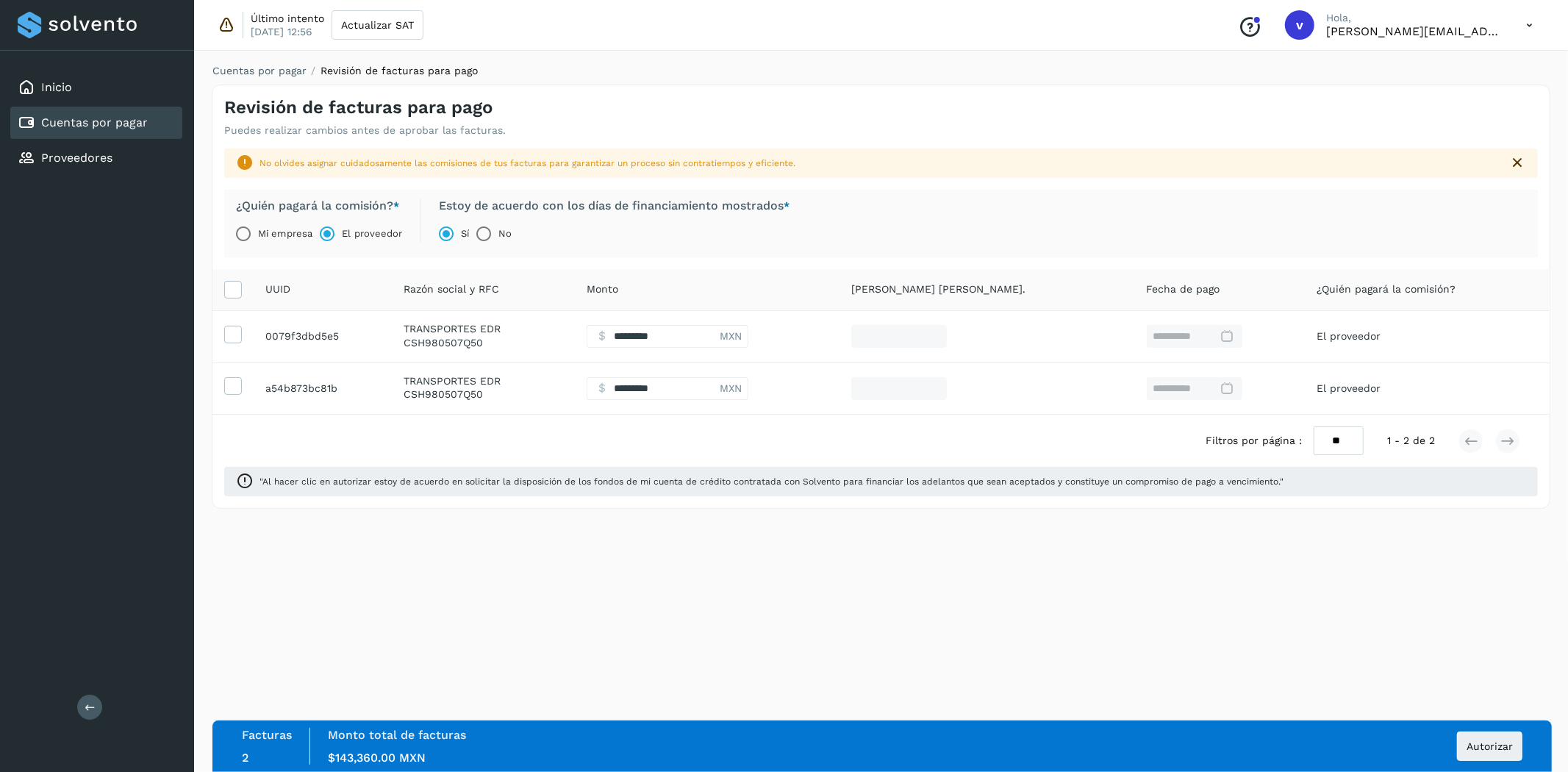
click at [1518, 160] on icon at bounding box center [1518, 163] width 18 height 18
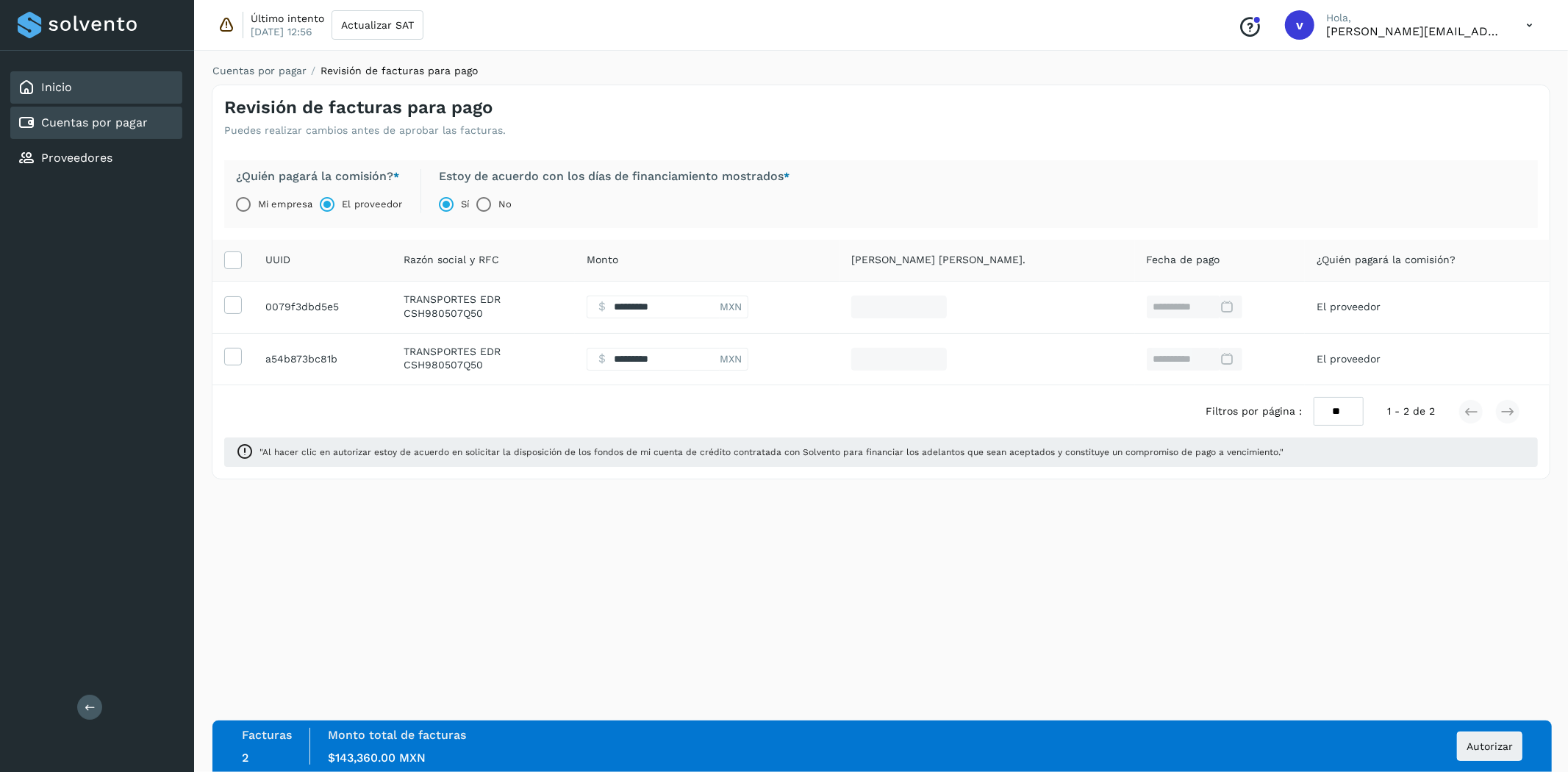
click at [97, 86] on div "Inicio" at bounding box center [96, 88] width 172 height 32
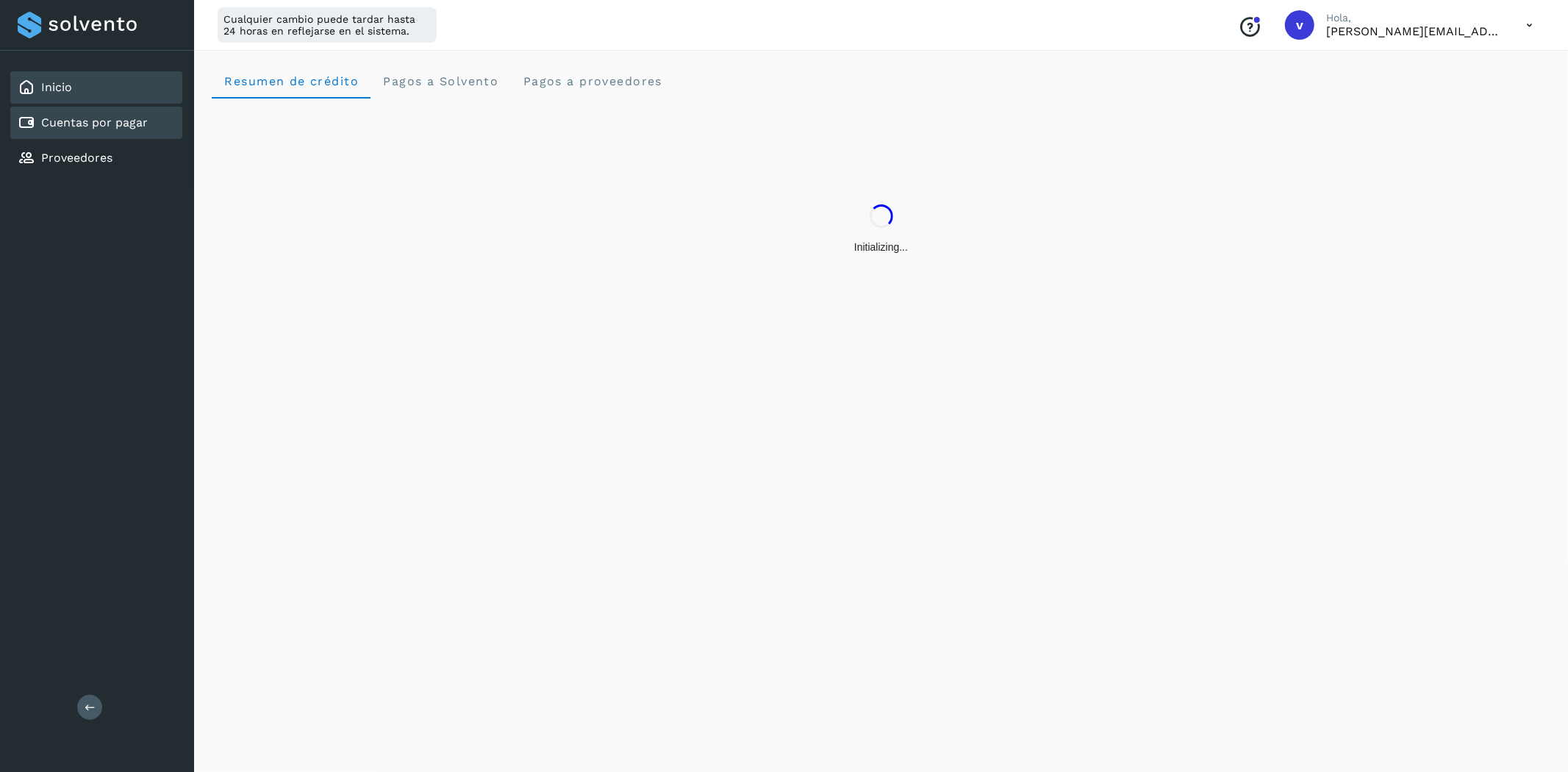
click at [123, 122] on link "Cuentas por pagar" at bounding box center [94, 122] width 107 height 14
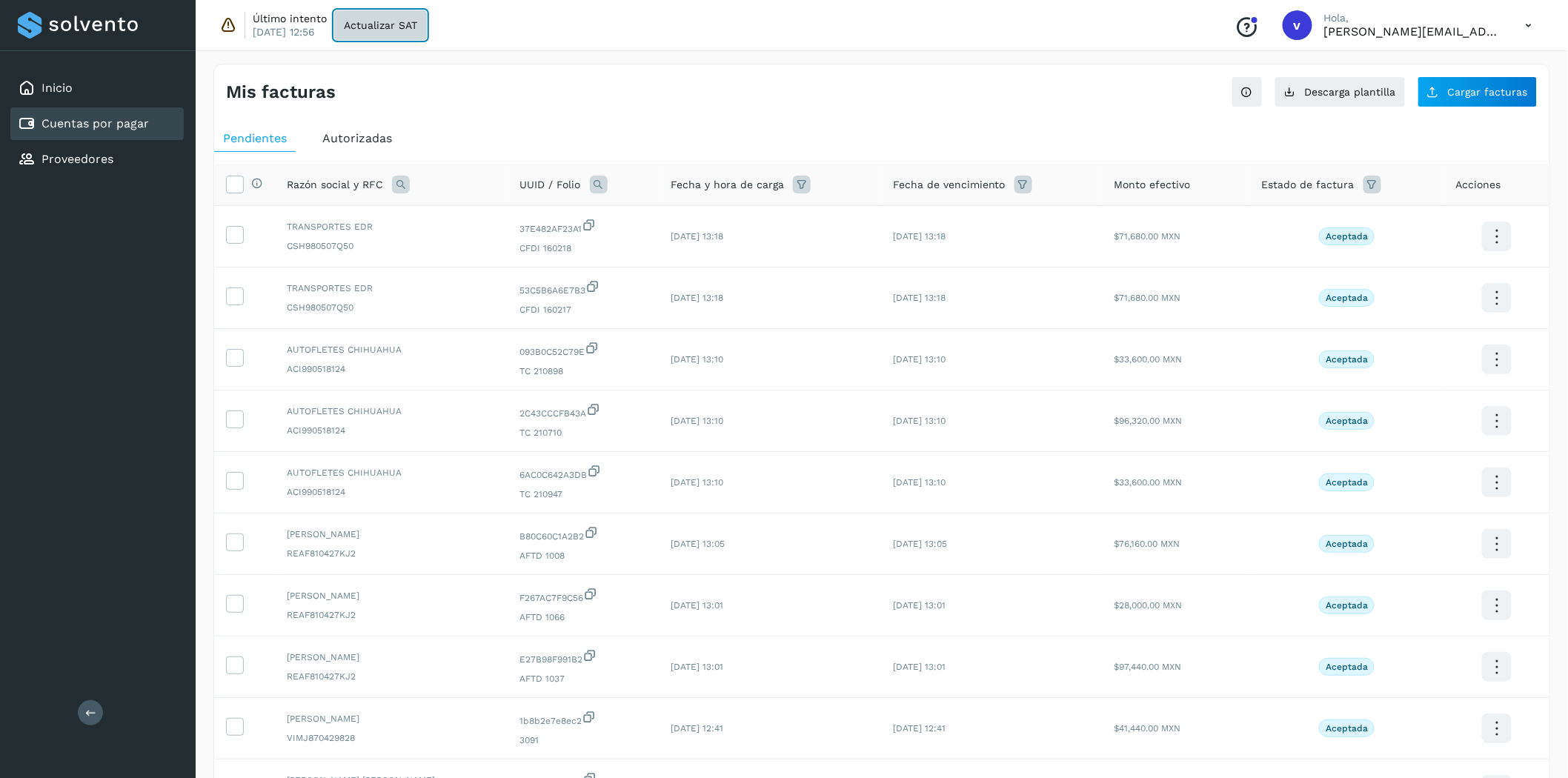
click at [365, 23] on span "Actualizar SAT" at bounding box center [380, 25] width 73 height 11
